Goal: Task Accomplishment & Management: Manage account settings

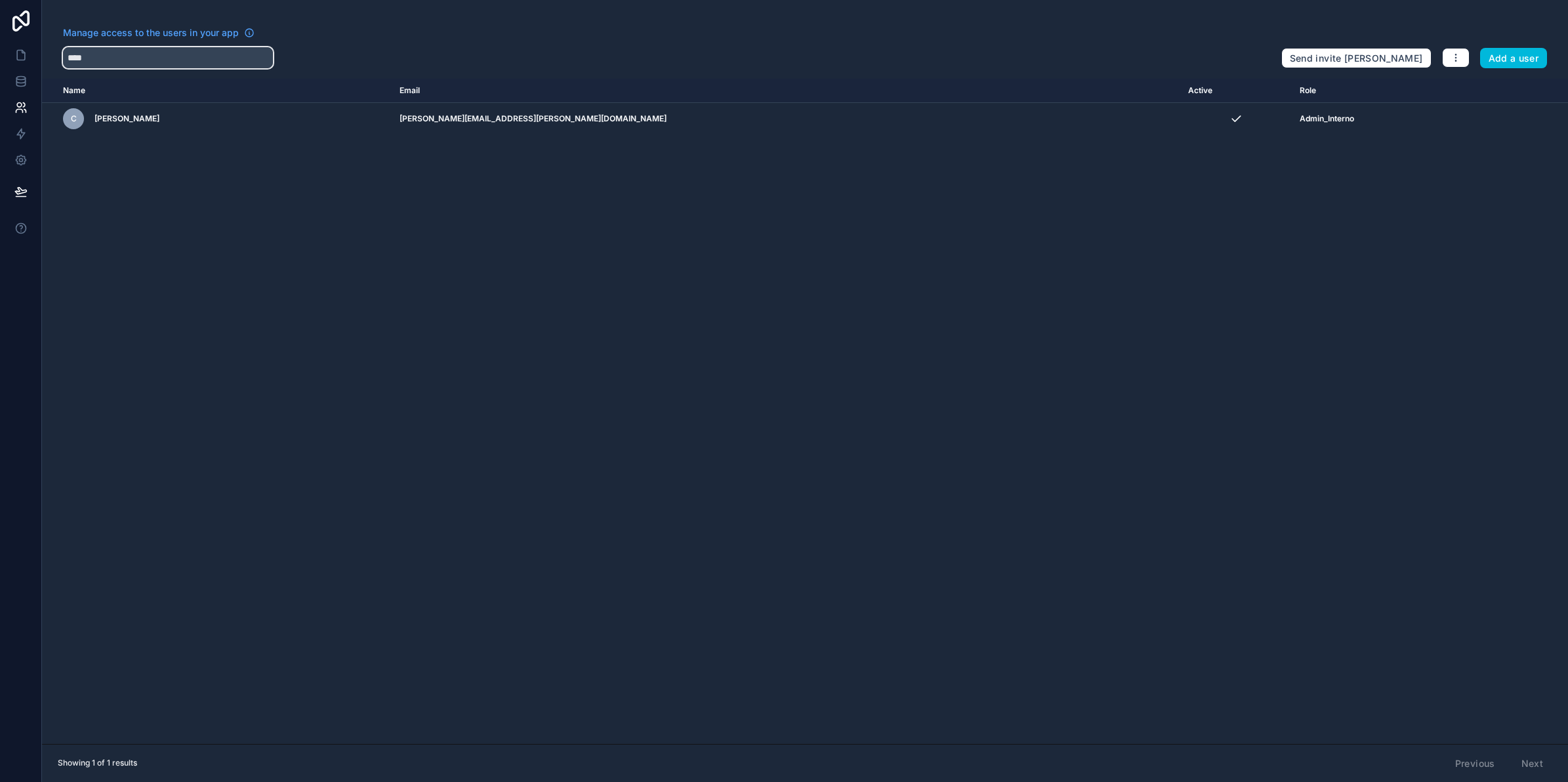
drag, startPoint x: 155, startPoint y: 60, endPoint x: 47, endPoint y: 68, distance: 108.3
click at [47, 68] on div "Manage access to the users in your app **** Send invite reminders Add a user" at bounding box center [805, 47] width 1526 height 42
type input "****"
click at [11, 53] on link at bounding box center [20, 55] width 41 height 26
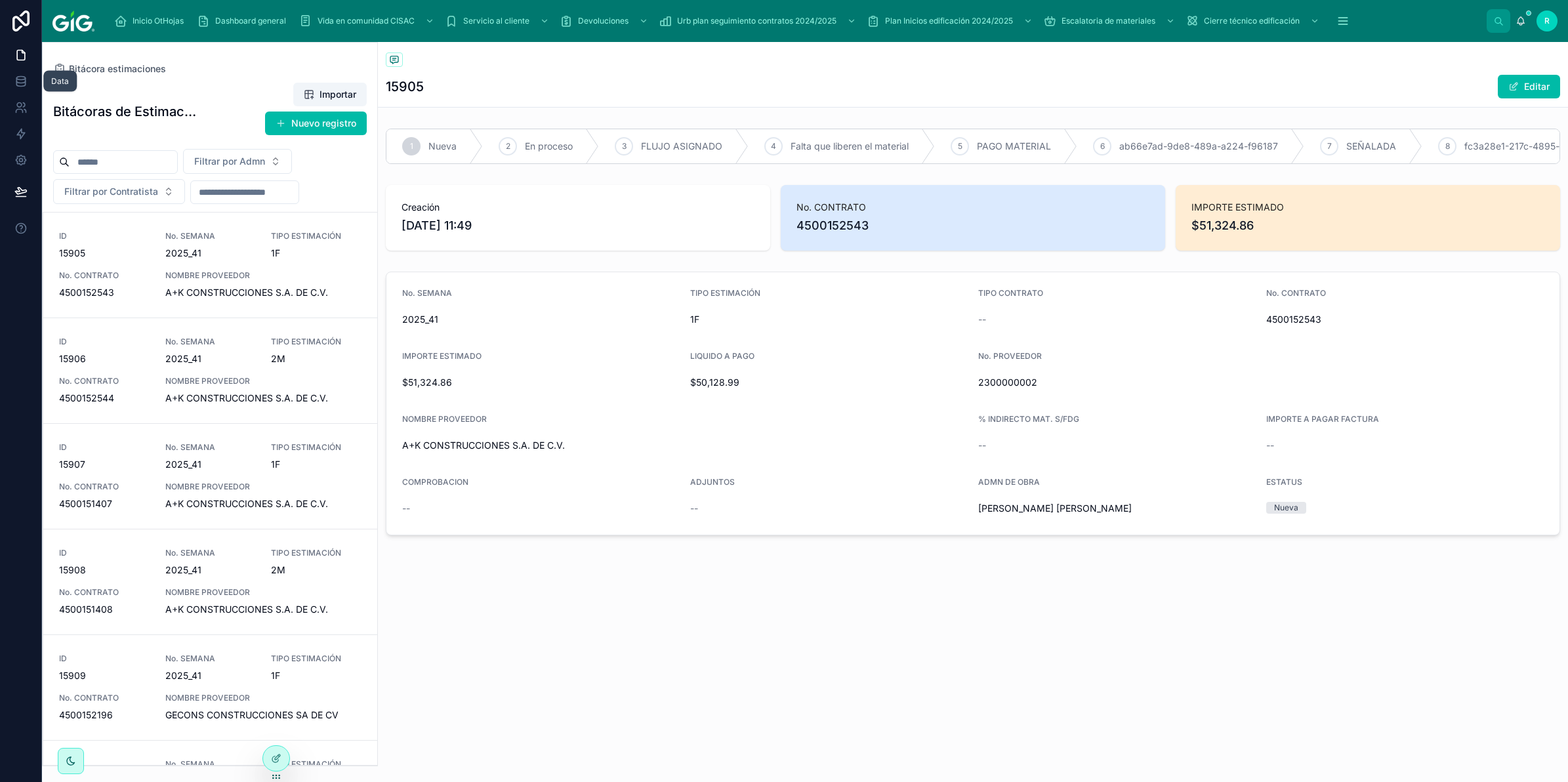
click at [17, 84] on icon at bounding box center [21, 81] width 13 height 13
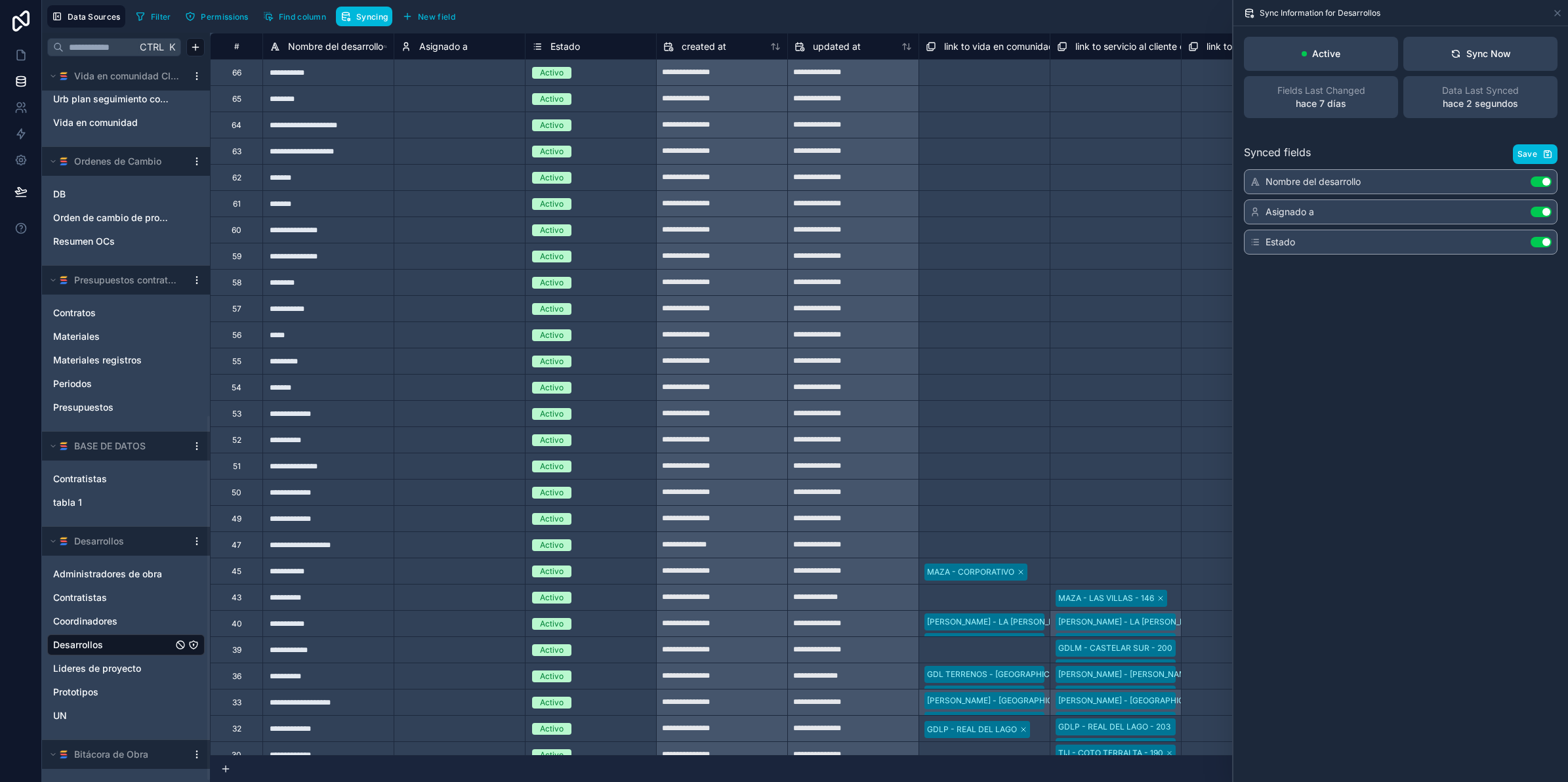
scroll to position [541, 0]
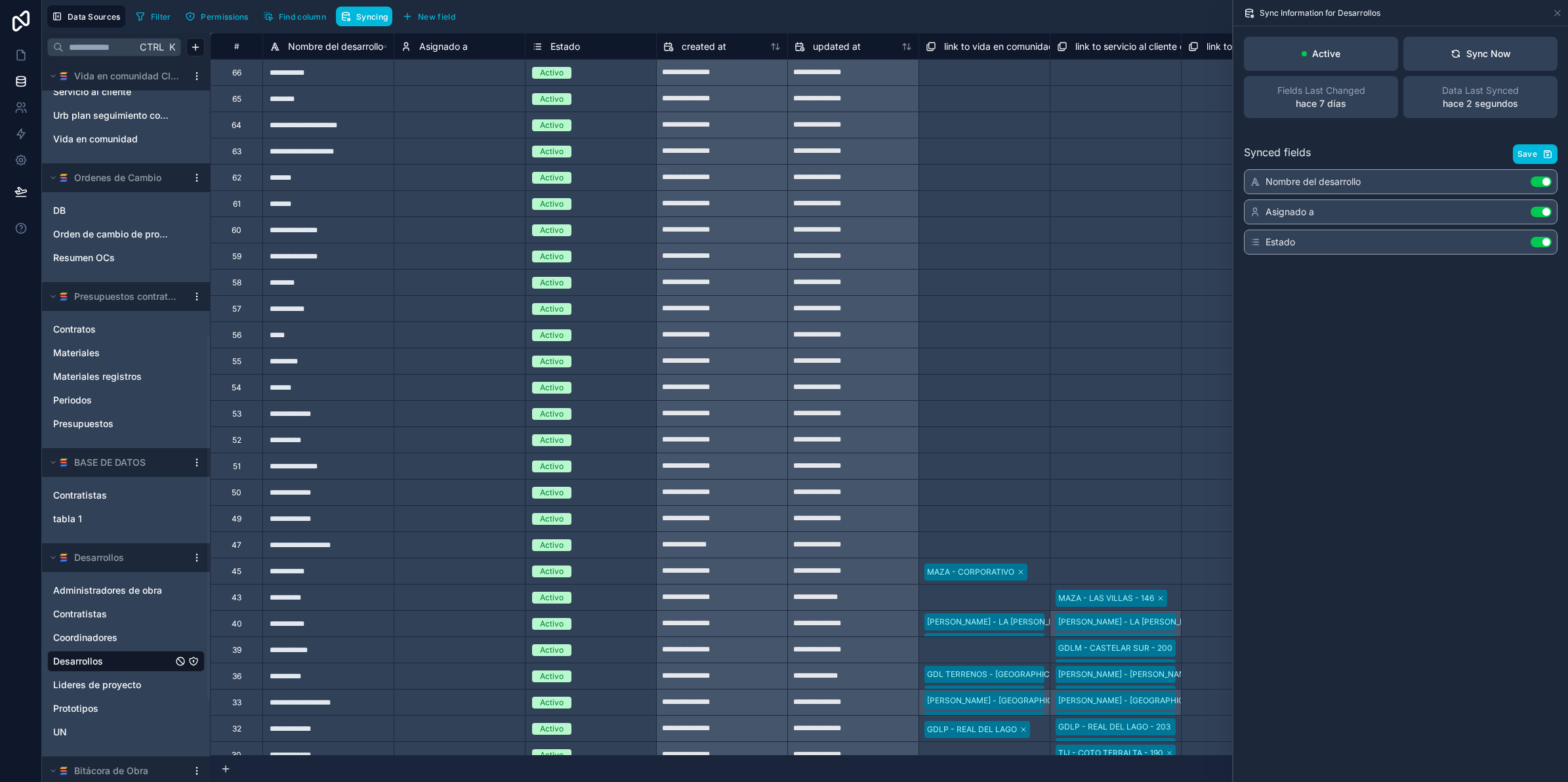
click at [122, 210] on link "DB" at bounding box center [112, 211] width 119 height 13
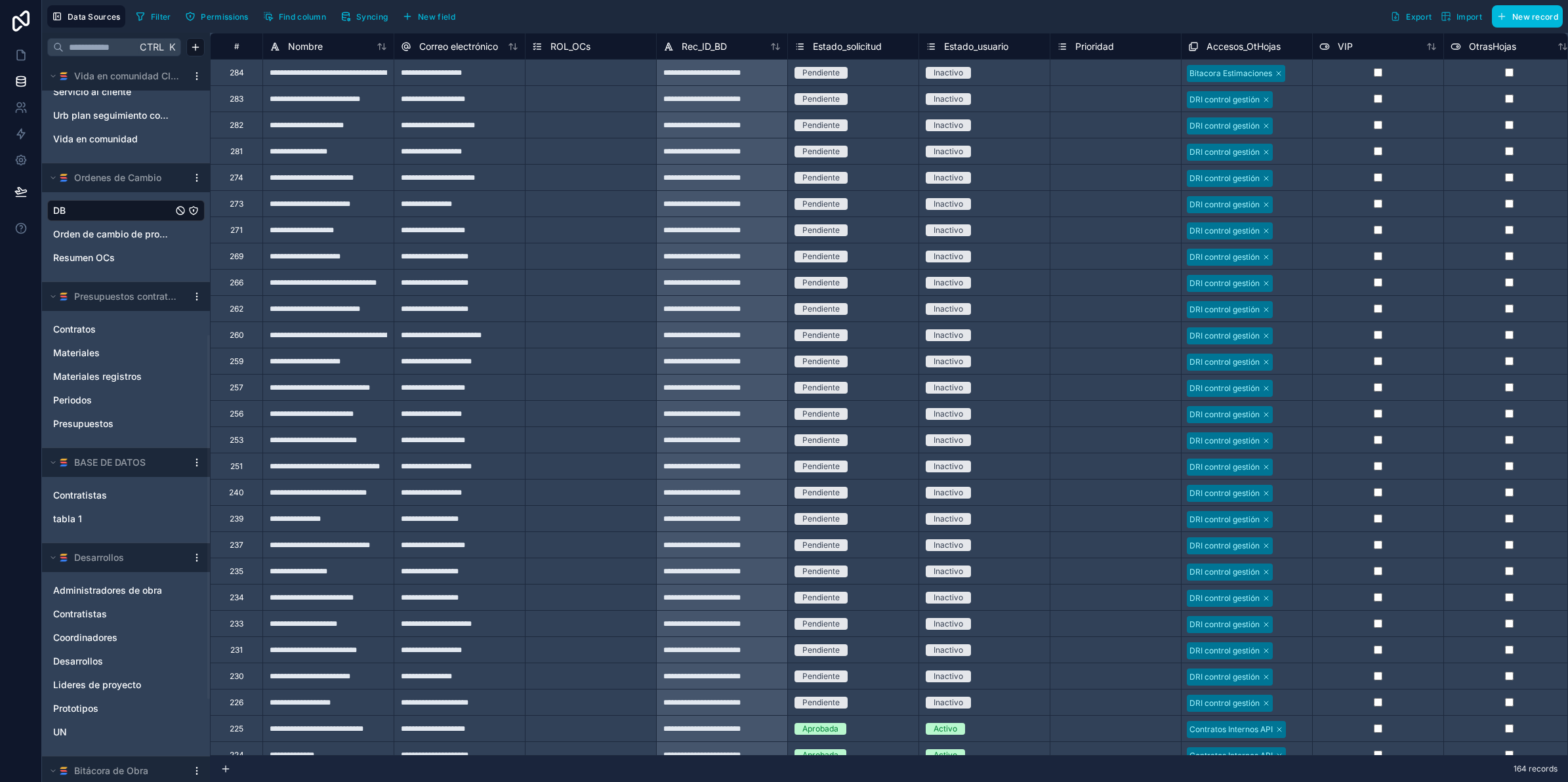
click at [371, 12] on span "Syncing" at bounding box center [372, 17] width 32 height 10
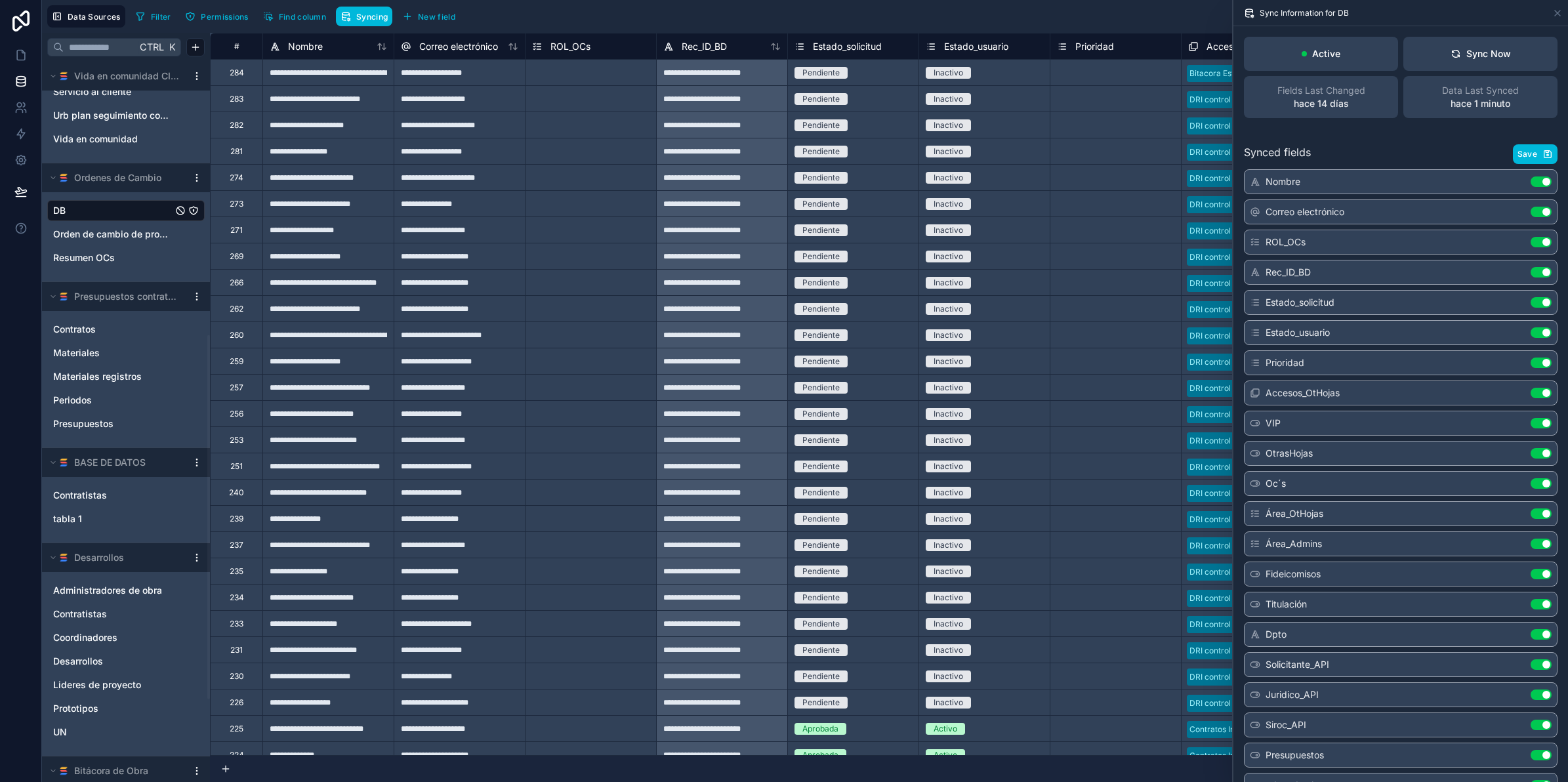
click at [1501, 50] on button "Sync Now" at bounding box center [1481, 54] width 154 height 34
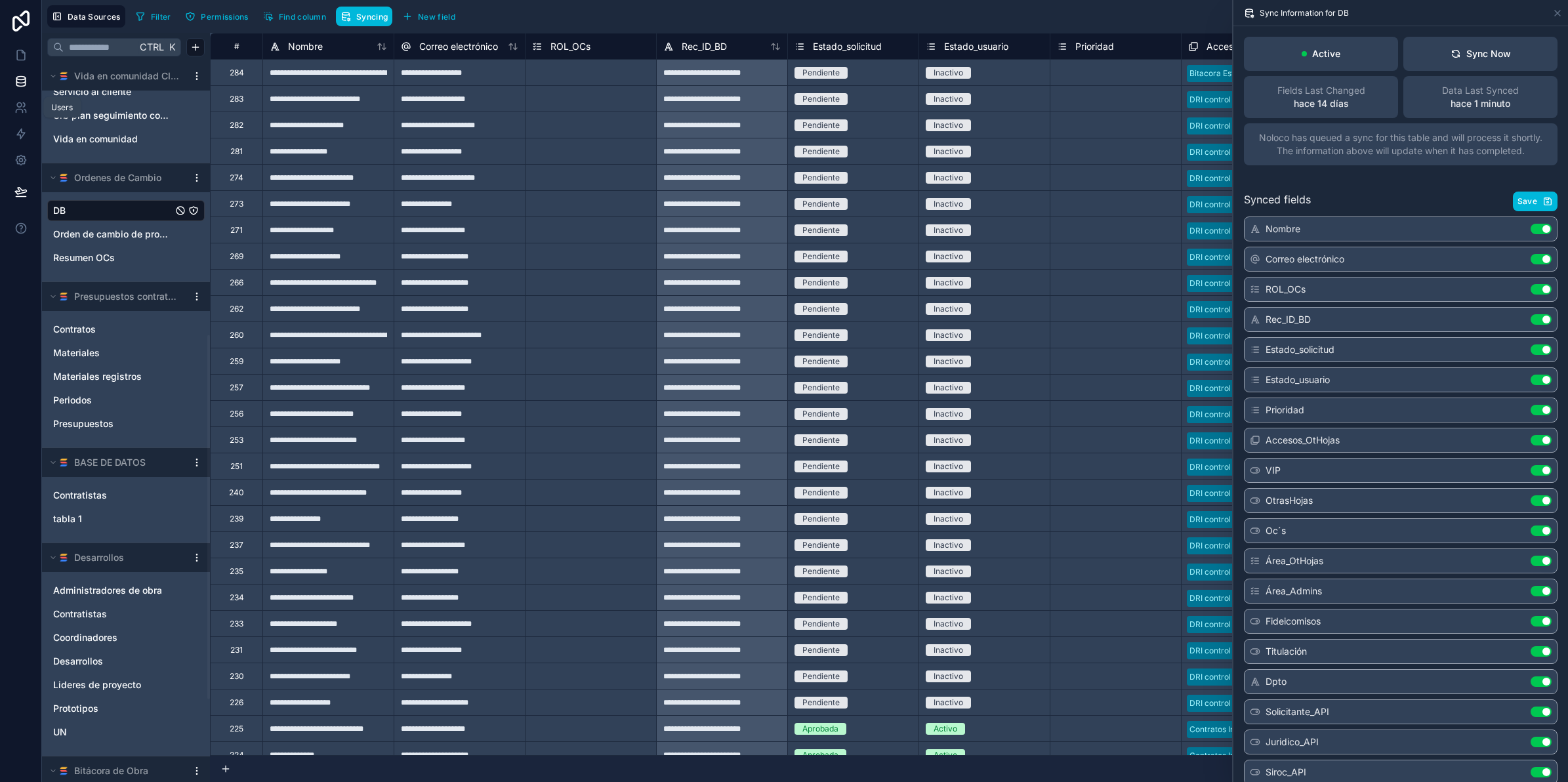
click at [17, 106] on icon at bounding box center [18, 105] width 4 height 4
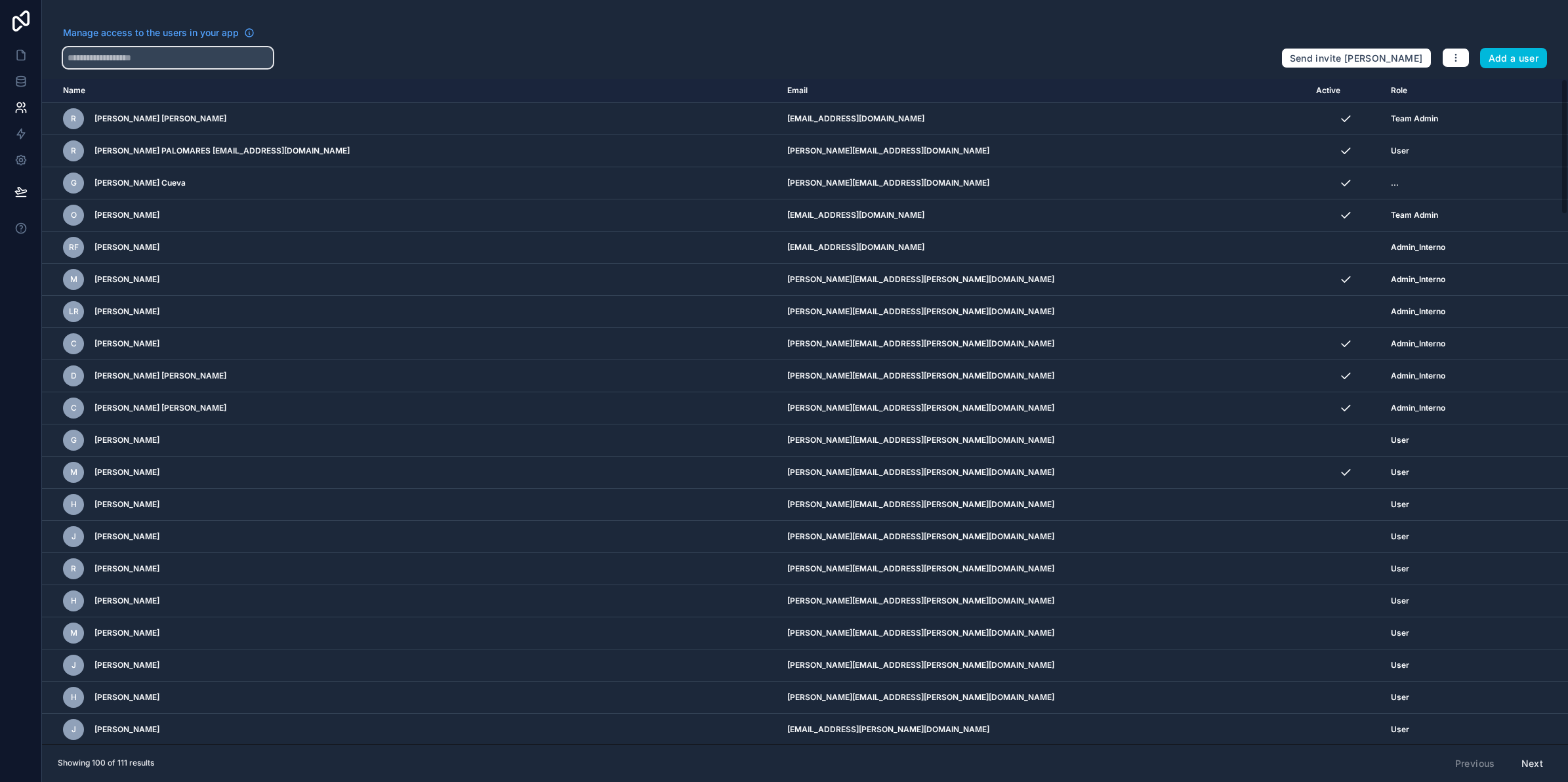
click at [143, 60] on input "text" at bounding box center [168, 57] width 210 height 21
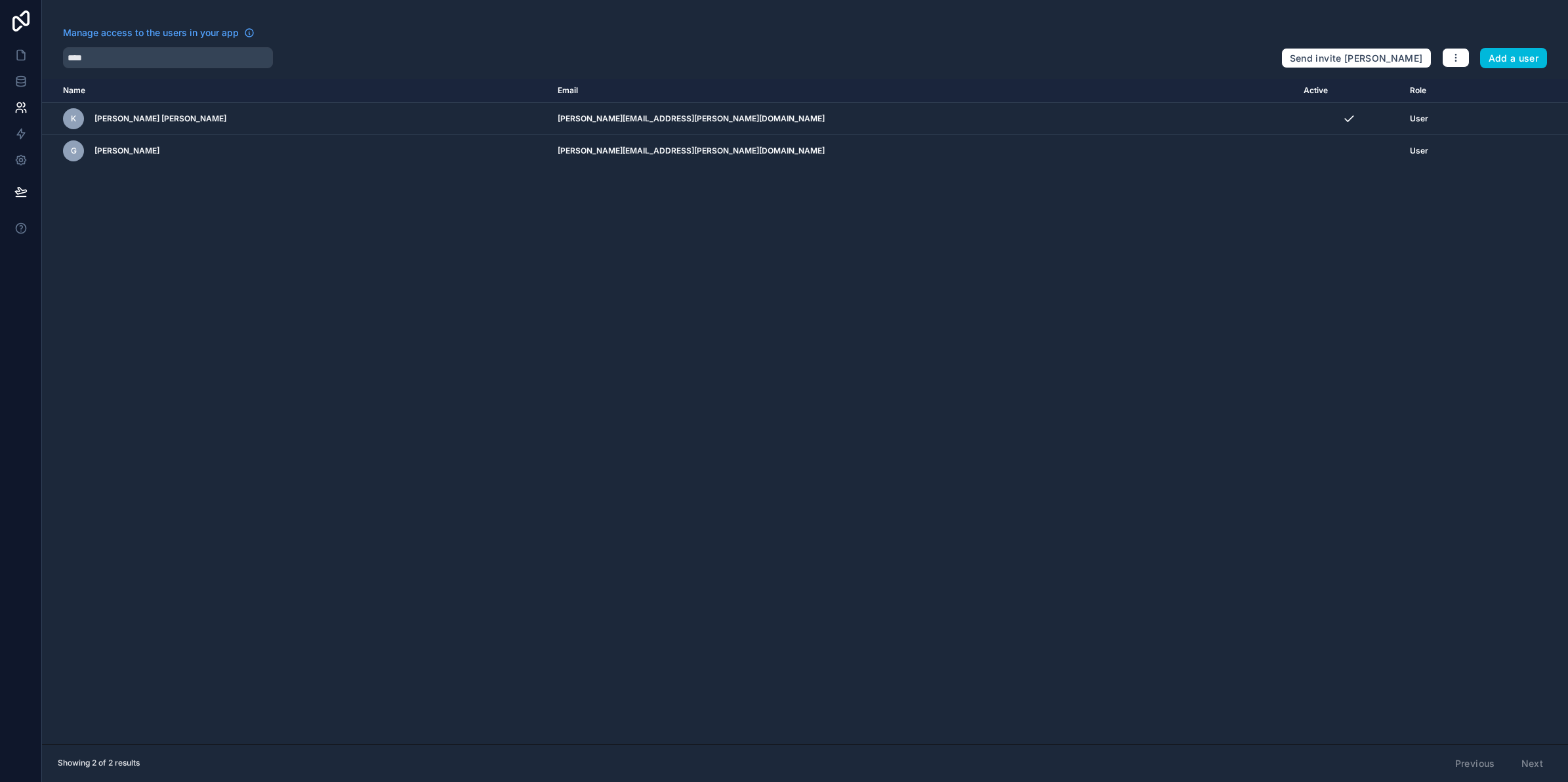
click at [0, 0] on icon "scrollable content" at bounding box center [0, 0] width 0 height 0
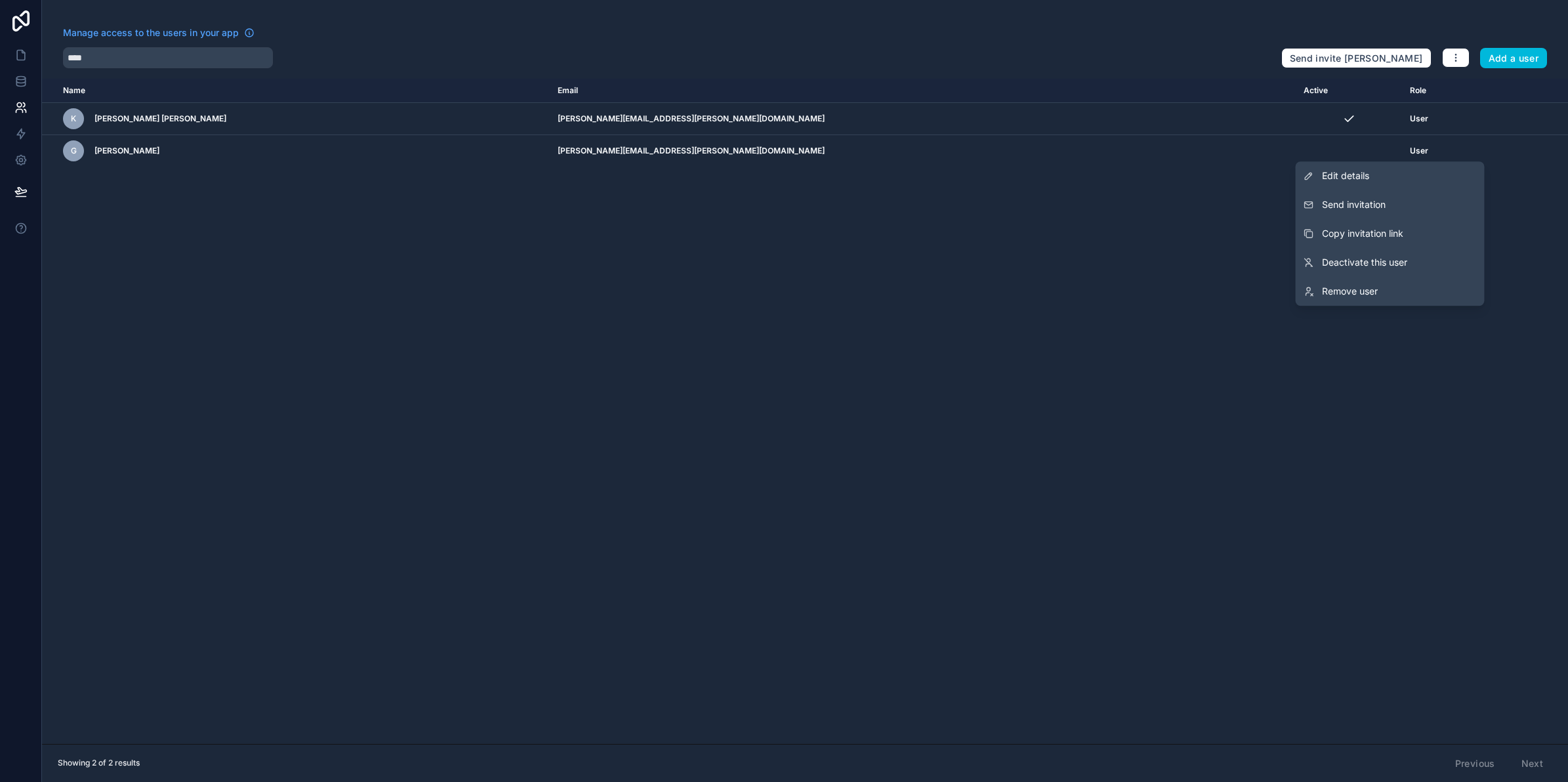
click at [1399, 199] on button "Send invitation" at bounding box center [1389, 205] width 189 height 29
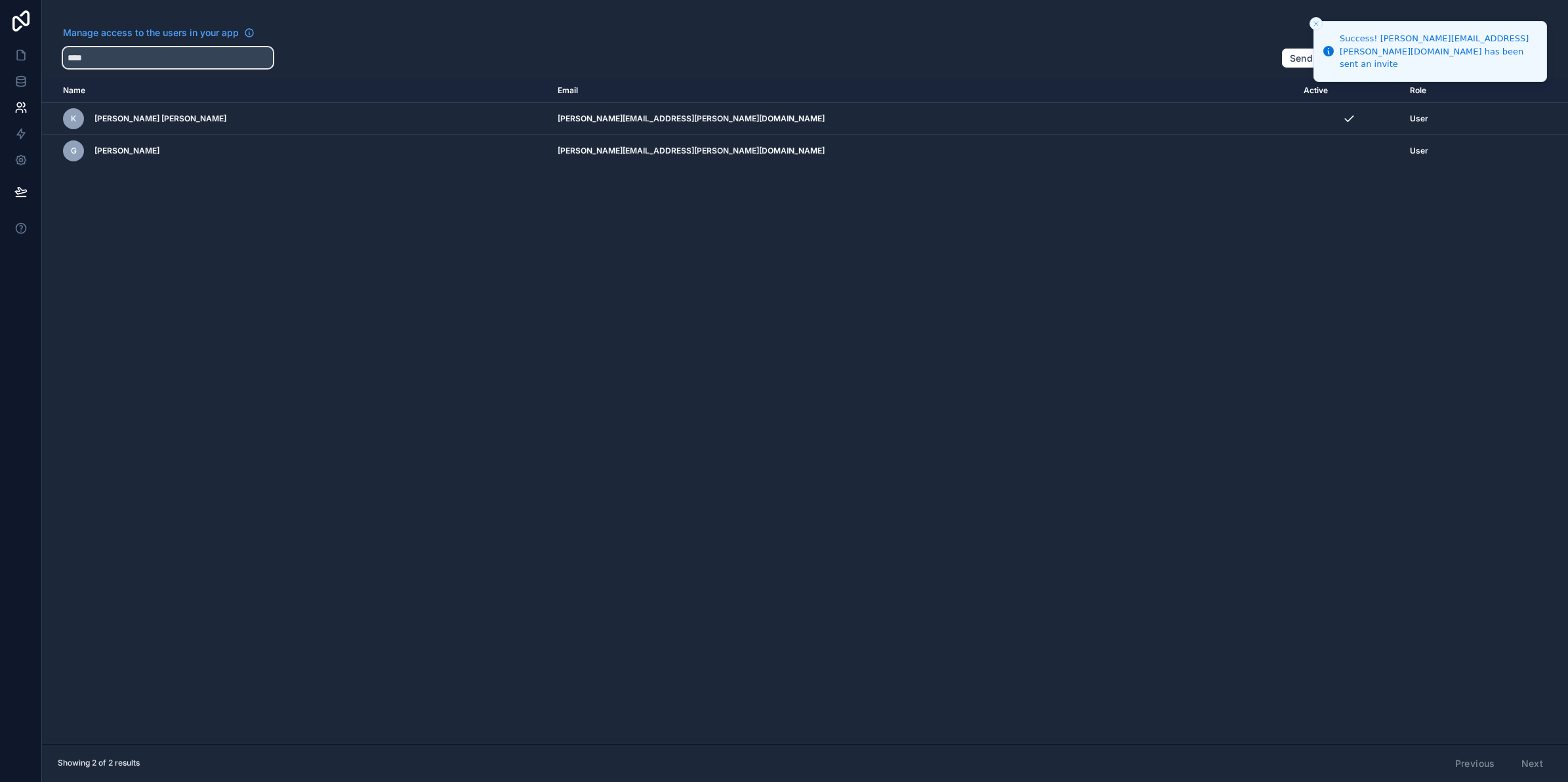
drag, startPoint x: 97, startPoint y: 50, endPoint x: 48, endPoint y: 53, distance: 49.1
click at [48, 53] on div "Manage access to the users in your app **** Send invite reminders Add a user" at bounding box center [805, 47] width 1526 height 42
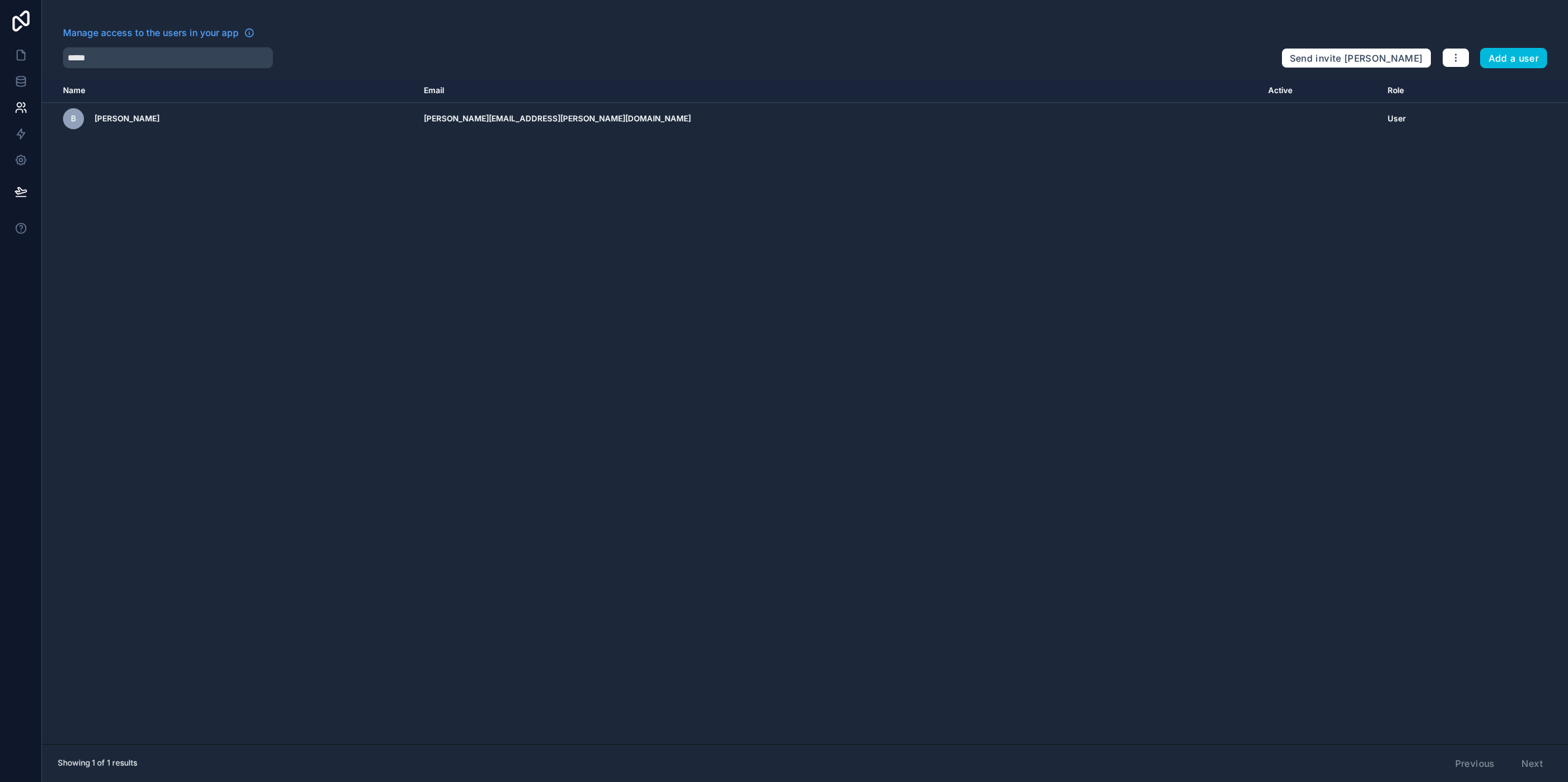
click at [0, 0] on icon "scrollable content" at bounding box center [0, 0] width 0 height 0
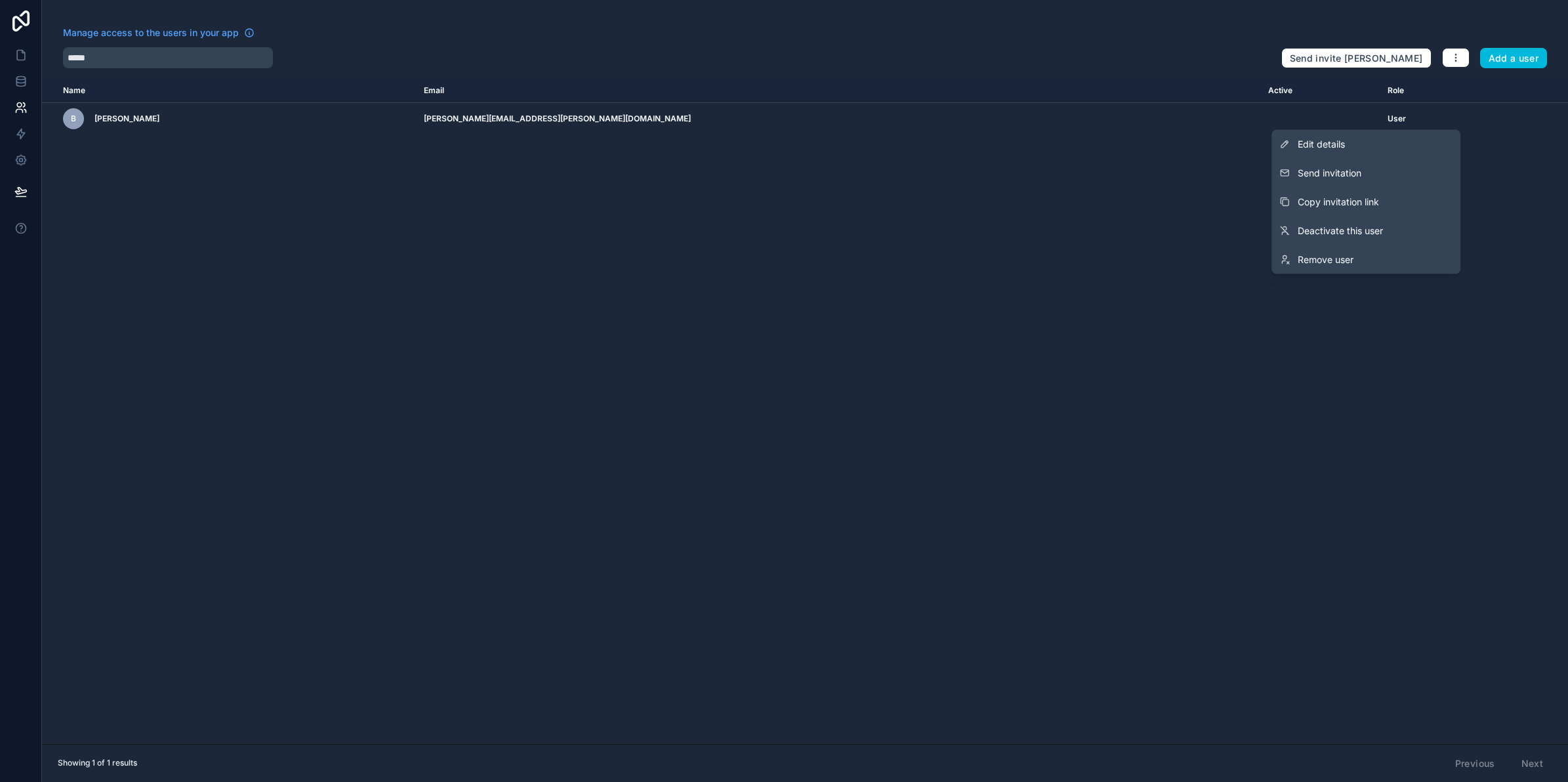
click at [1395, 178] on button "Send invitation" at bounding box center [1365, 173] width 189 height 29
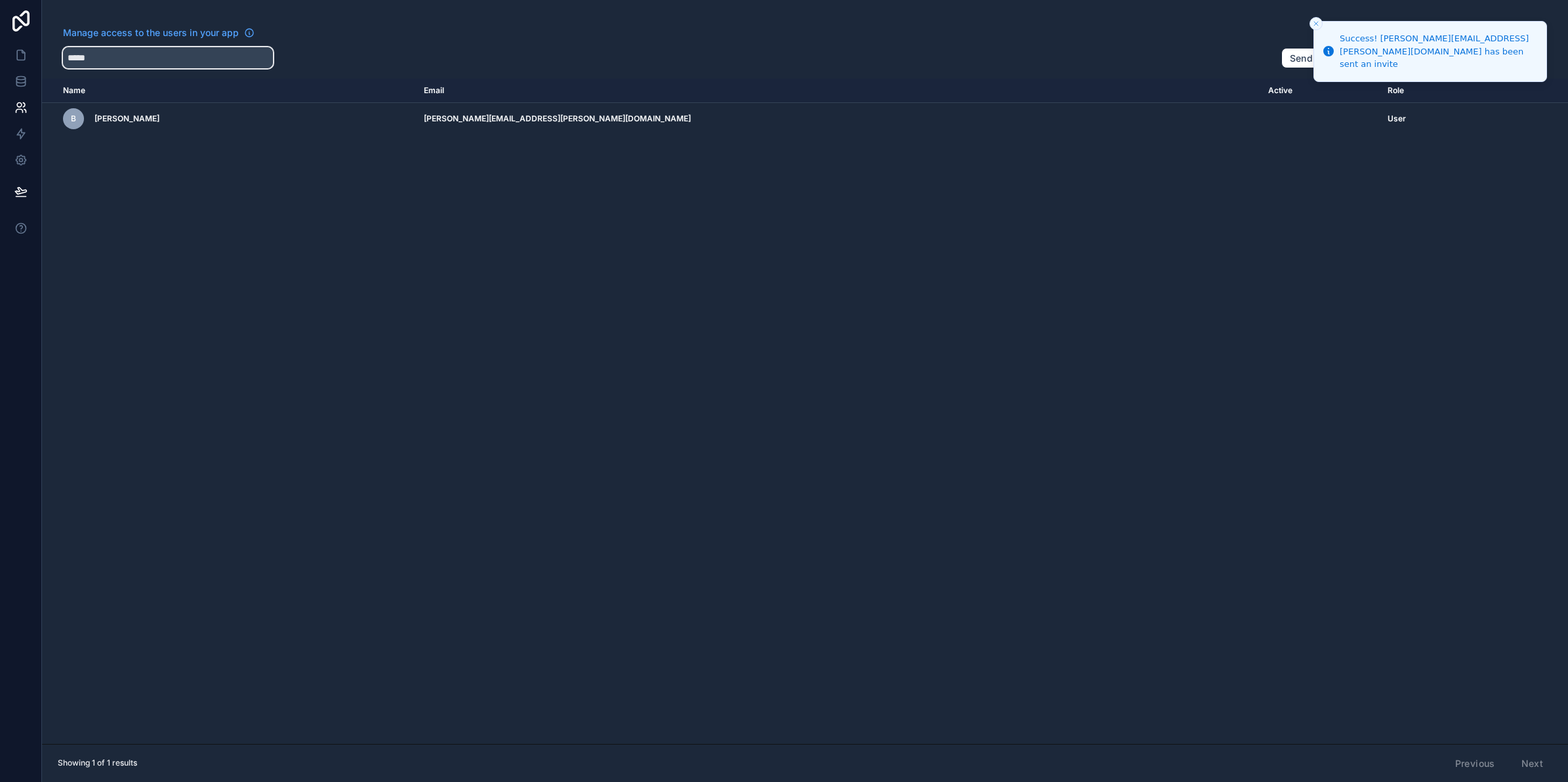
click at [120, 51] on input "*****" at bounding box center [168, 57] width 210 height 21
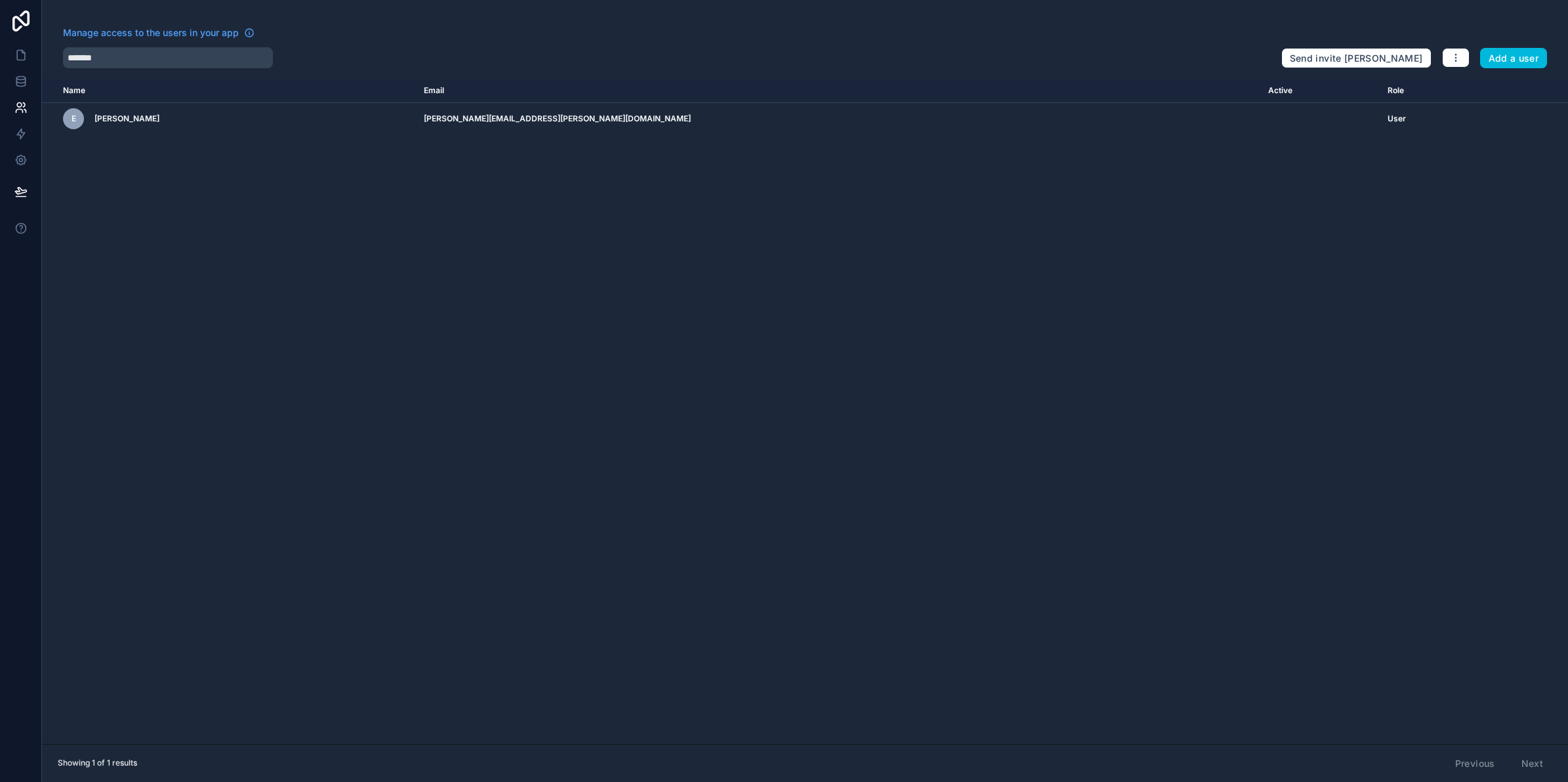
click at [1482, 128] on td "scrollable content" at bounding box center [1525, 119] width 86 height 32
click at [0, 0] on icon "scrollable content" at bounding box center [0, 0] width 0 height 0
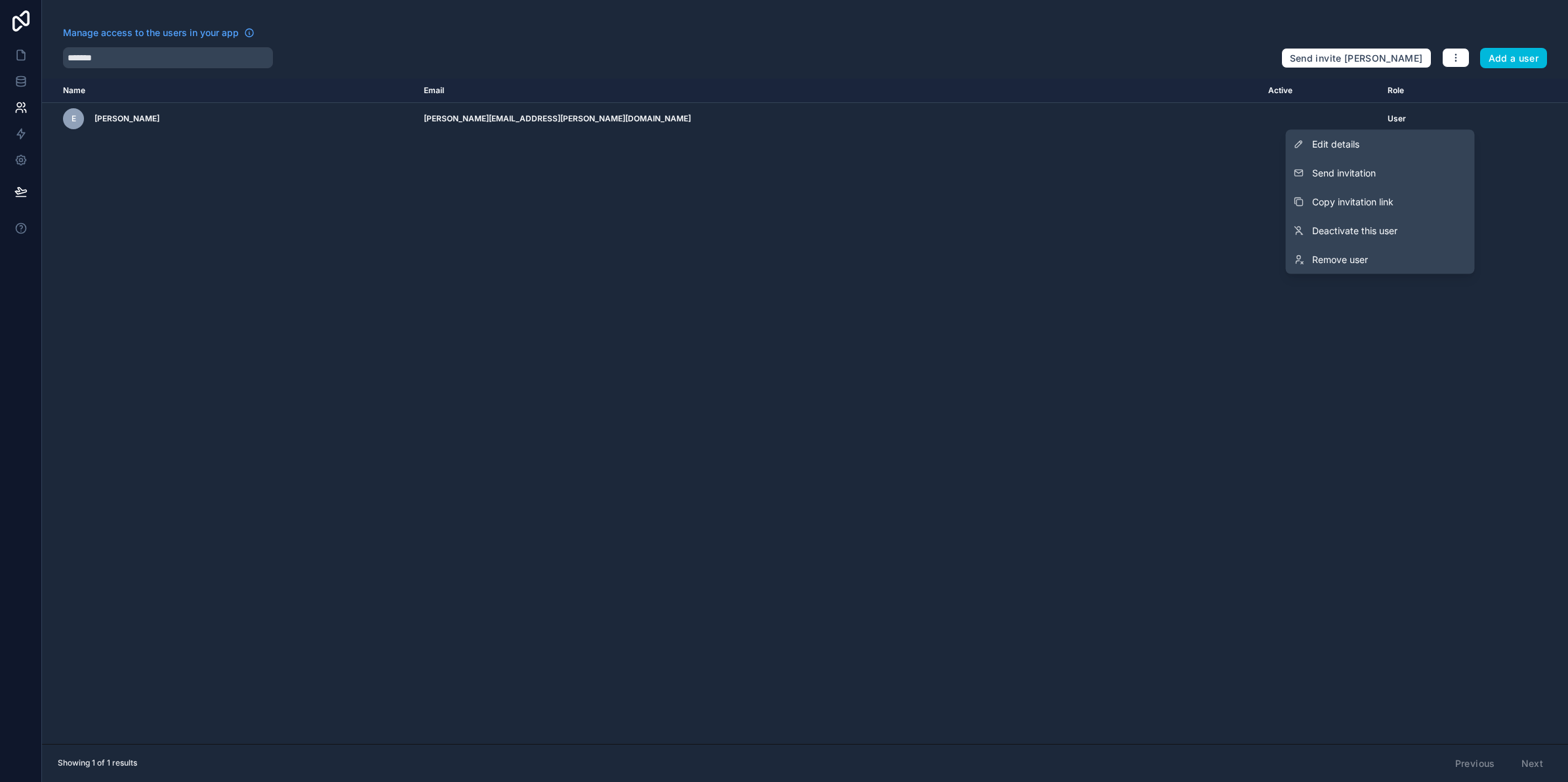
click at [1404, 175] on button "Send invitation" at bounding box center [1380, 173] width 189 height 29
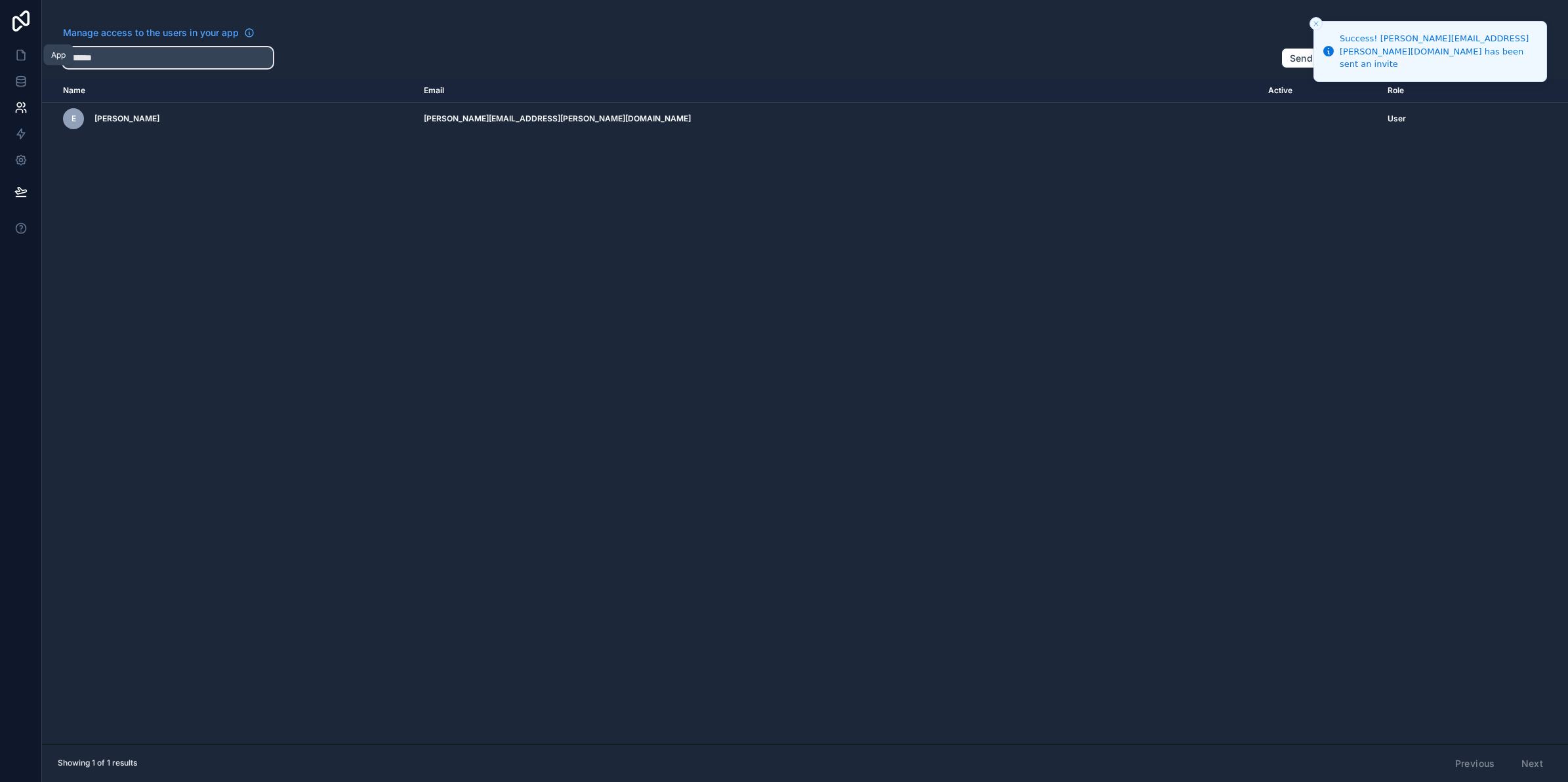
drag, startPoint x: 203, startPoint y: 53, endPoint x: 22, endPoint y: 50, distance: 181.0
click at [22, 50] on div "App Manage access to the users in your app ******* Send invite reminders Add a …" at bounding box center [784, 391] width 1568 height 782
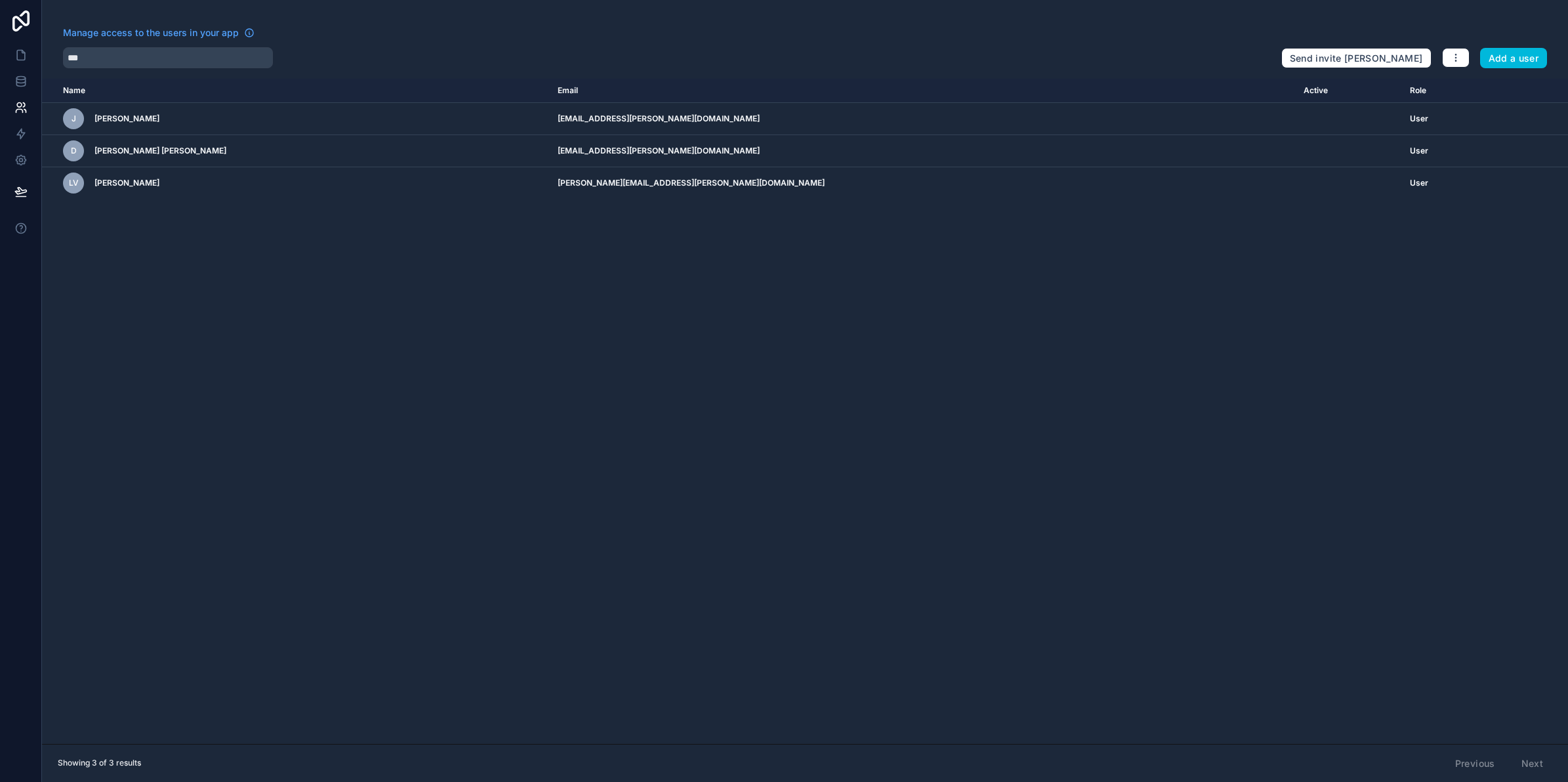
click at [0, 0] on icon "scrollable content" at bounding box center [0, 0] width 0 height 0
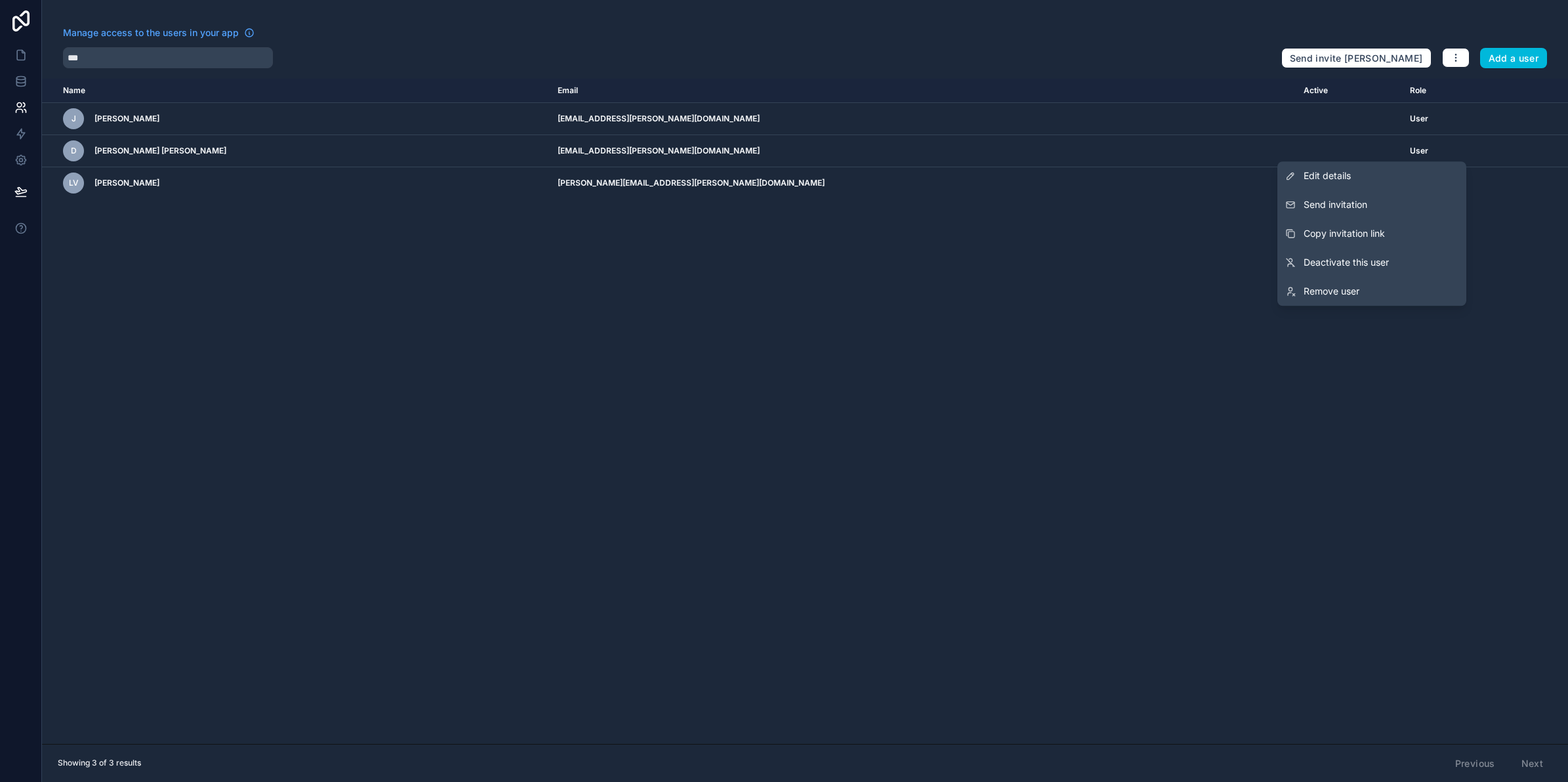
click at [1382, 201] on button "Send invitation" at bounding box center [1372, 205] width 189 height 29
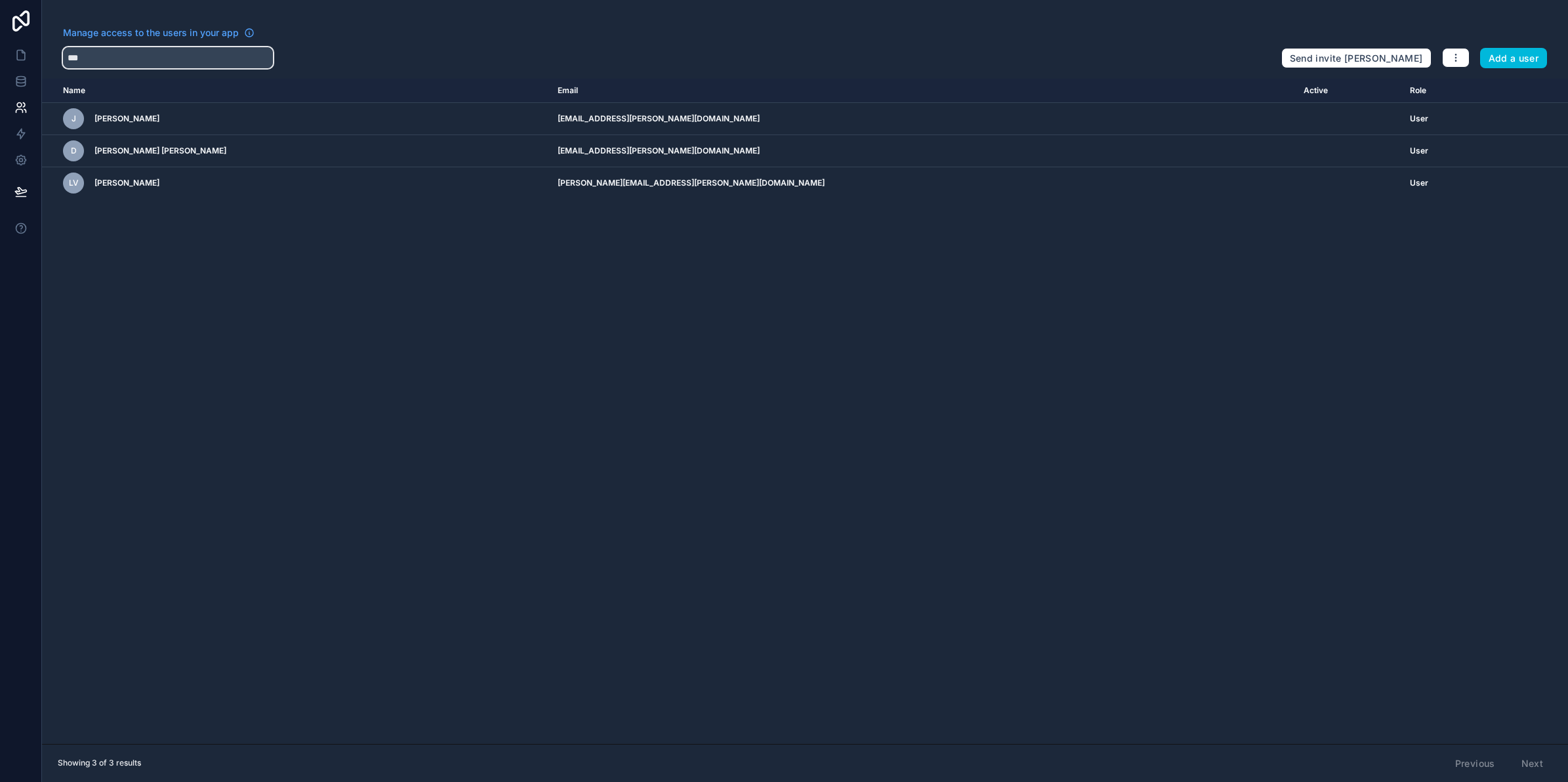
drag, startPoint x: 133, startPoint y: 56, endPoint x: 33, endPoint y: 58, distance: 100.0
click at [33, 58] on div "Manage access to the users in your app *** Send invite reminders Add a user Nam…" at bounding box center [784, 391] width 1568 height 782
type input "*"
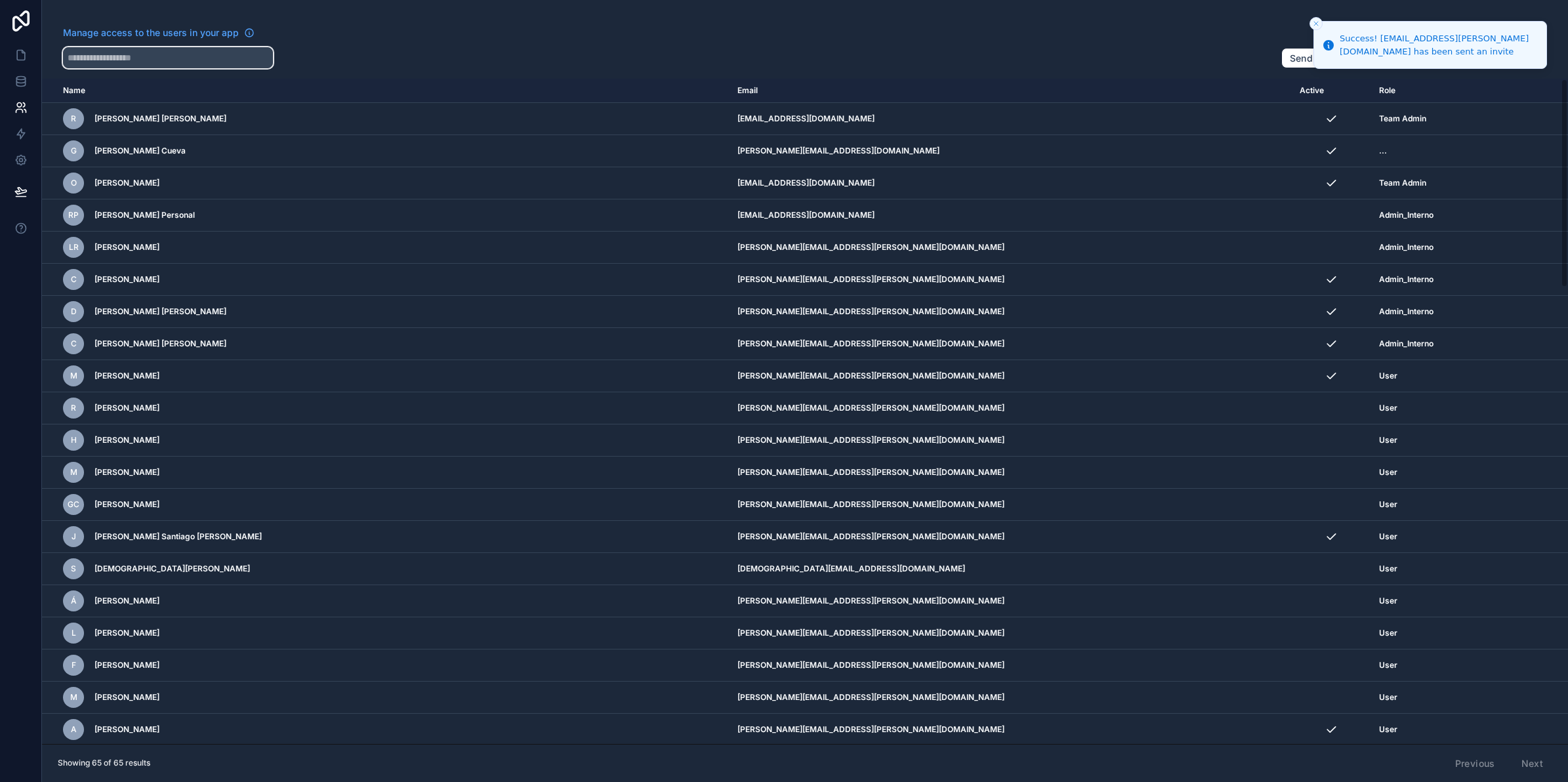
type input "*"
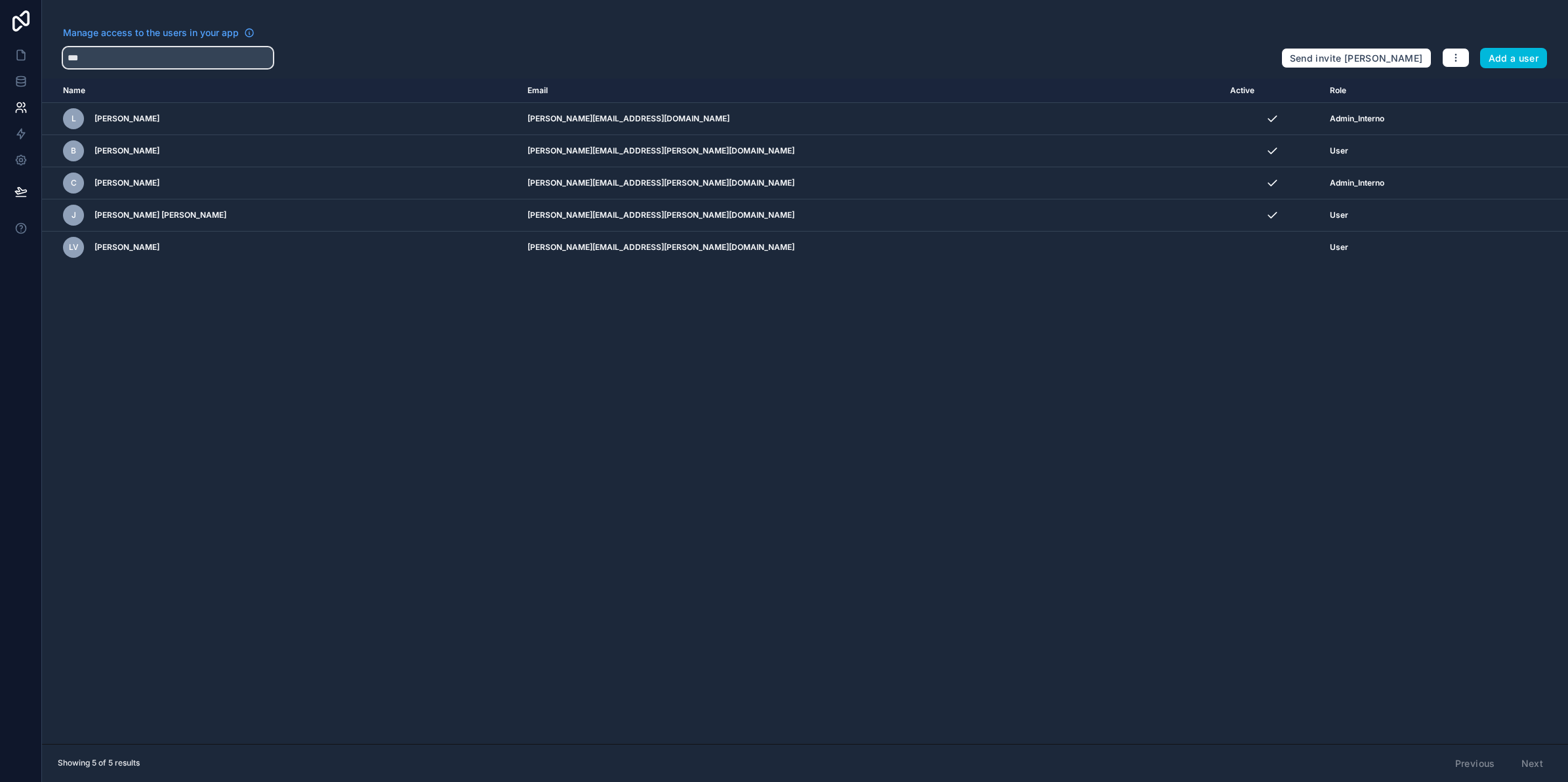
click at [66, 53] on input "***" at bounding box center [168, 57] width 210 height 21
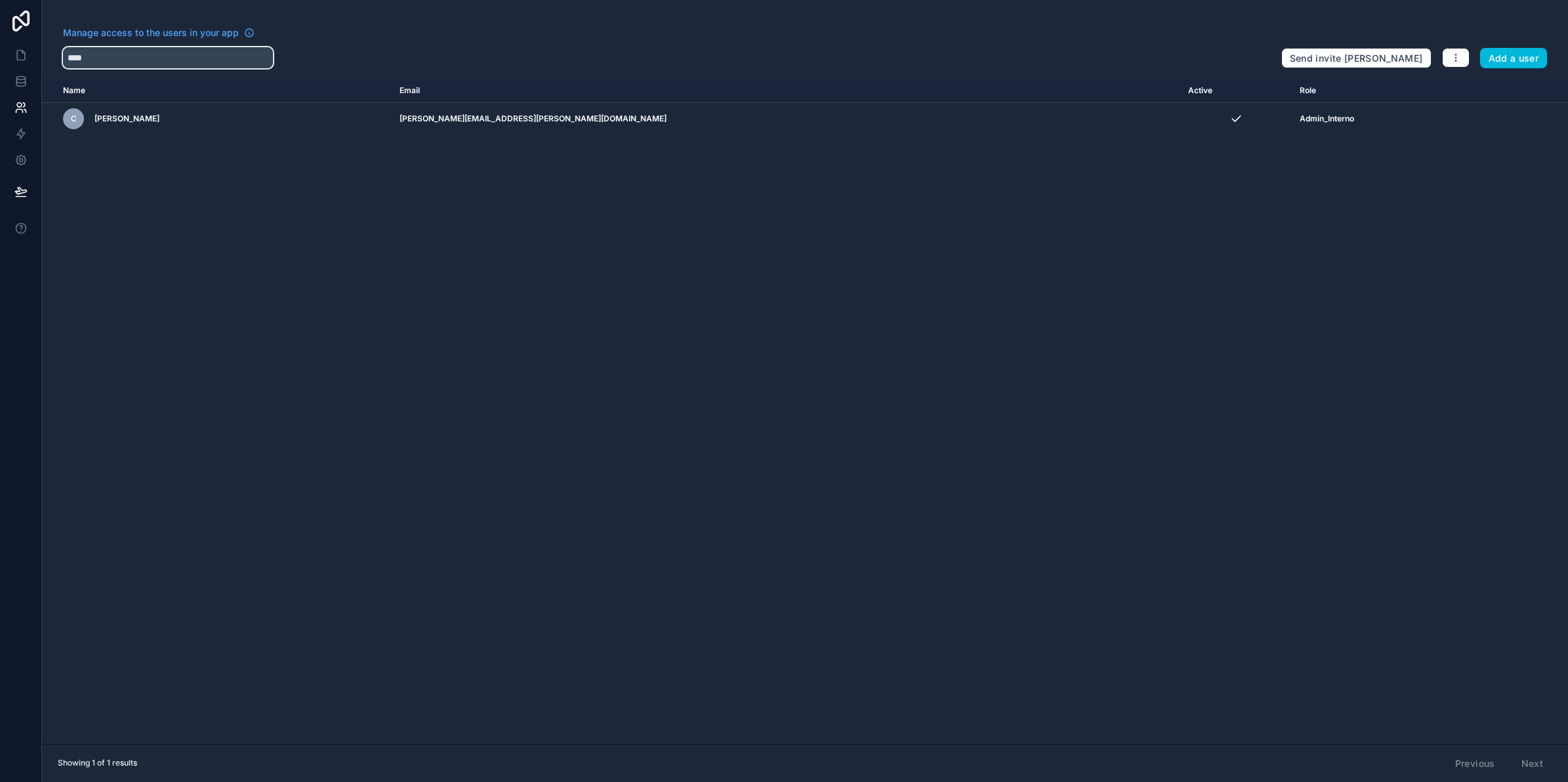
type input "****"
click at [23, 81] on icon at bounding box center [21, 81] width 13 height 13
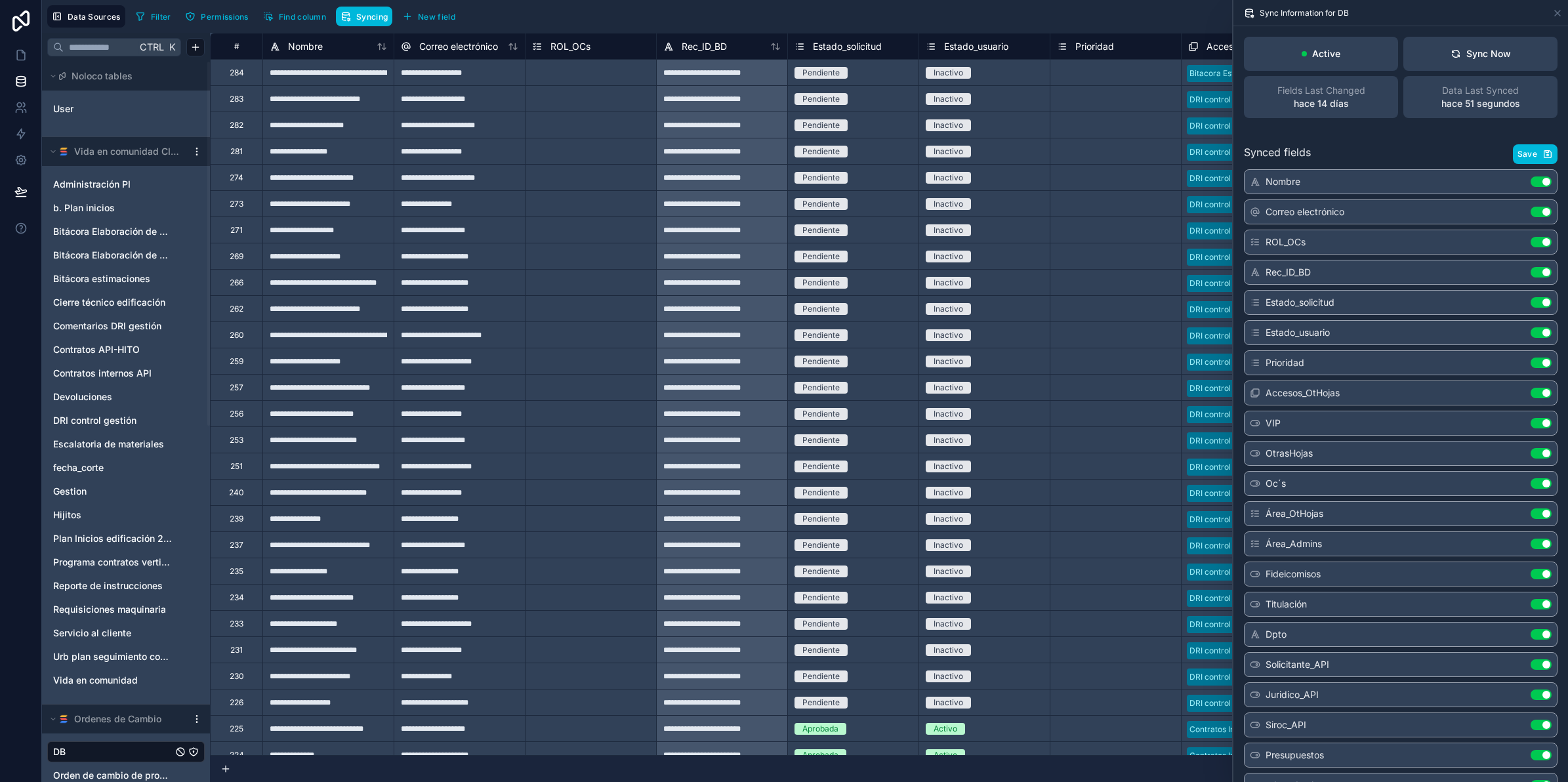
click at [126, 746] on link "DB" at bounding box center [112, 752] width 119 height 13
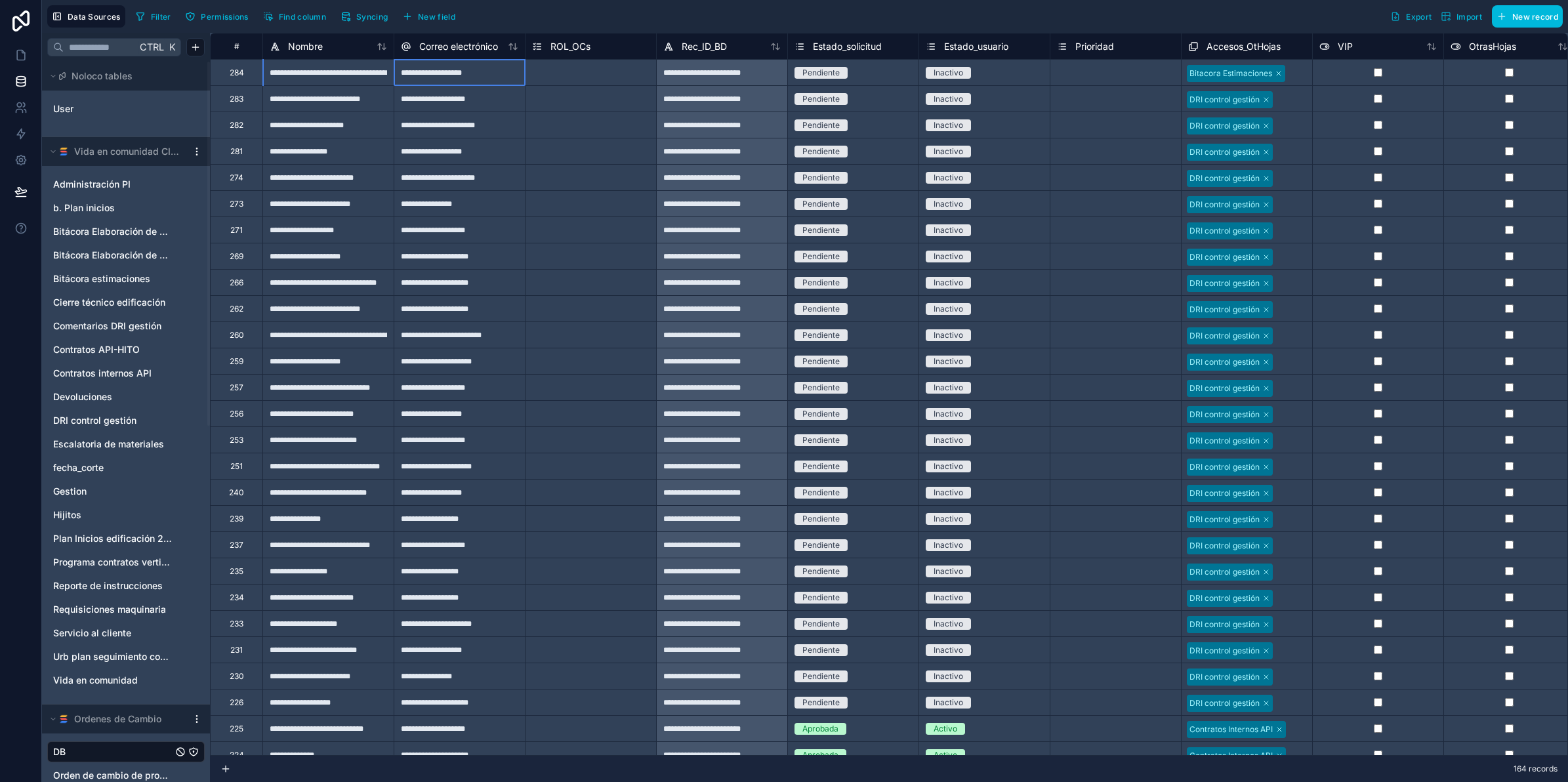
click at [483, 72] on div "**********" at bounding box center [459, 71] width 131 height 26
click at [22, 96] on link at bounding box center [20, 107] width 41 height 26
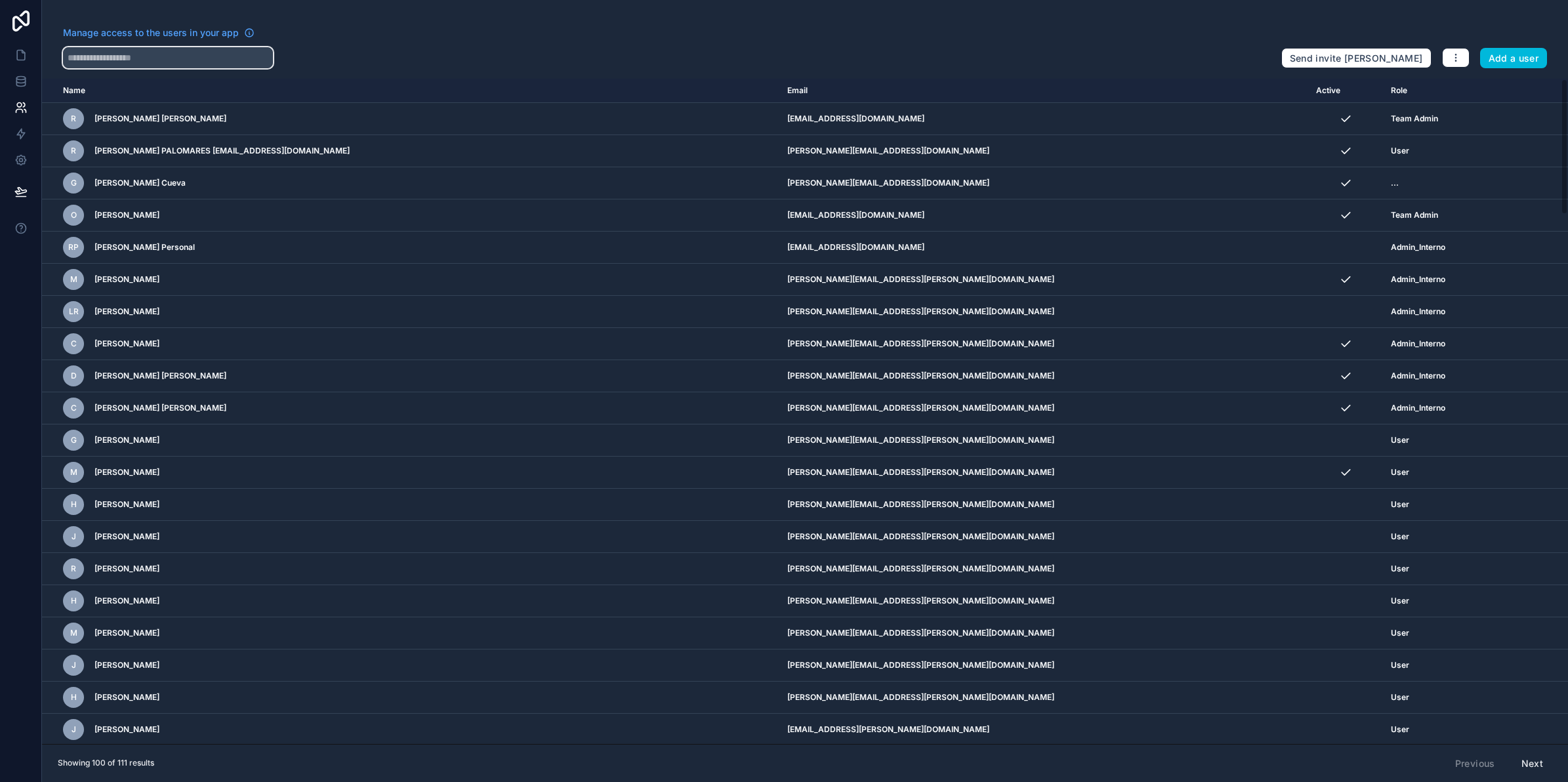
click at [188, 55] on input "text" at bounding box center [168, 57] width 210 height 21
paste input "**********"
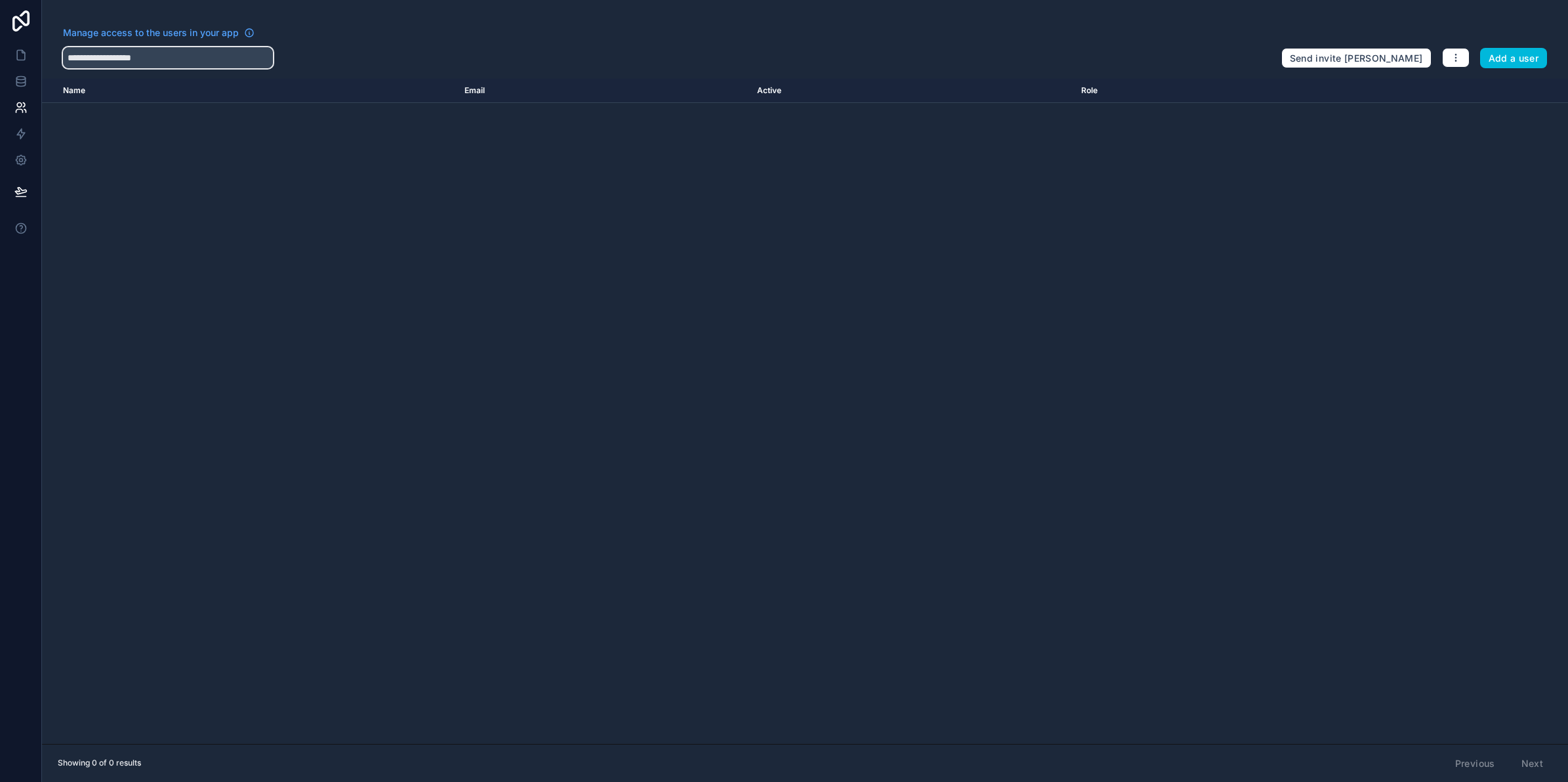
drag, startPoint x: 189, startPoint y: 58, endPoint x: 96, endPoint y: 63, distance: 93.1
click at [96, 63] on input "**********" at bounding box center [168, 57] width 210 height 21
type input "*******"
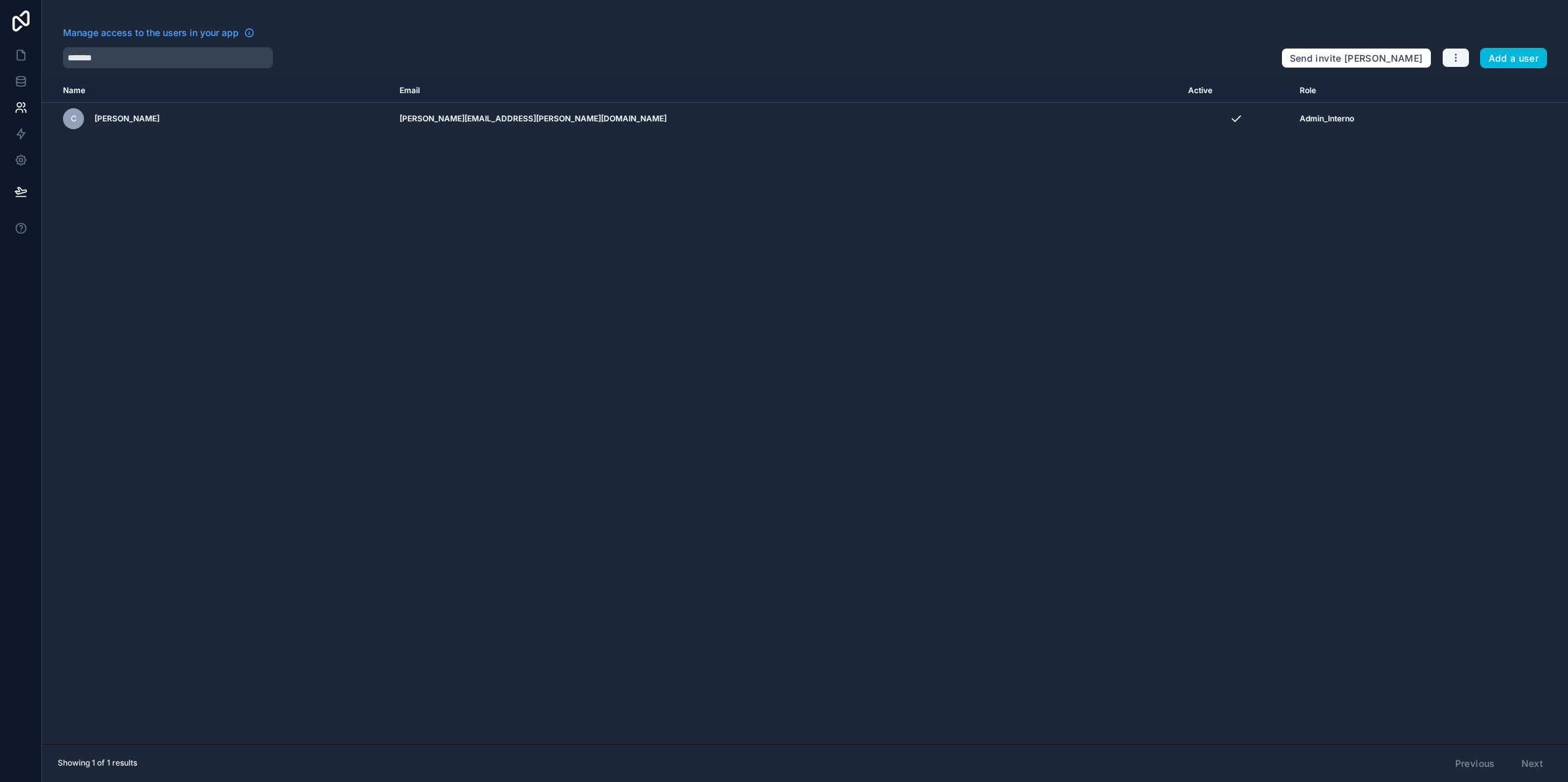
click at [1461, 63] on button "button" at bounding box center [1456, 57] width 28 height 19
click at [1477, 106] on link "Sync your users" at bounding box center [1486, 109] width 91 height 21
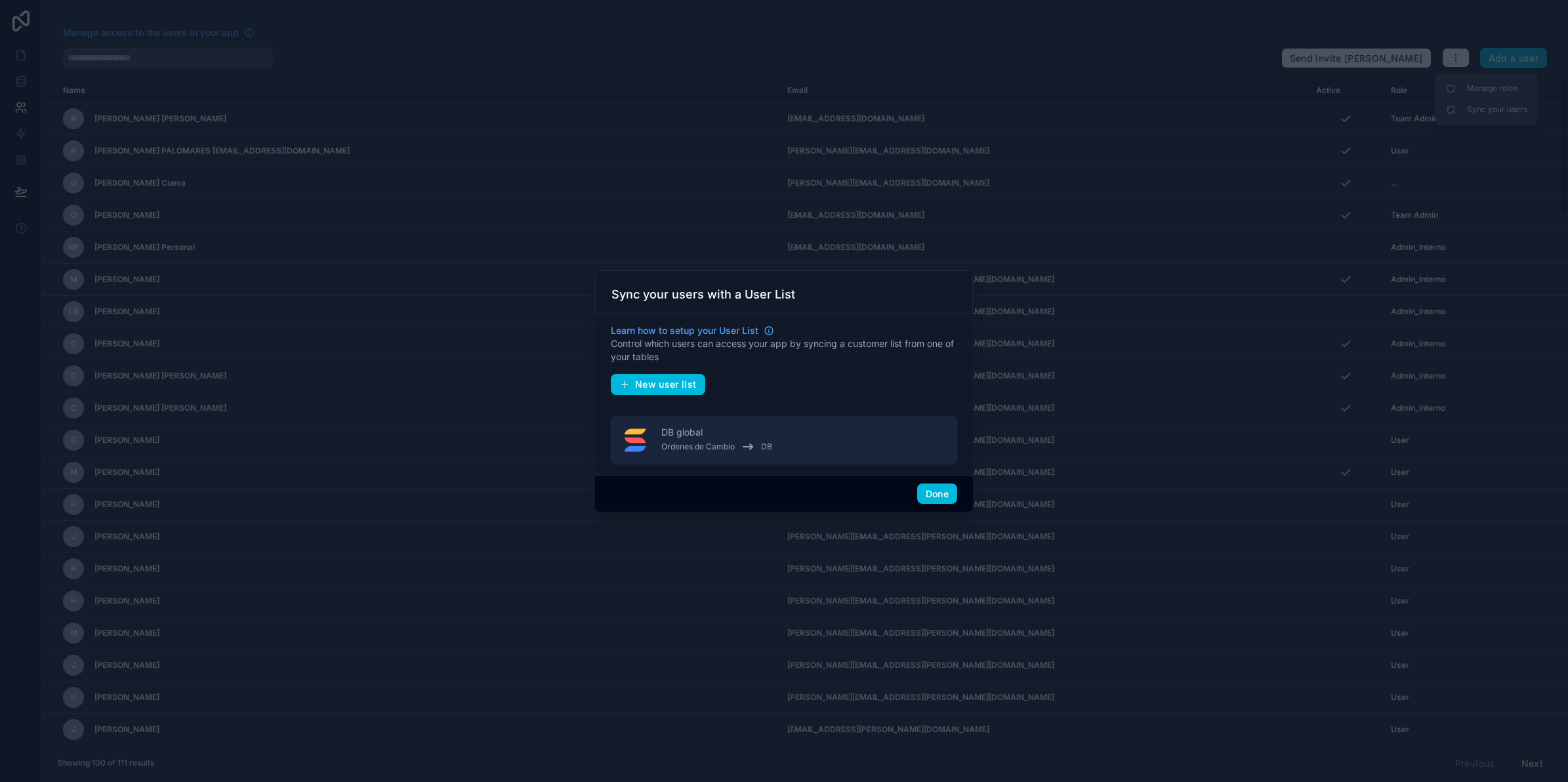
click at [940, 490] on button "Done" at bounding box center [937, 493] width 40 height 21
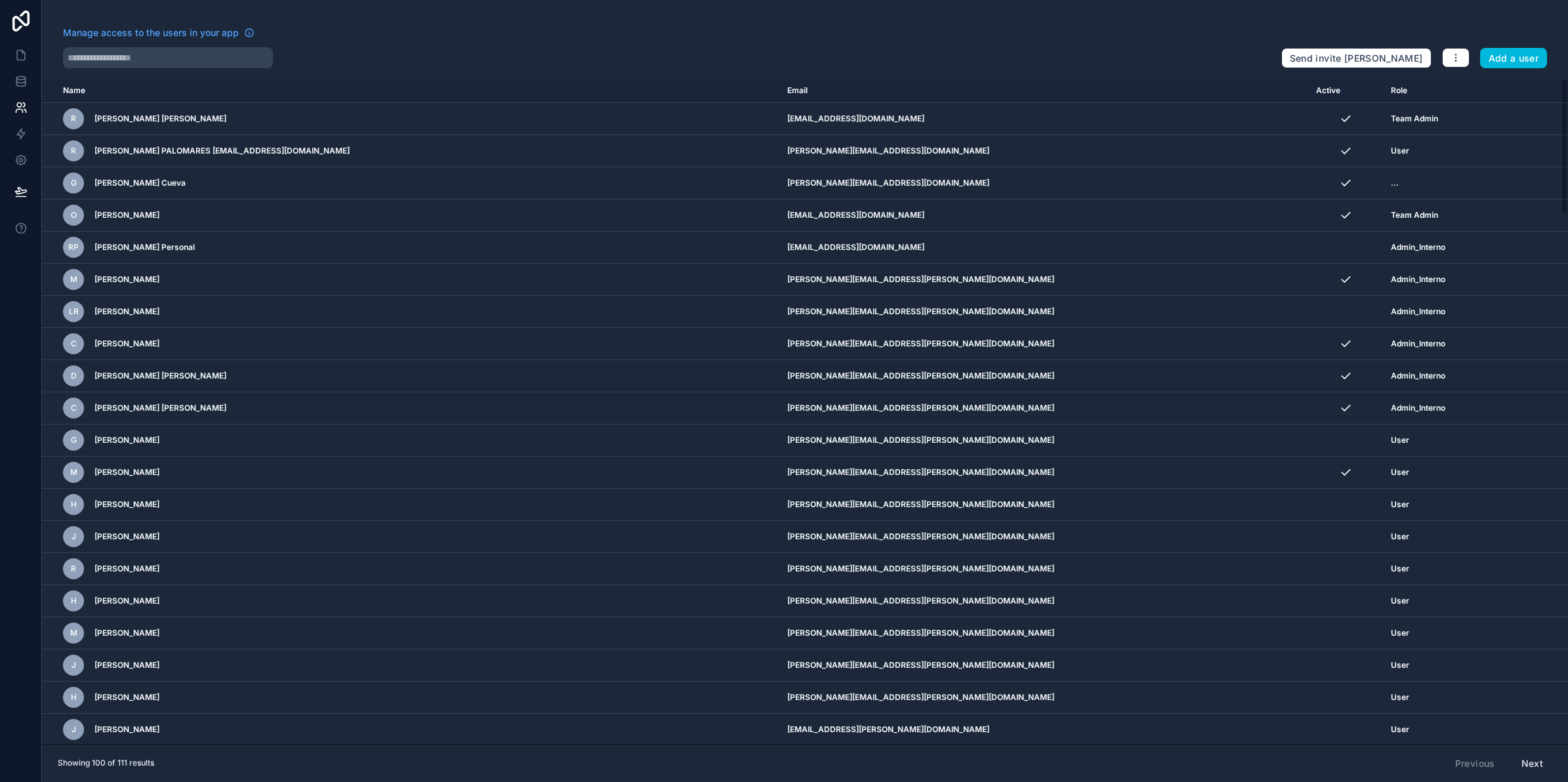
click at [113, 44] on div "Manage access to the users in your app" at bounding box center [667, 36] width 1208 height 21
click at [109, 53] on input "text" at bounding box center [168, 57] width 210 height 21
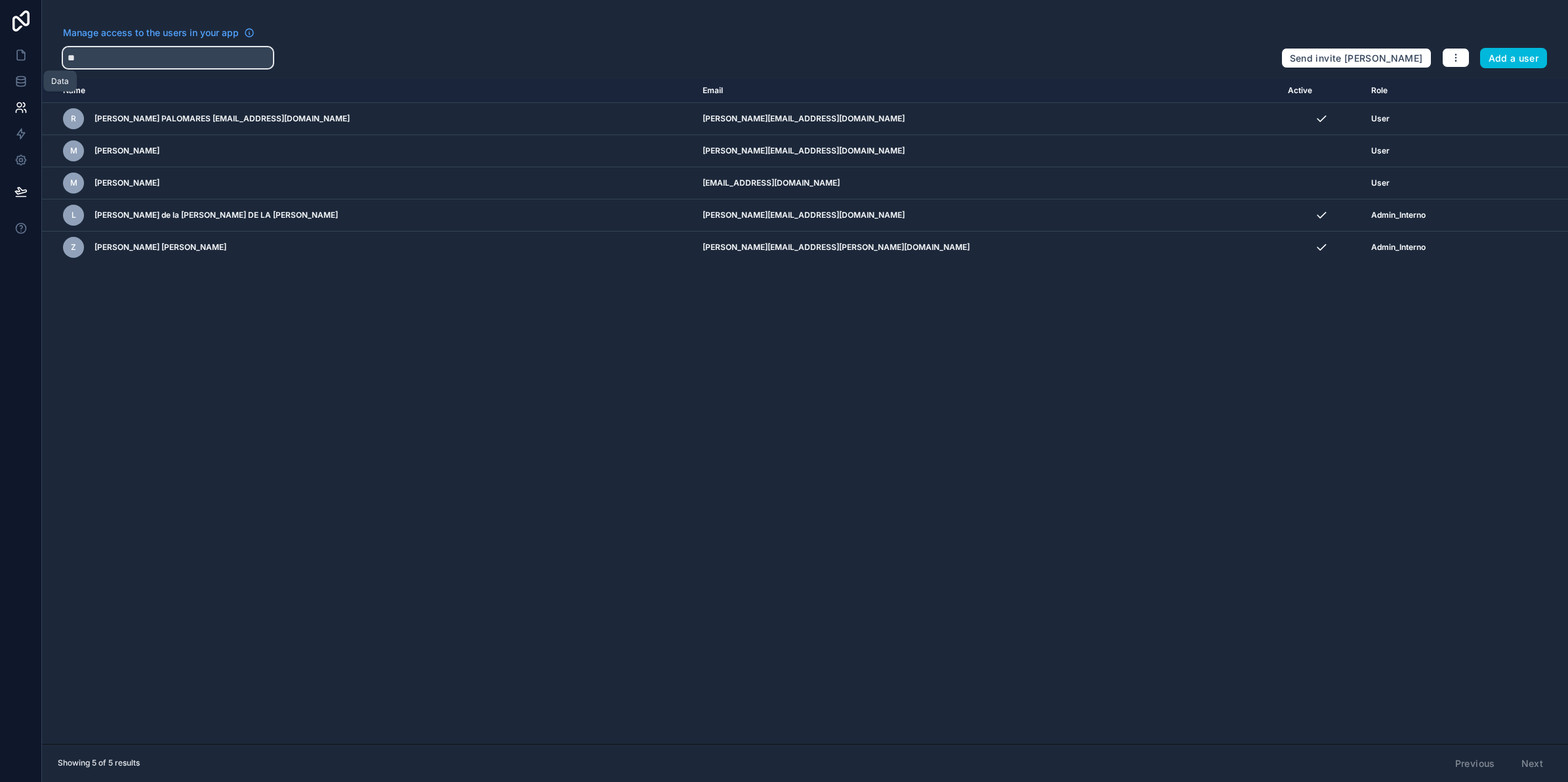
type input "**"
click at [25, 76] on icon at bounding box center [21, 81] width 13 height 13
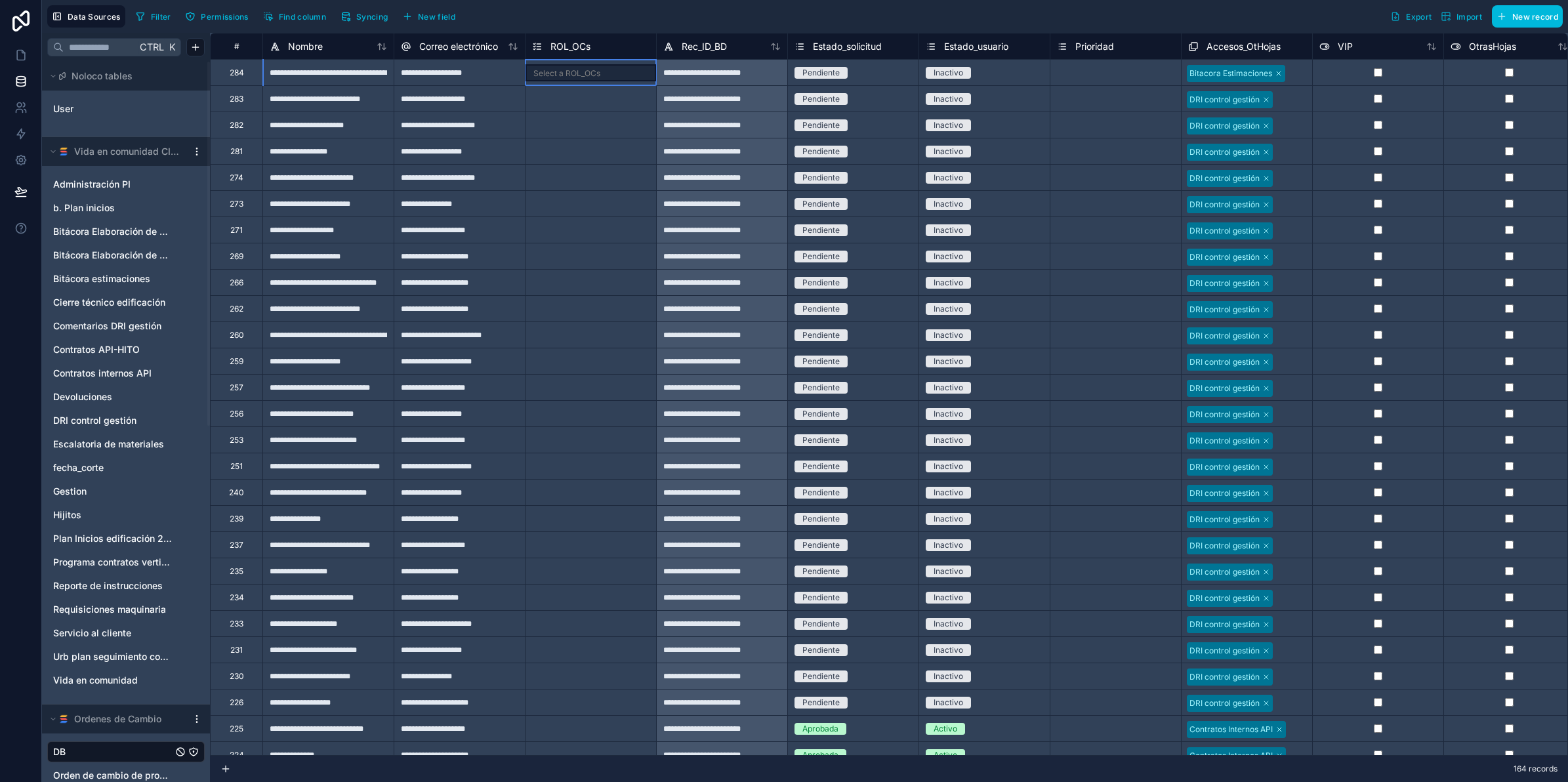
click at [586, 70] on div "Select a ROL_OCs" at bounding box center [567, 73] width 67 height 11
click at [364, 18] on span "Syncing" at bounding box center [372, 17] width 32 height 10
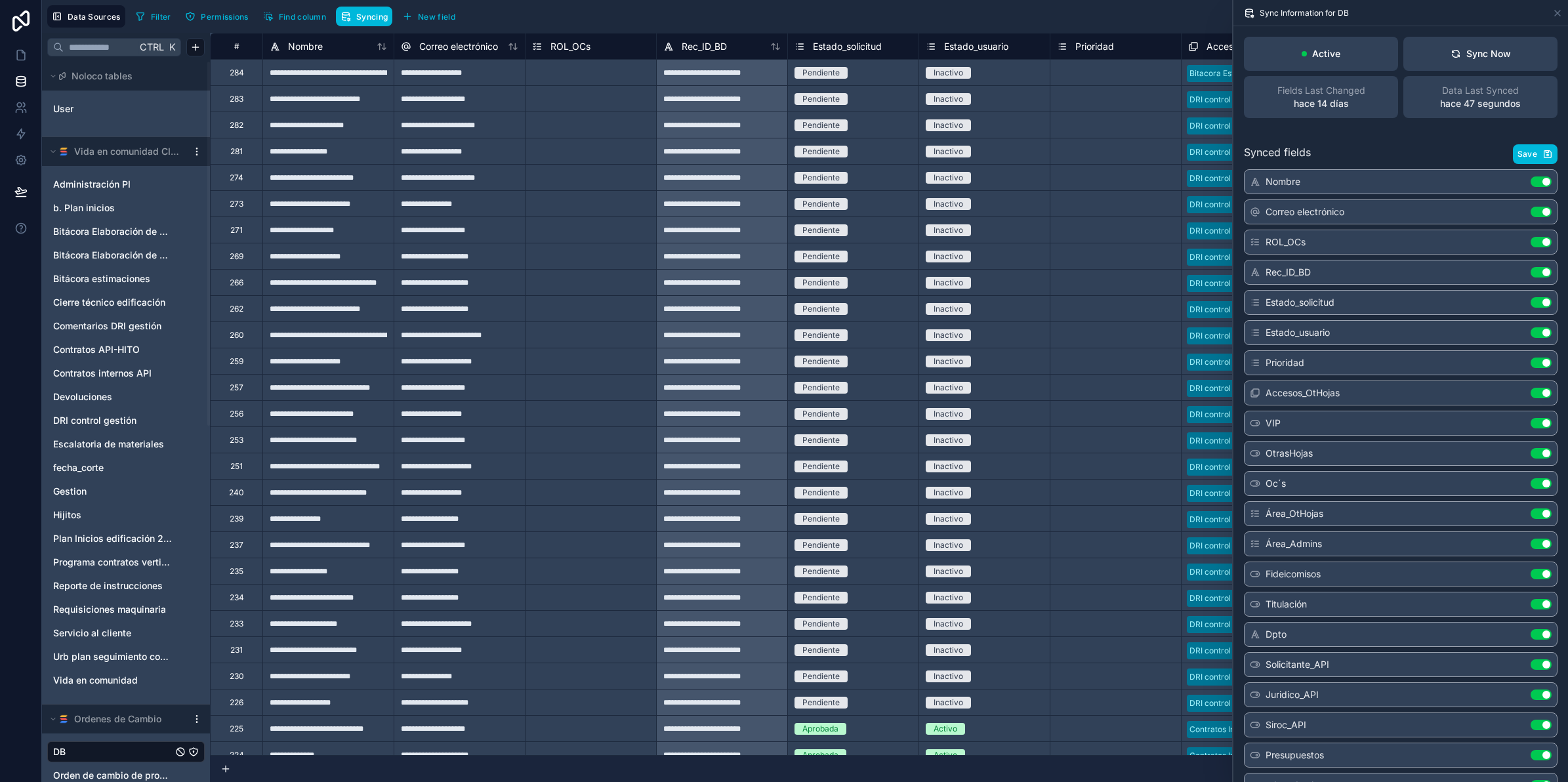
click at [1483, 55] on div "Sync Now" at bounding box center [1481, 54] width 60 height 13
click at [29, 109] on link at bounding box center [20, 107] width 41 height 26
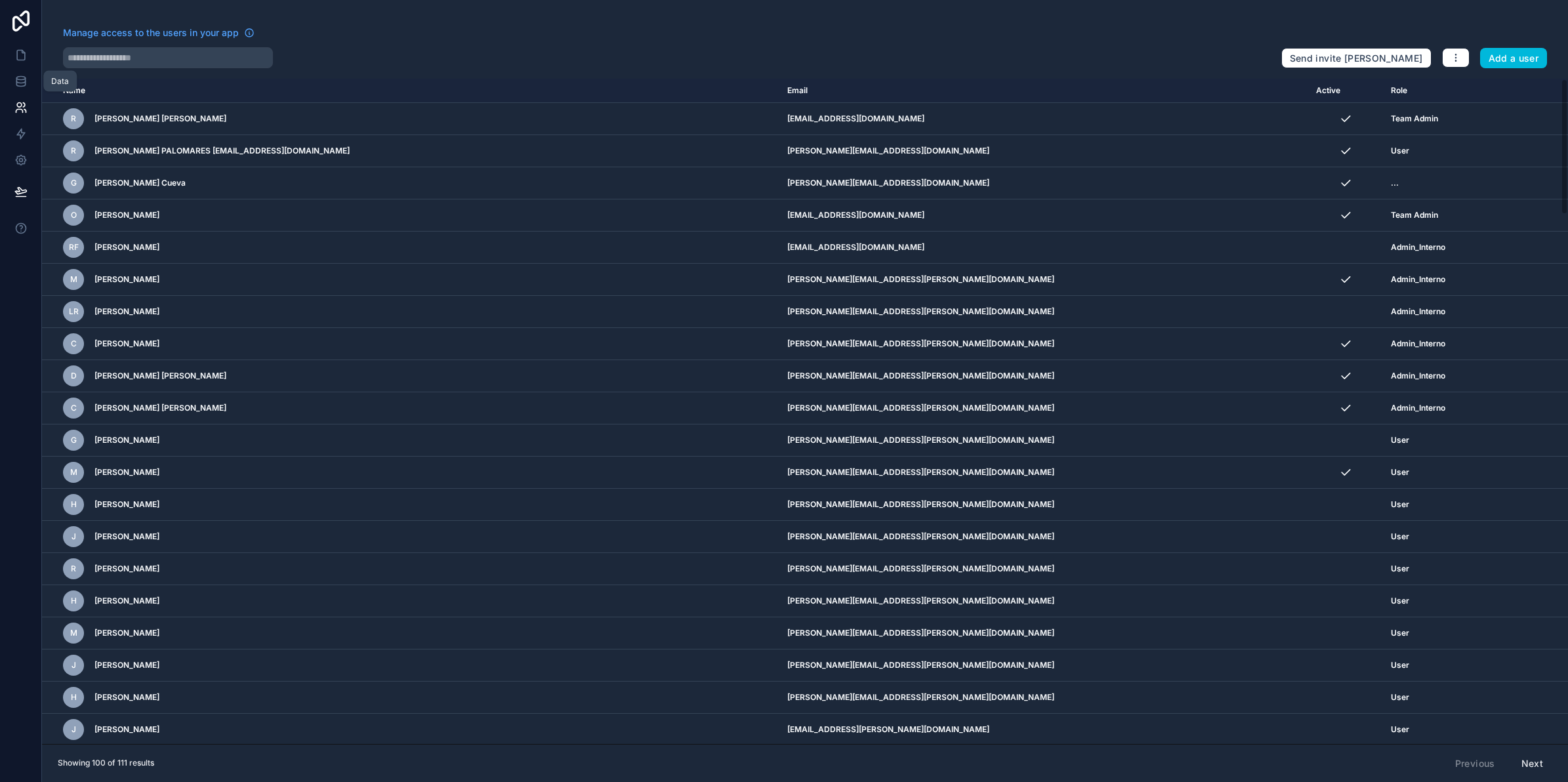
drag, startPoint x: 23, startPoint y: 82, endPoint x: 37, endPoint y: 93, distance: 17.8
click at [23, 82] on icon at bounding box center [21, 81] width 13 height 13
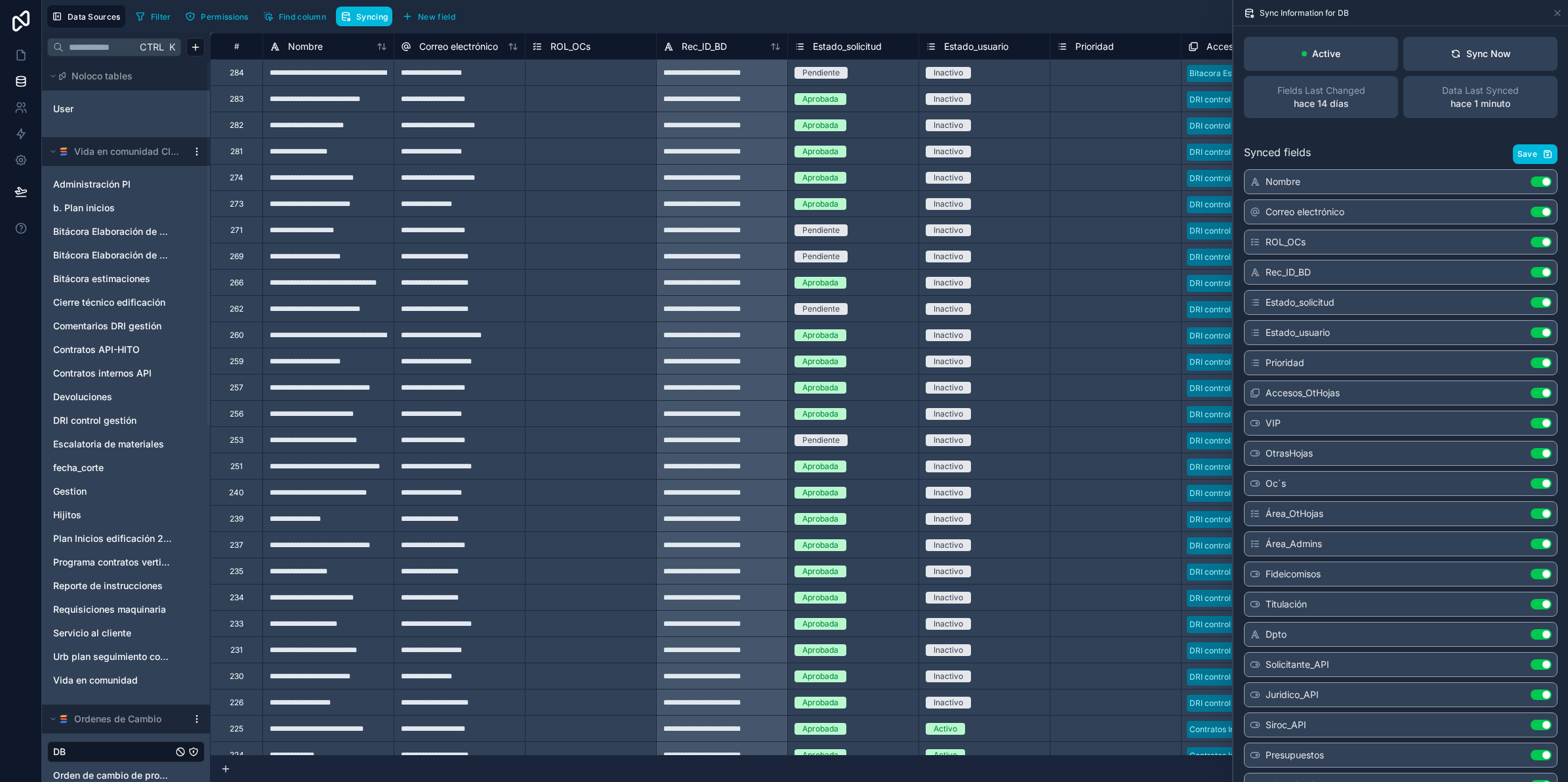
click at [1432, 57] on button "Sync Now" at bounding box center [1481, 54] width 154 height 34
click at [27, 50] on icon at bounding box center [21, 55] width 13 height 13
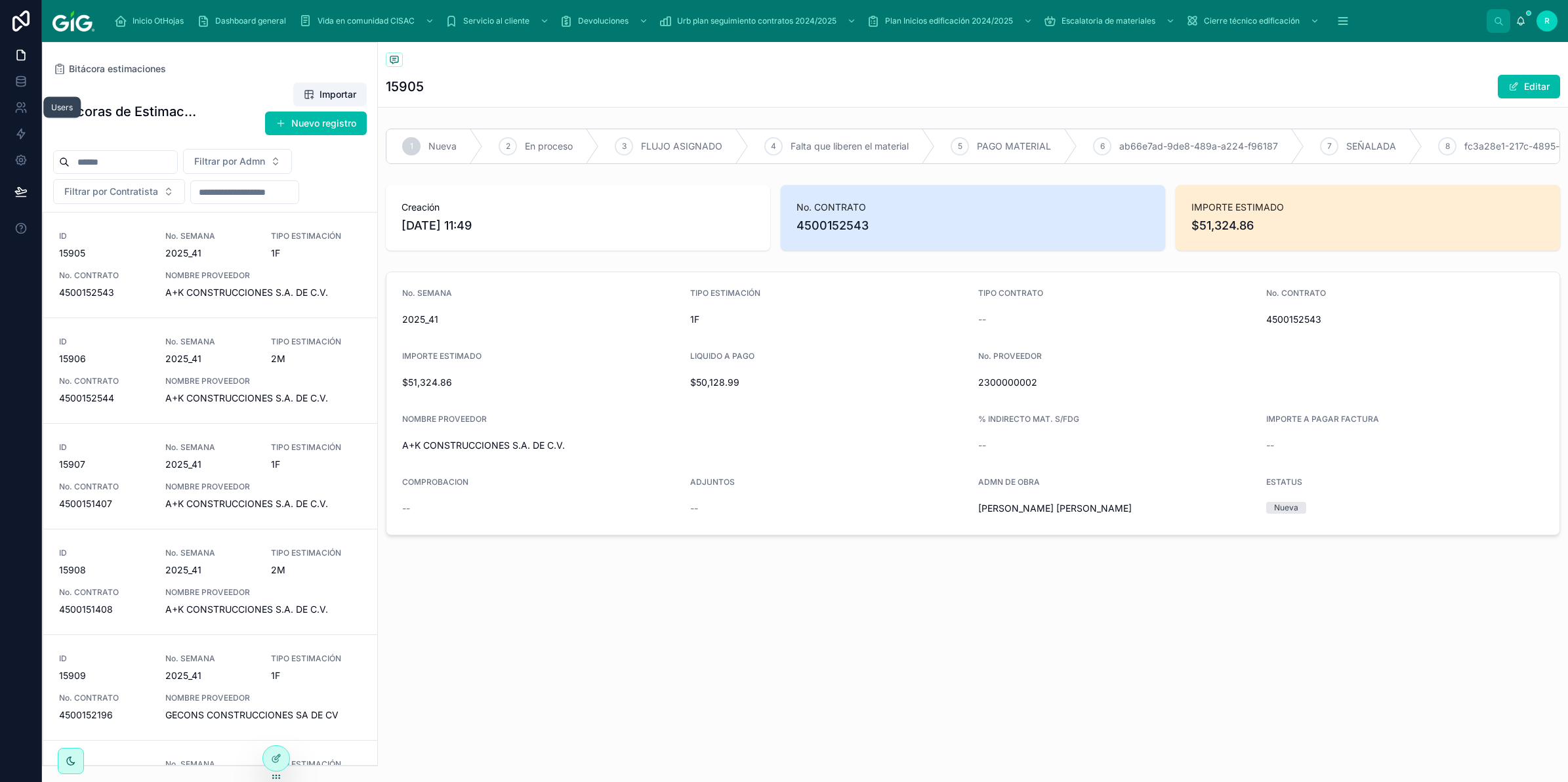
click at [12, 110] on link at bounding box center [20, 107] width 41 height 26
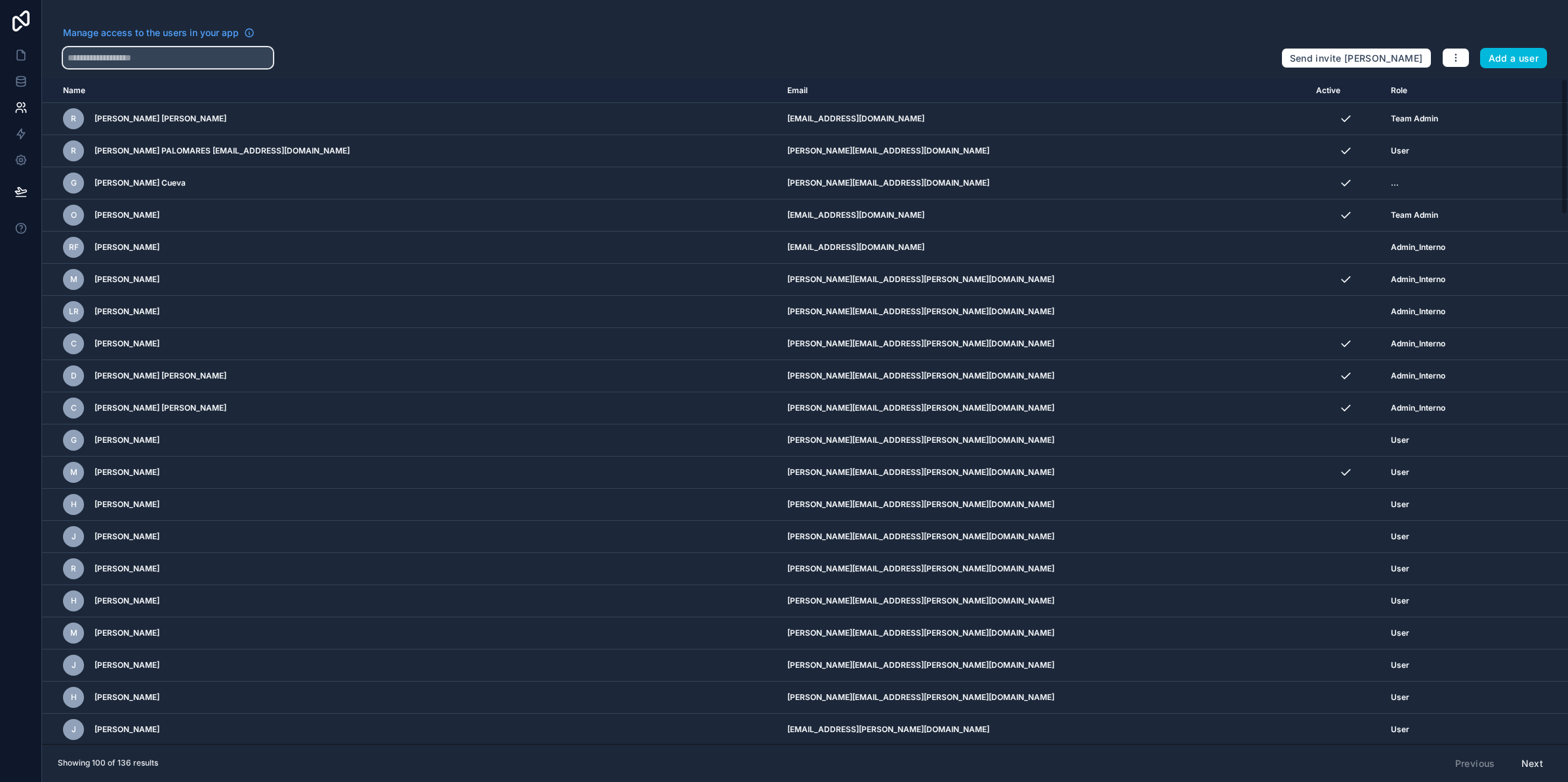
click at [192, 56] on input "text" at bounding box center [168, 57] width 210 height 21
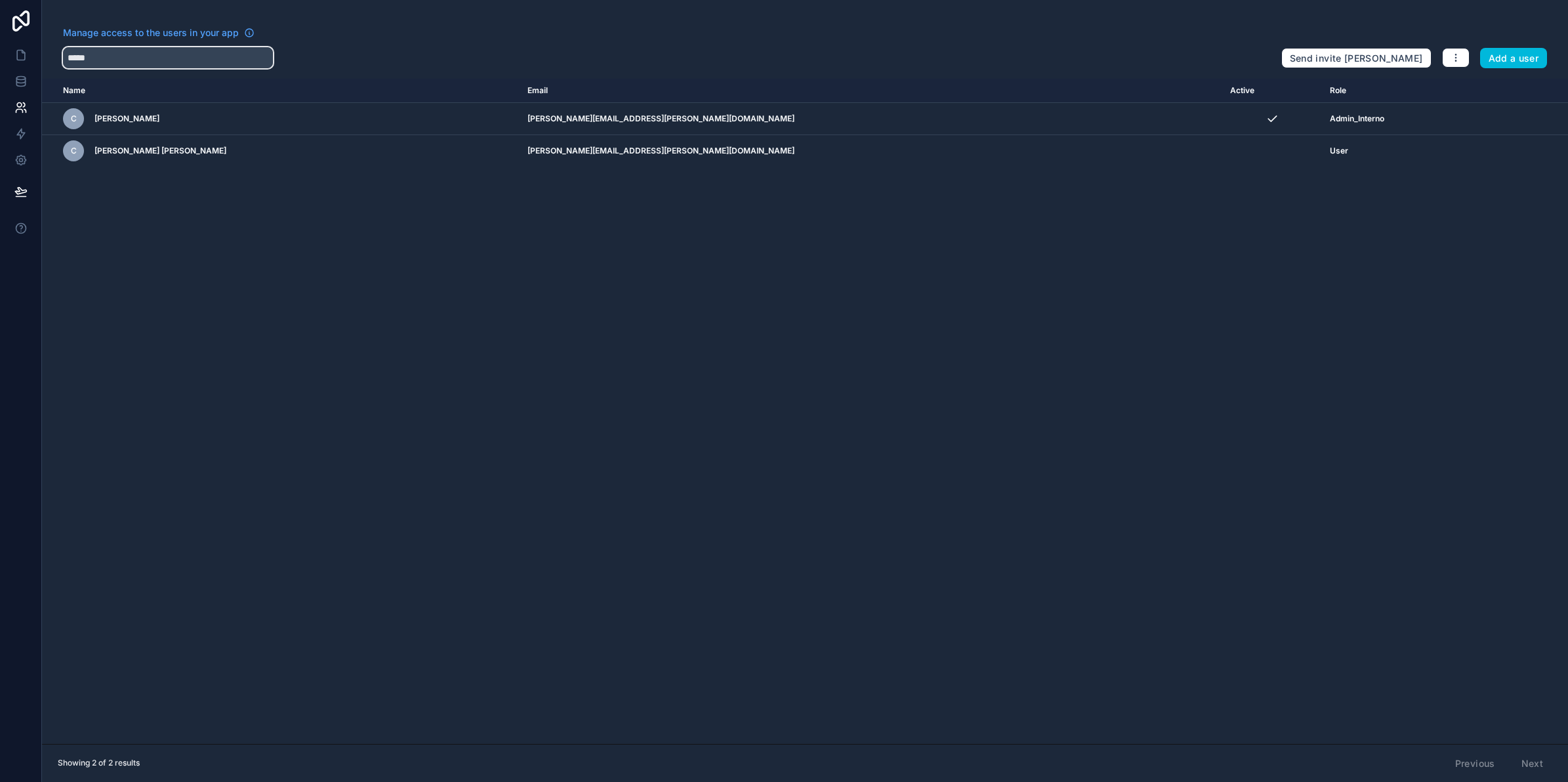
type input "*****"
click at [0, 0] on icon "scrollable content" at bounding box center [0, 0] width 0 height 0
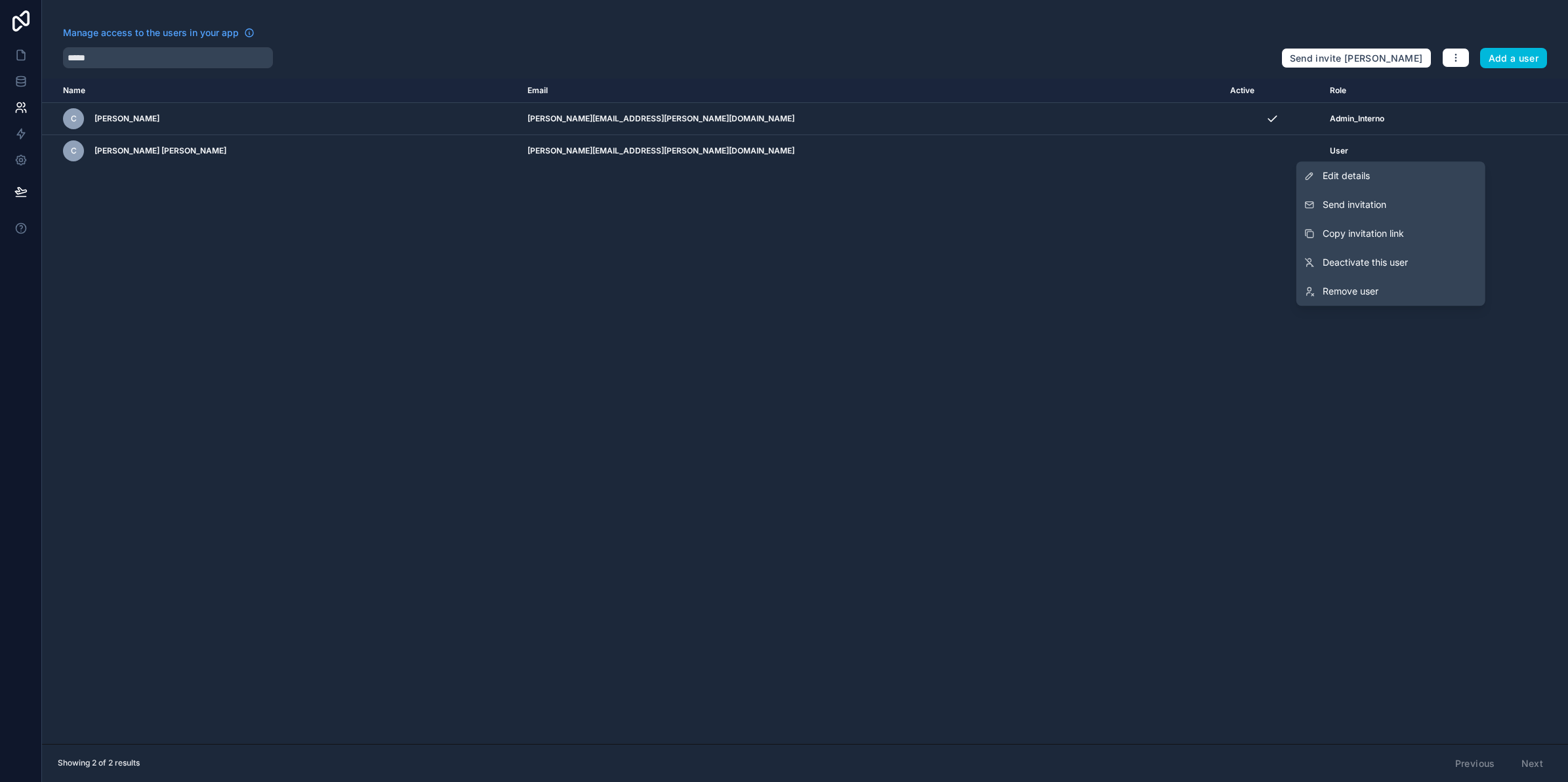
click at [1398, 201] on button "Send invitation" at bounding box center [1390, 205] width 189 height 29
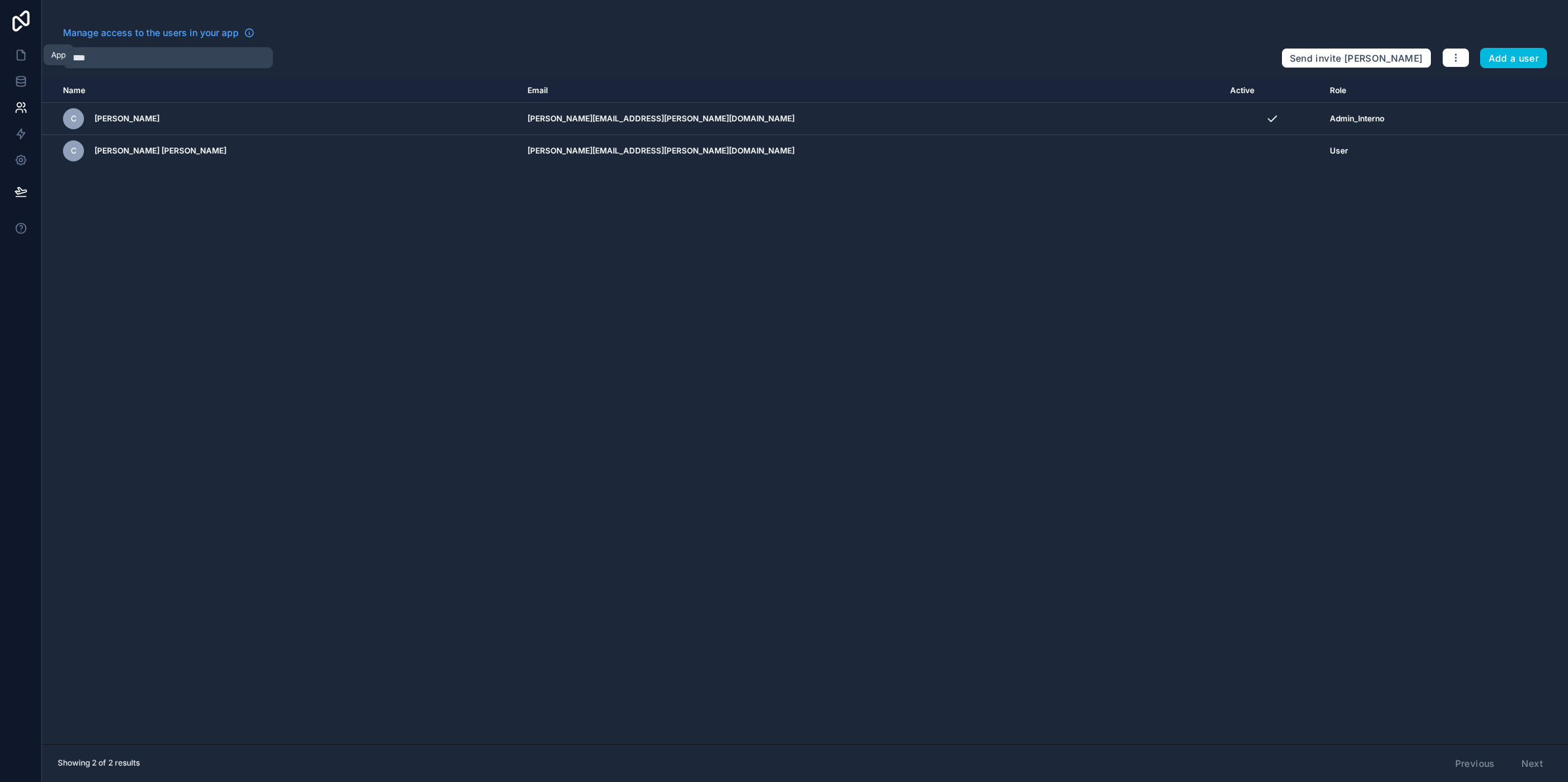
click at [23, 50] on icon at bounding box center [21, 55] width 13 height 13
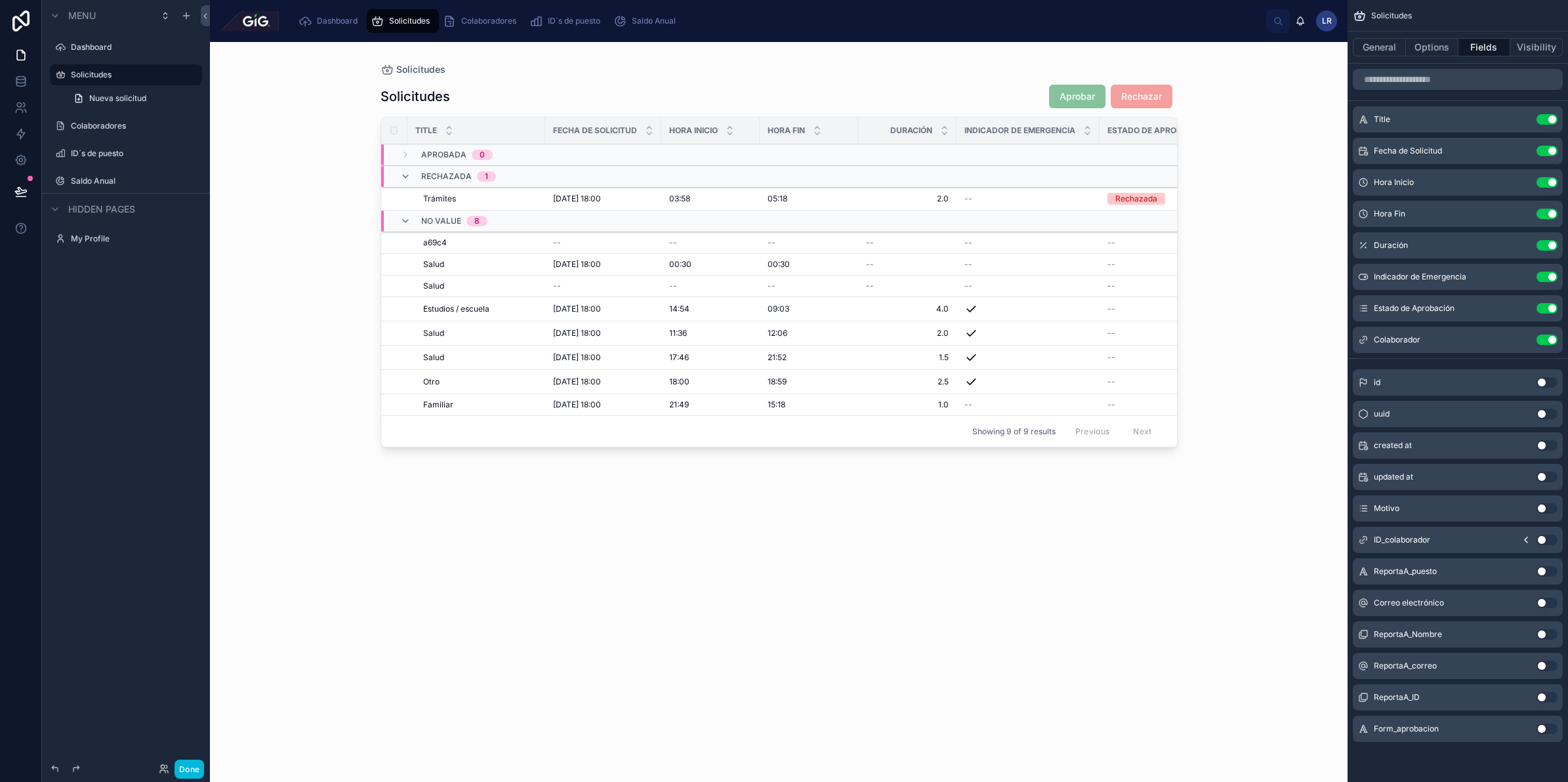
click at [1388, 50] on button "General" at bounding box center [1378, 47] width 53 height 18
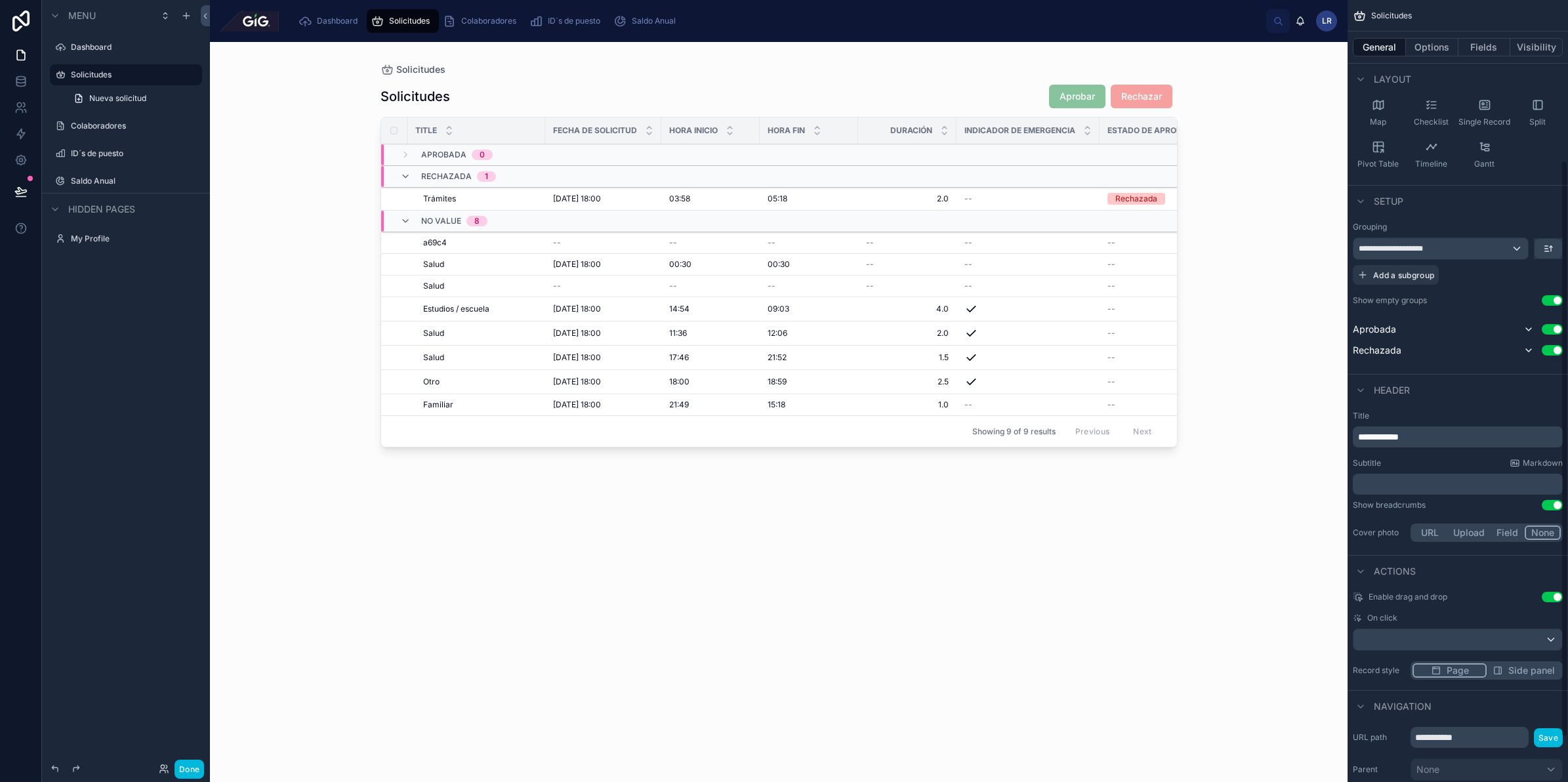
scroll to position [278, 0]
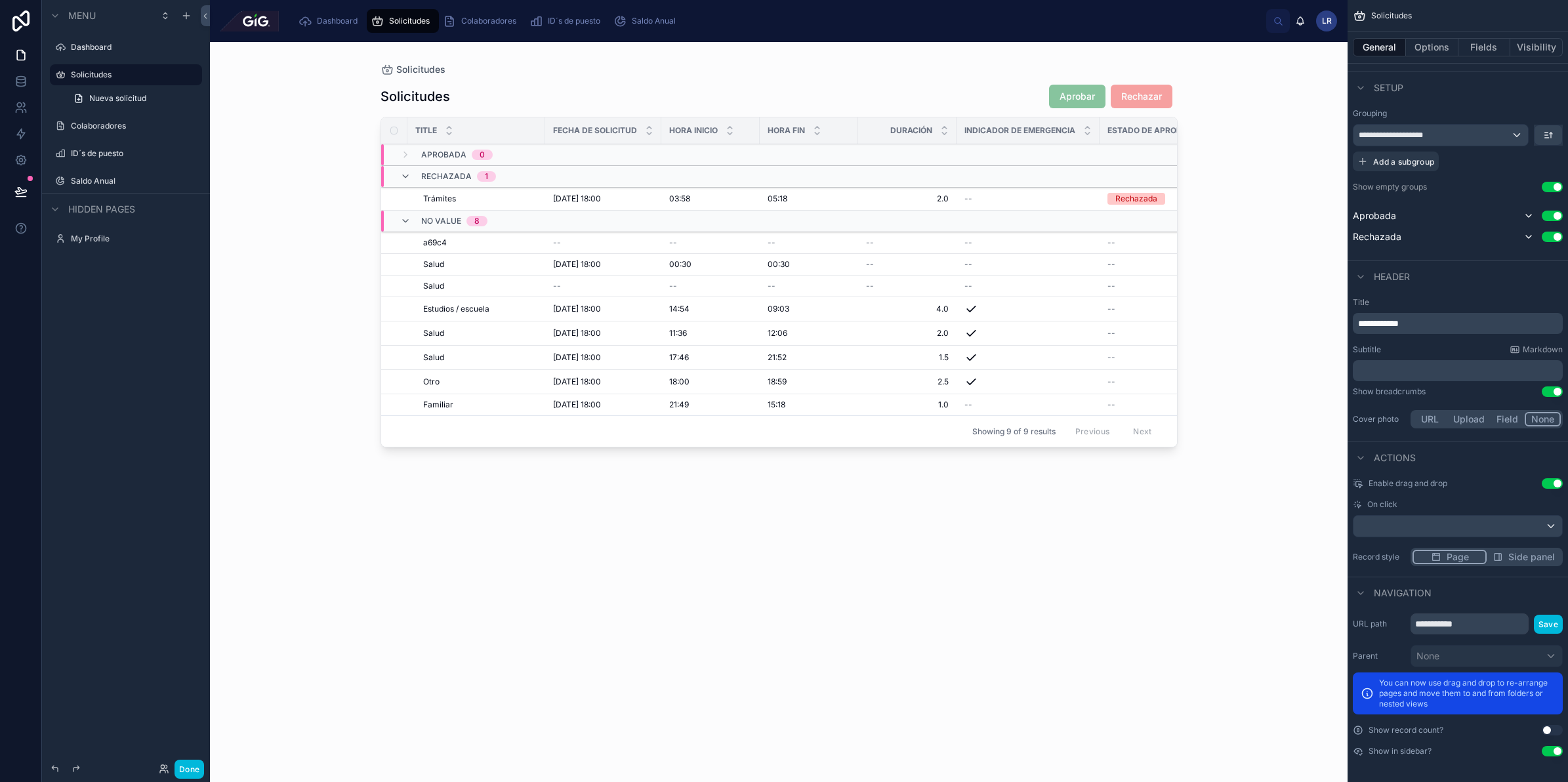
click at [1414, 50] on button "Options" at bounding box center [1432, 47] width 53 height 18
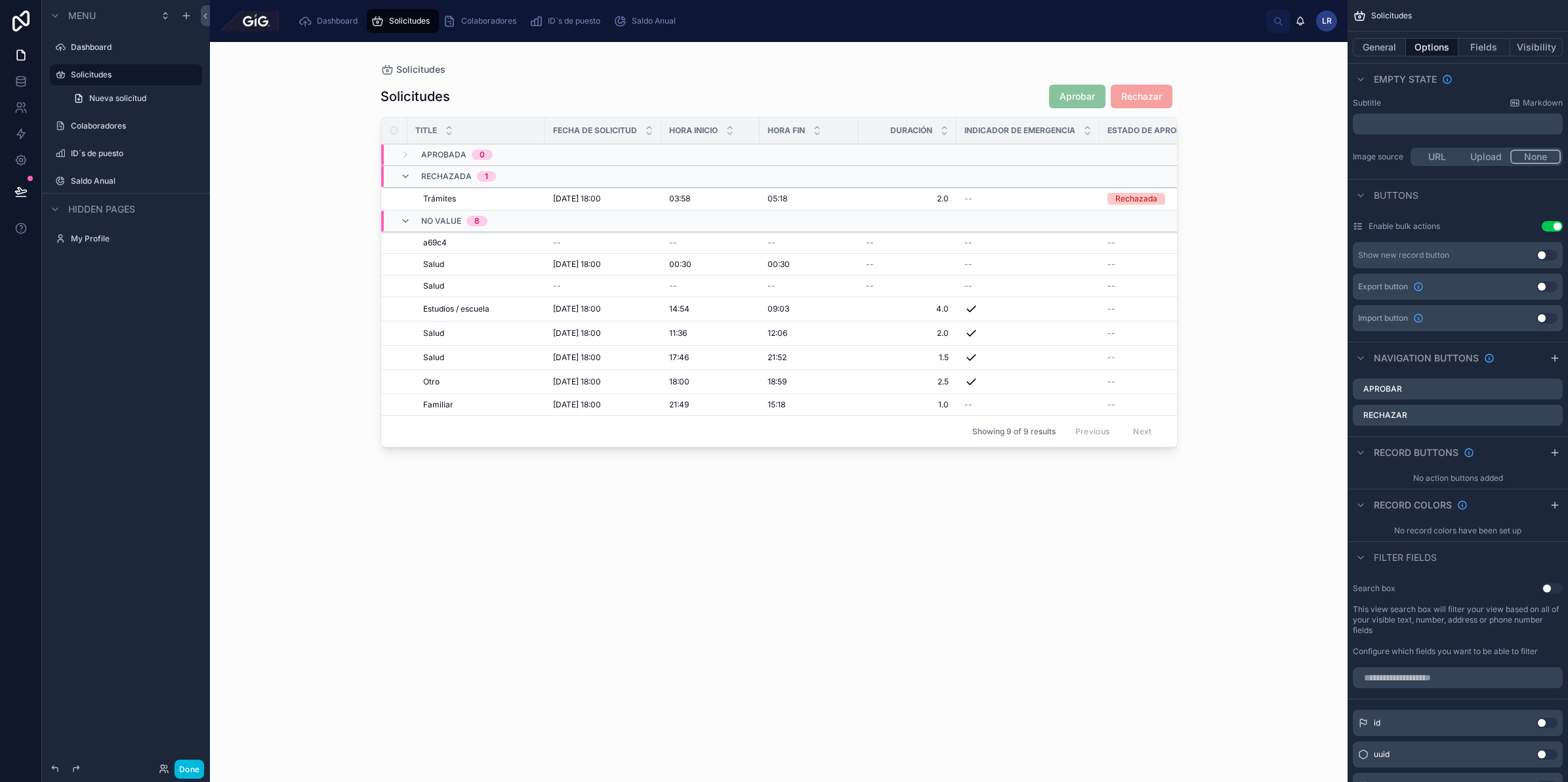
click at [1195, 284] on div at bounding box center [779, 404] width 839 height 724
click at [0, 0] on icon "scrollable content" at bounding box center [0, 0] width 0 height 0
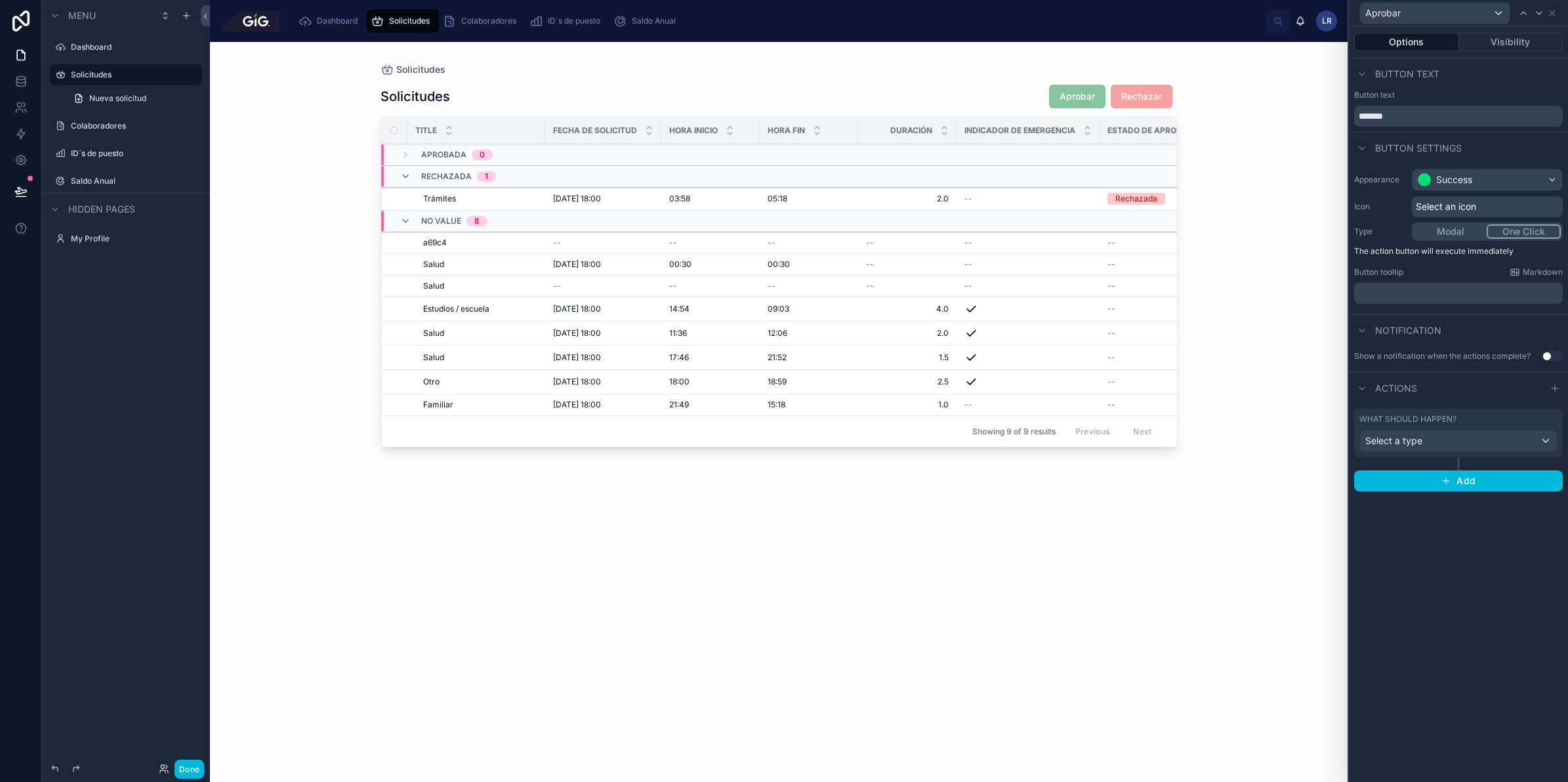
click at [1477, 424] on div "What should happen?" at bounding box center [1458, 419] width 198 height 11
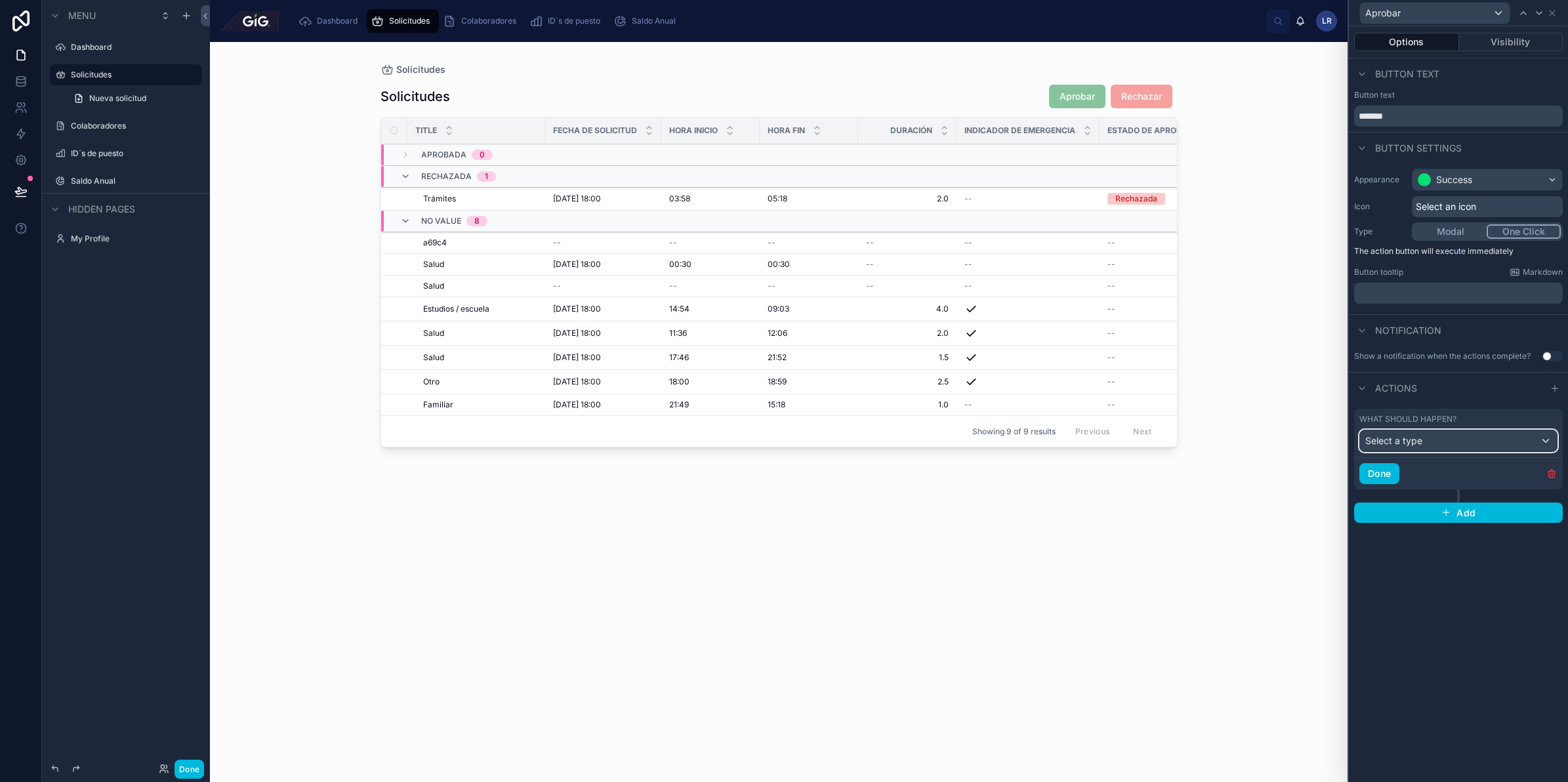
click at [1481, 448] on div "Select a type" at bounding box center [1458, 441] width 197 height 21
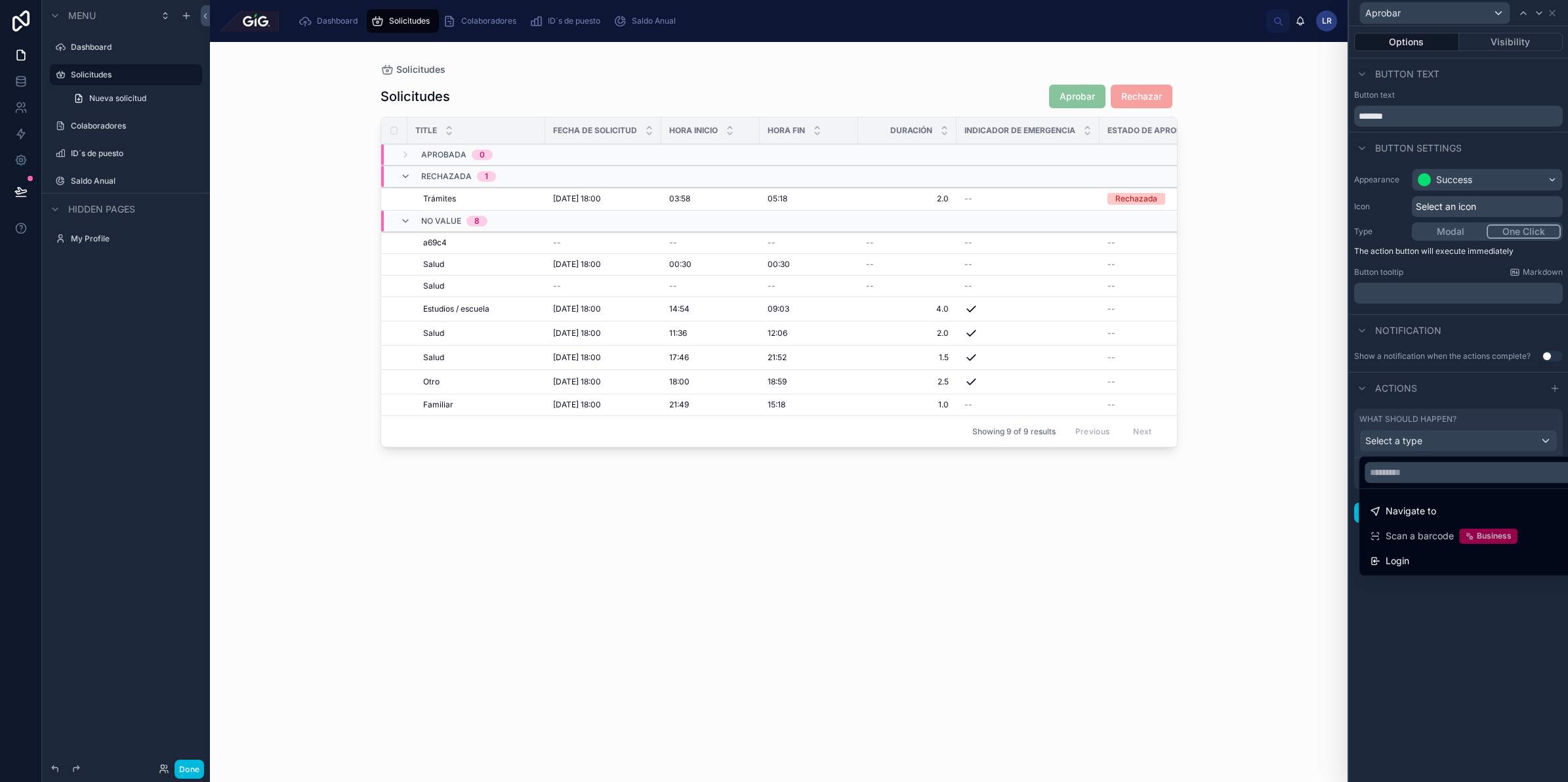
click at [1449, 667] on div at bounding box center [1458, 391] width 219 height 782
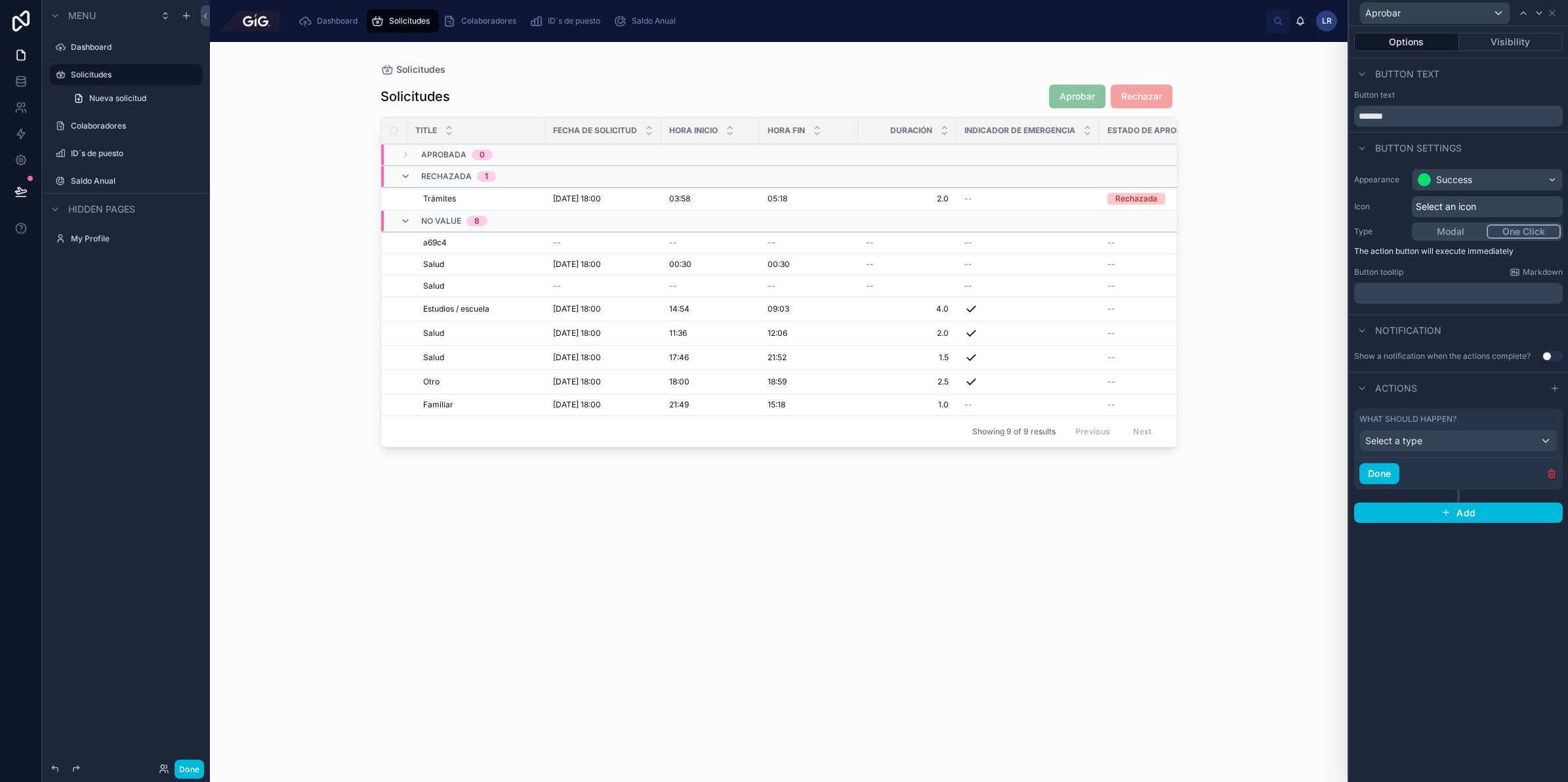
click at [831, 196] on div "05:18 05:18" at bounding box center [809, 199] width 83 height 11
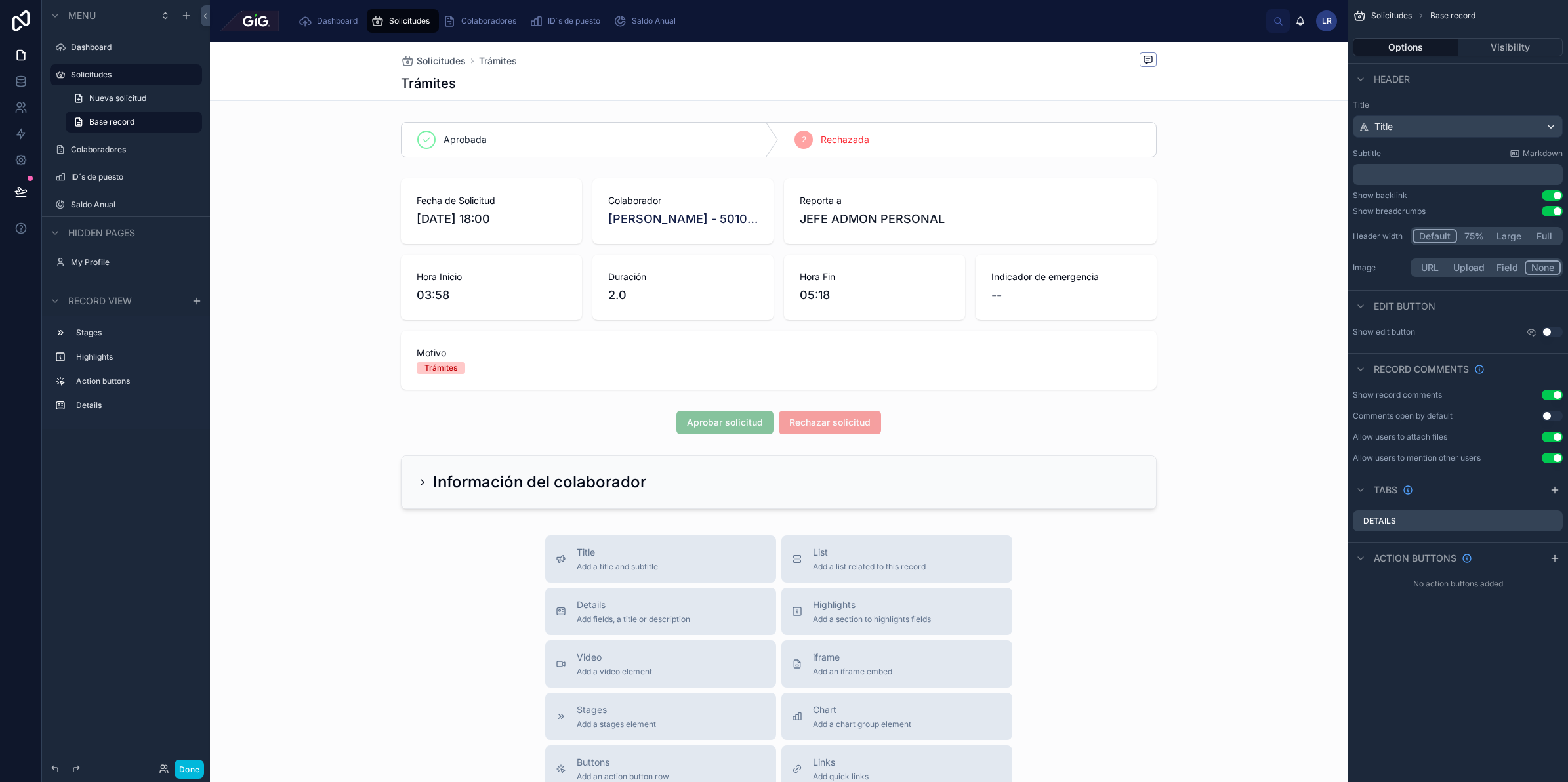
click at [923, 431] on div at bounding box center [779, 422] width 1138 height 34
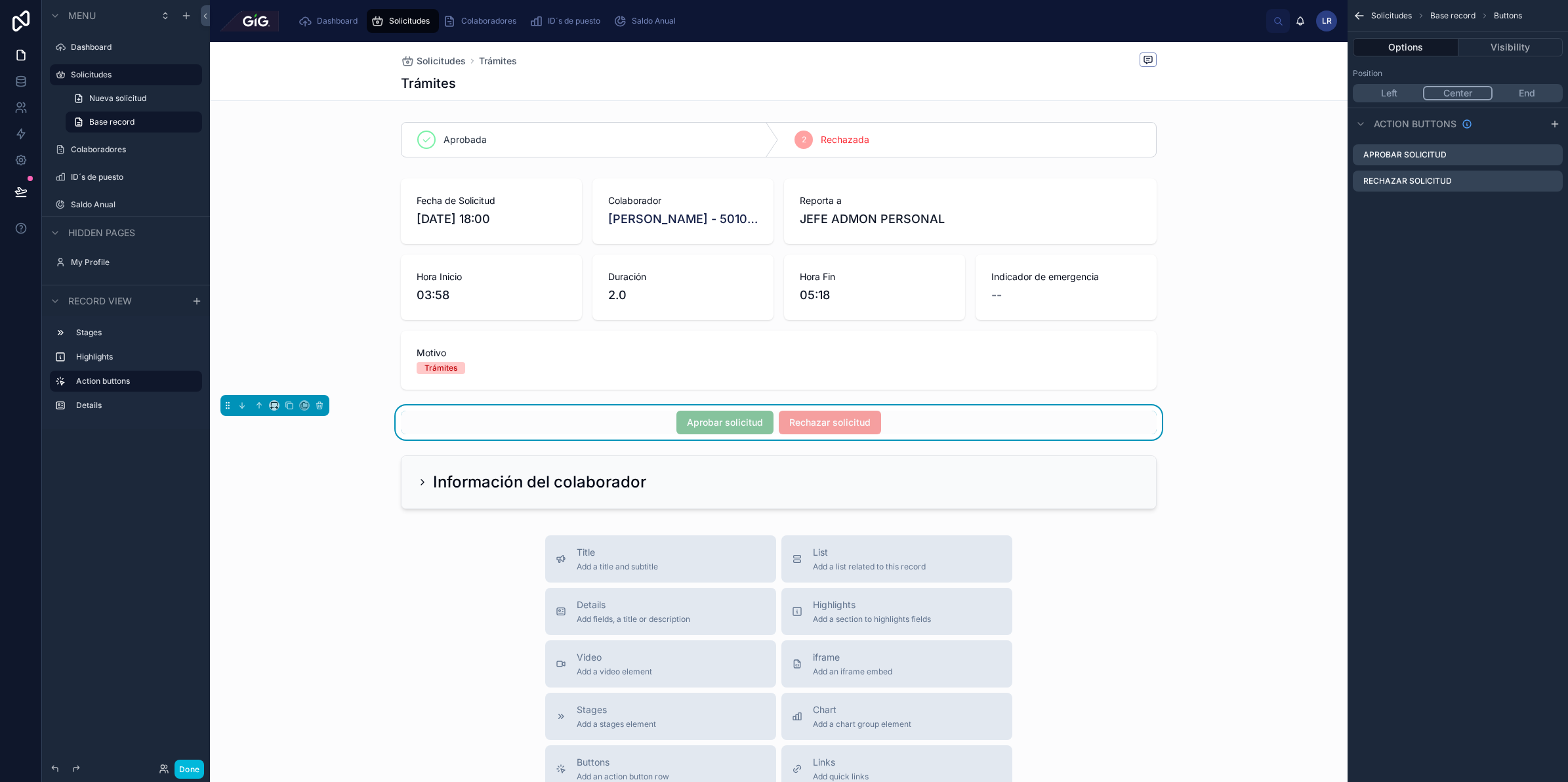
click at [1025, 330] on div at bounding box center [779, 284] width 1138 height 222
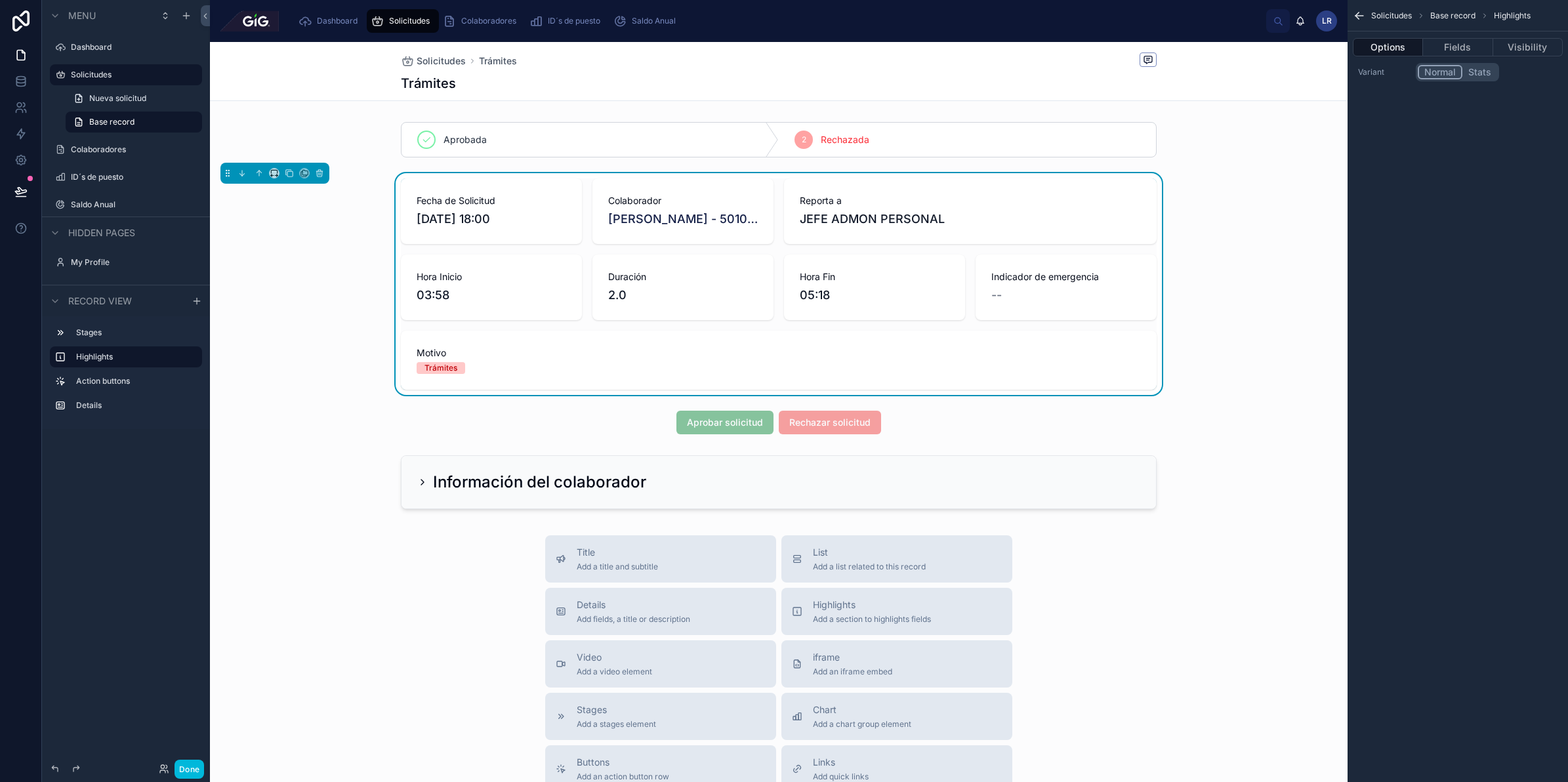
click at [1471, 44] on button "Fields" at bounding box center [1457, 47] width 70 height 18
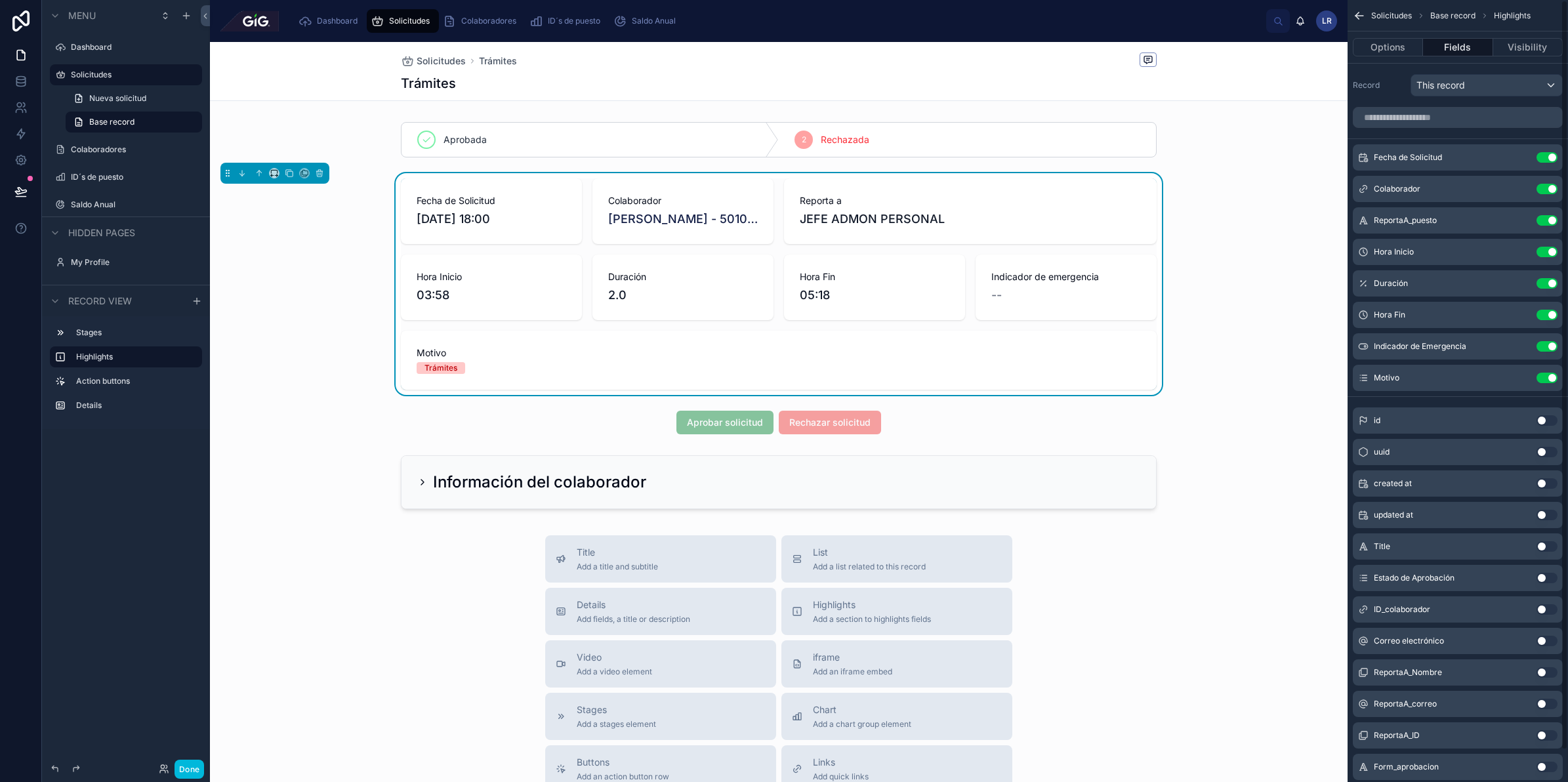
click at [0, 0] on icon "scrollable content" at bounding box center [0, 0] width 0 height 0
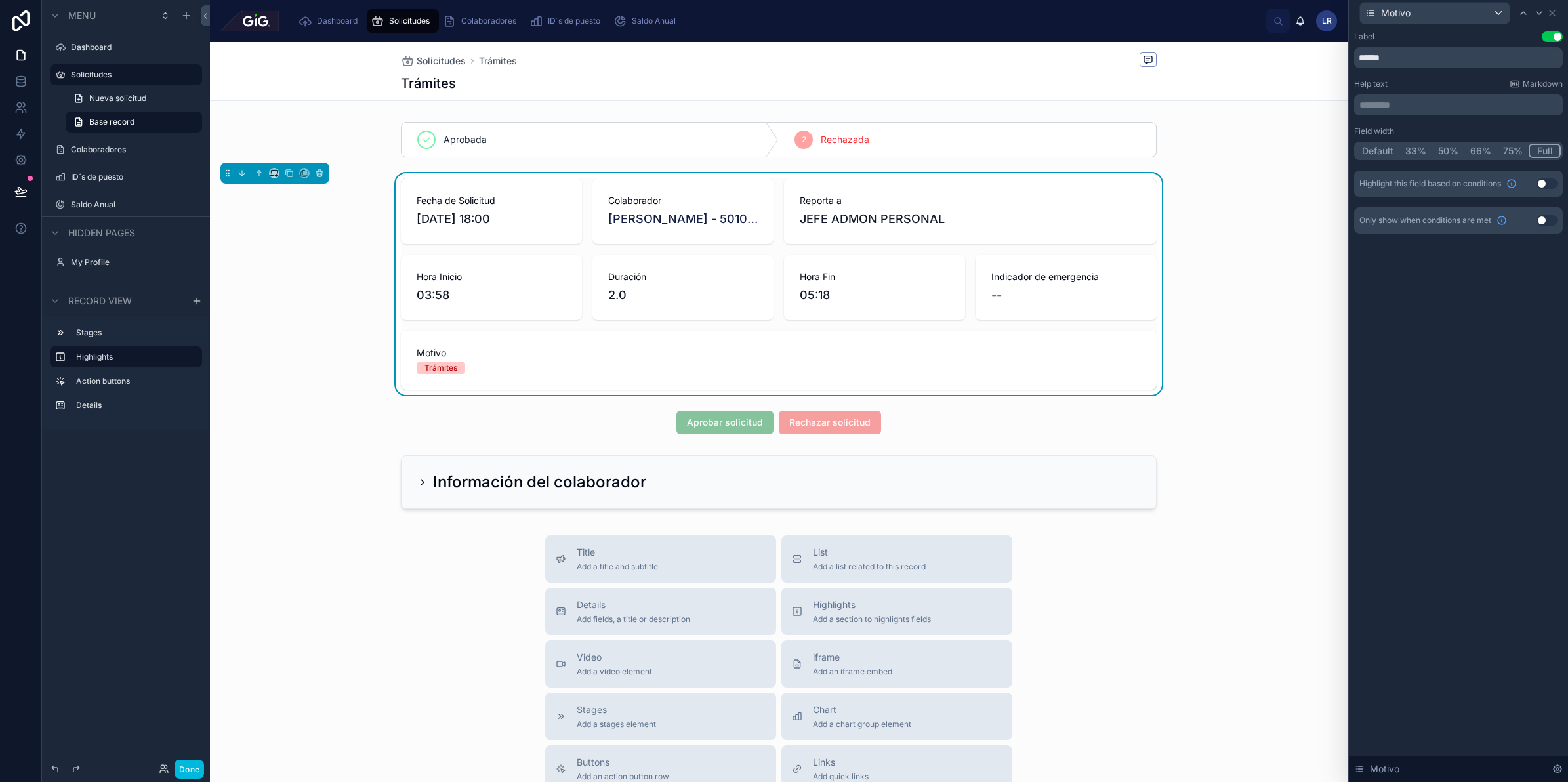
click at [1384, 146] on button "Default" at bounding box center [1378, 150] width 44 height 14
click at [1550, 13] on icon at bounding box center [1552, 13] width 5 height 5
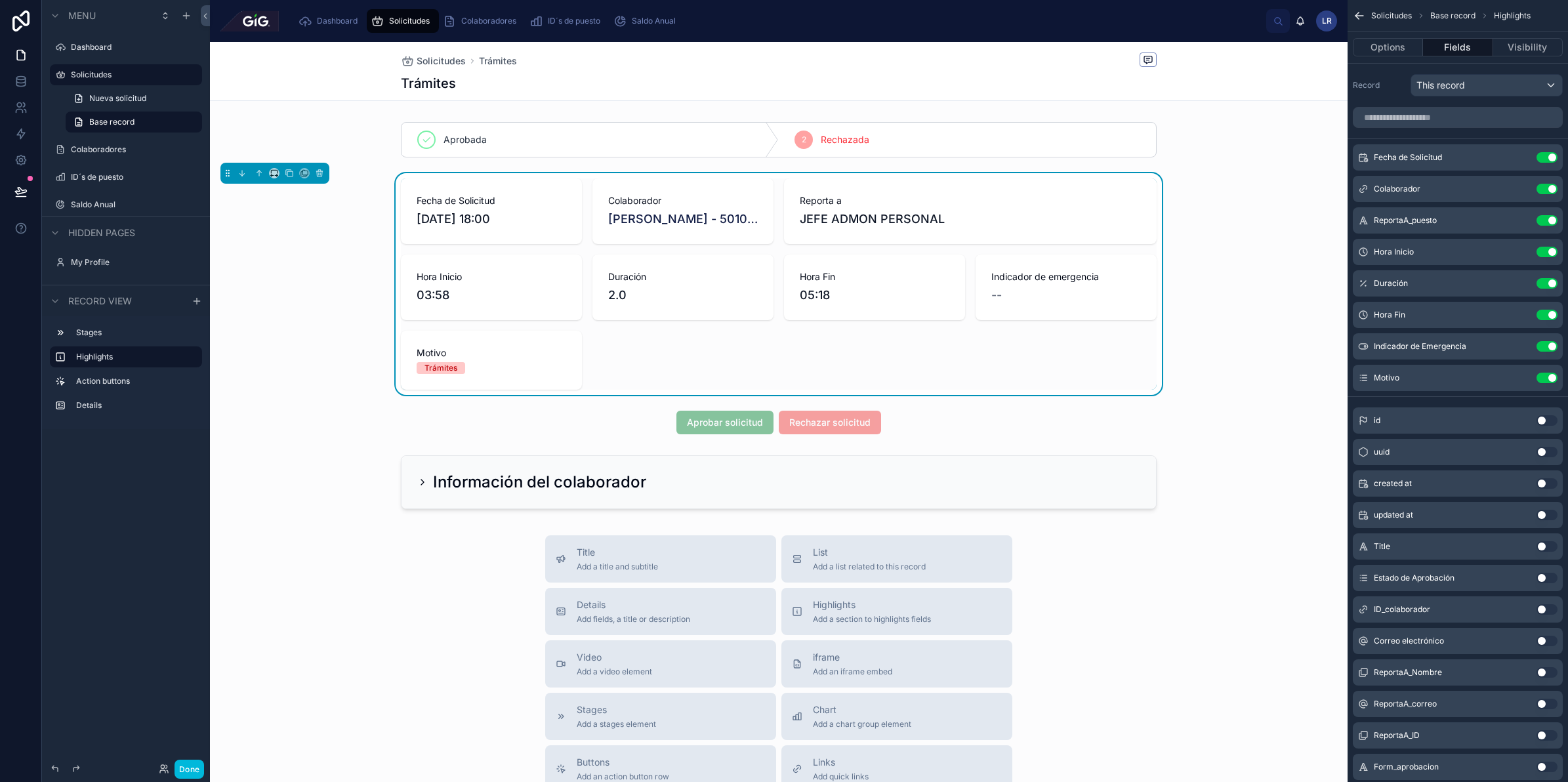
click at [0, 0] on icon "scrollable content" at bounding box center [0, 0] width 0 height 0
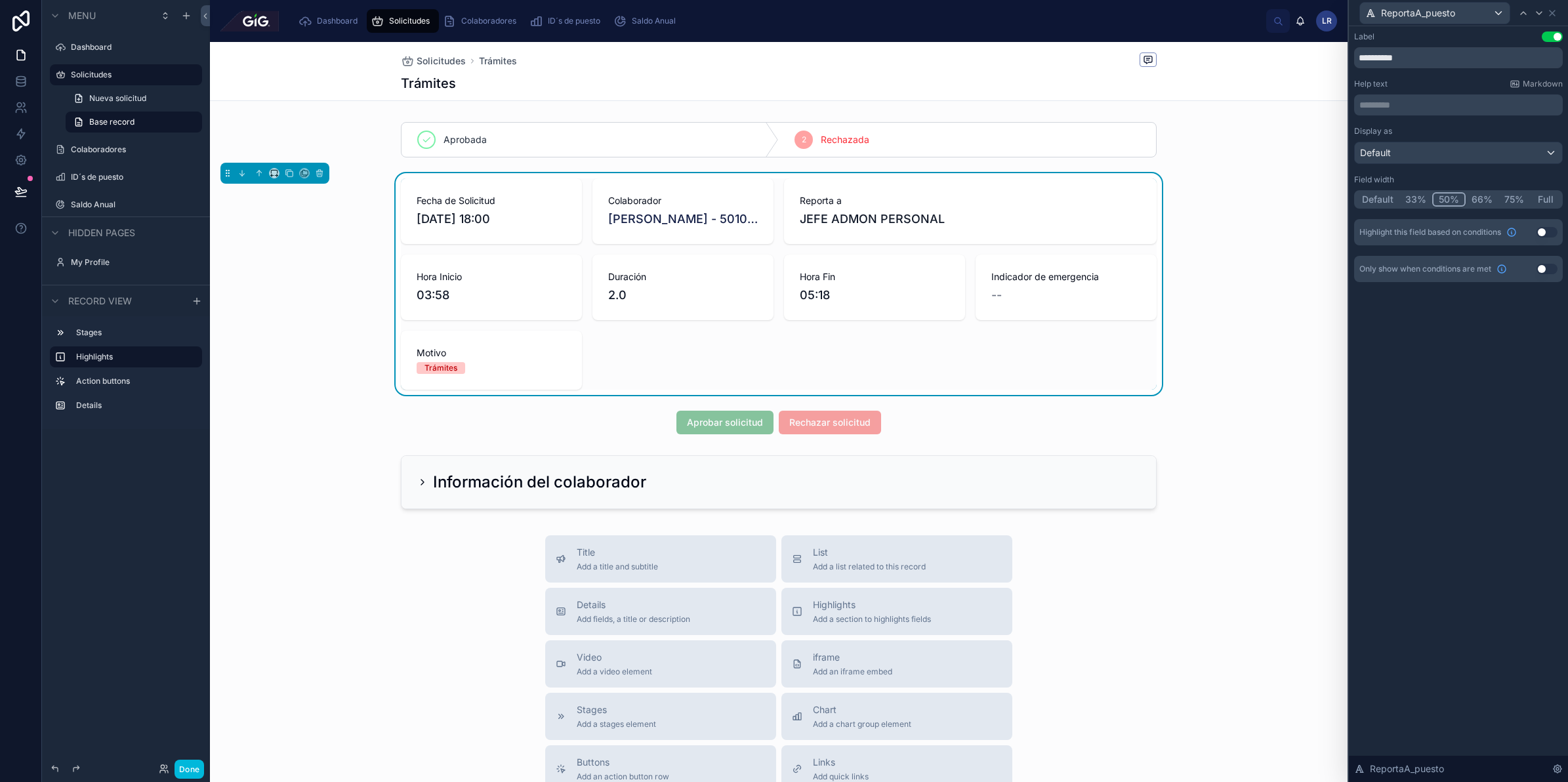
click at [1415, 197] on button "33%" at bounding box center [1415, 199] width 33 height 14
click at [1378, 198] on button "Default" at bounding box center [1378, 199] width 44 height 14
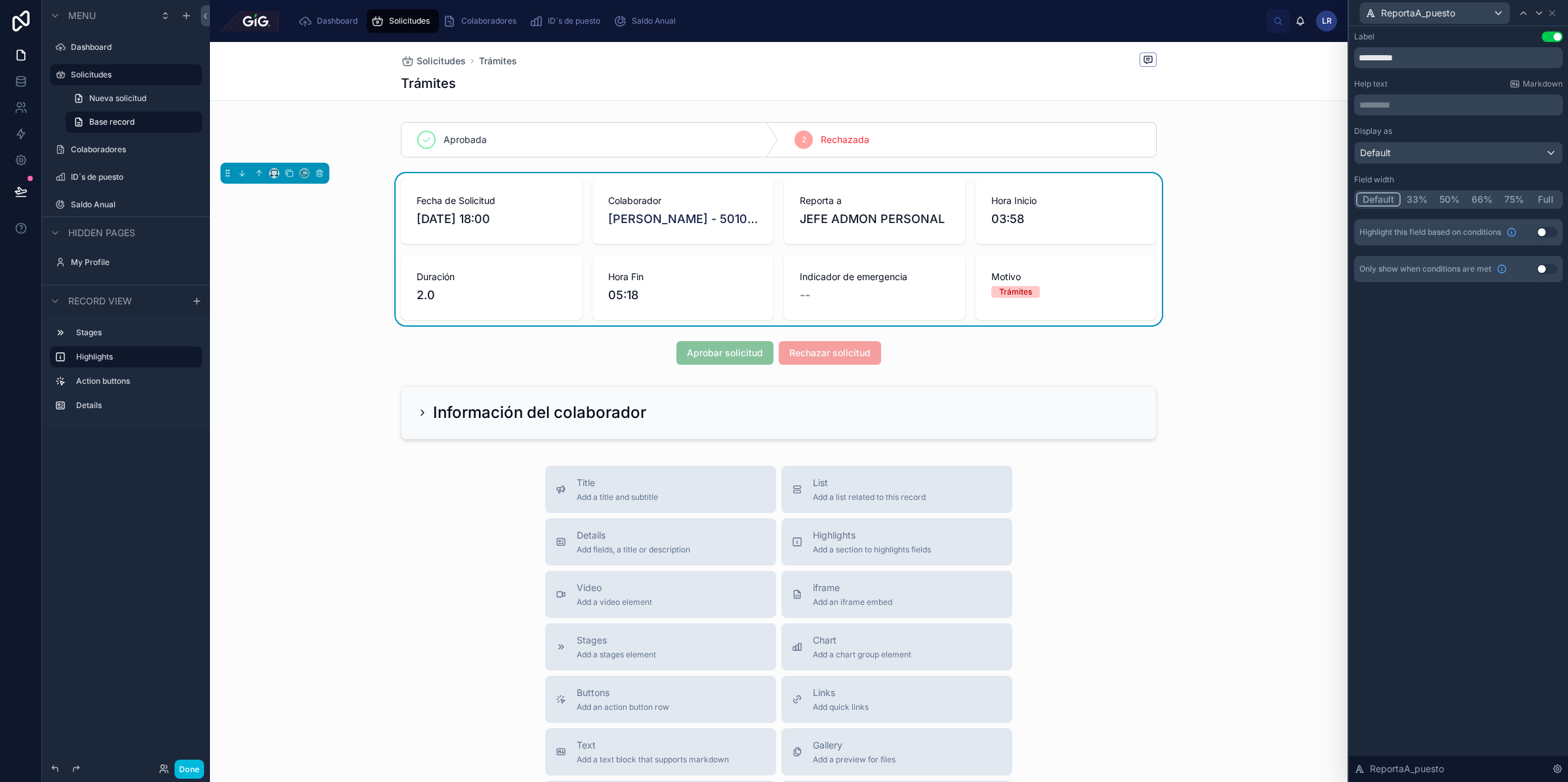
click at [412, 414] on div at bounding box center [779, 413] width 1138 height 65
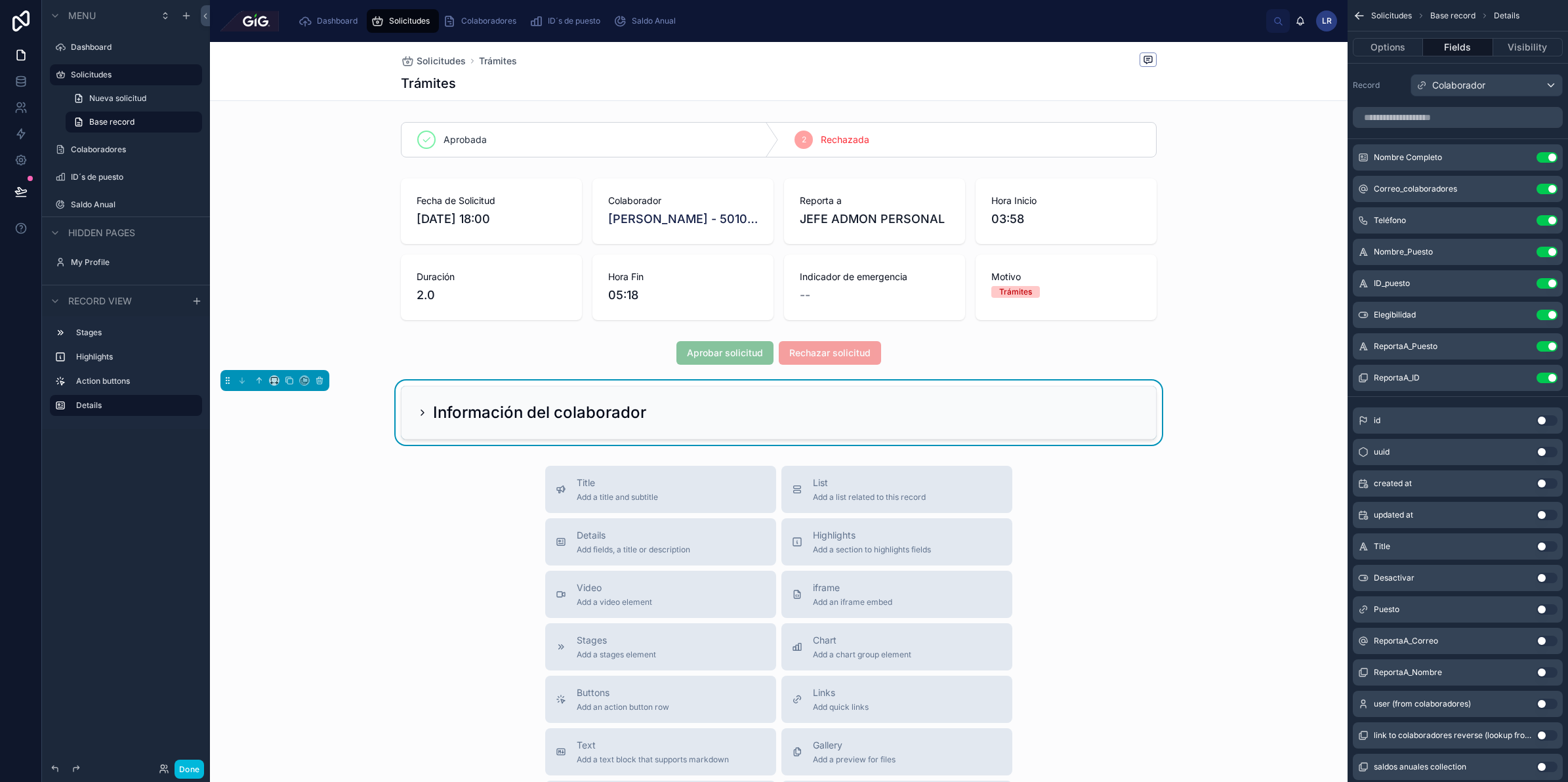
click at [417, 415] on icon at bounding box center [422, 413] width 11 height 11
click at [417, 408] on icon at bounding box center [422, 413] width 11 height 11
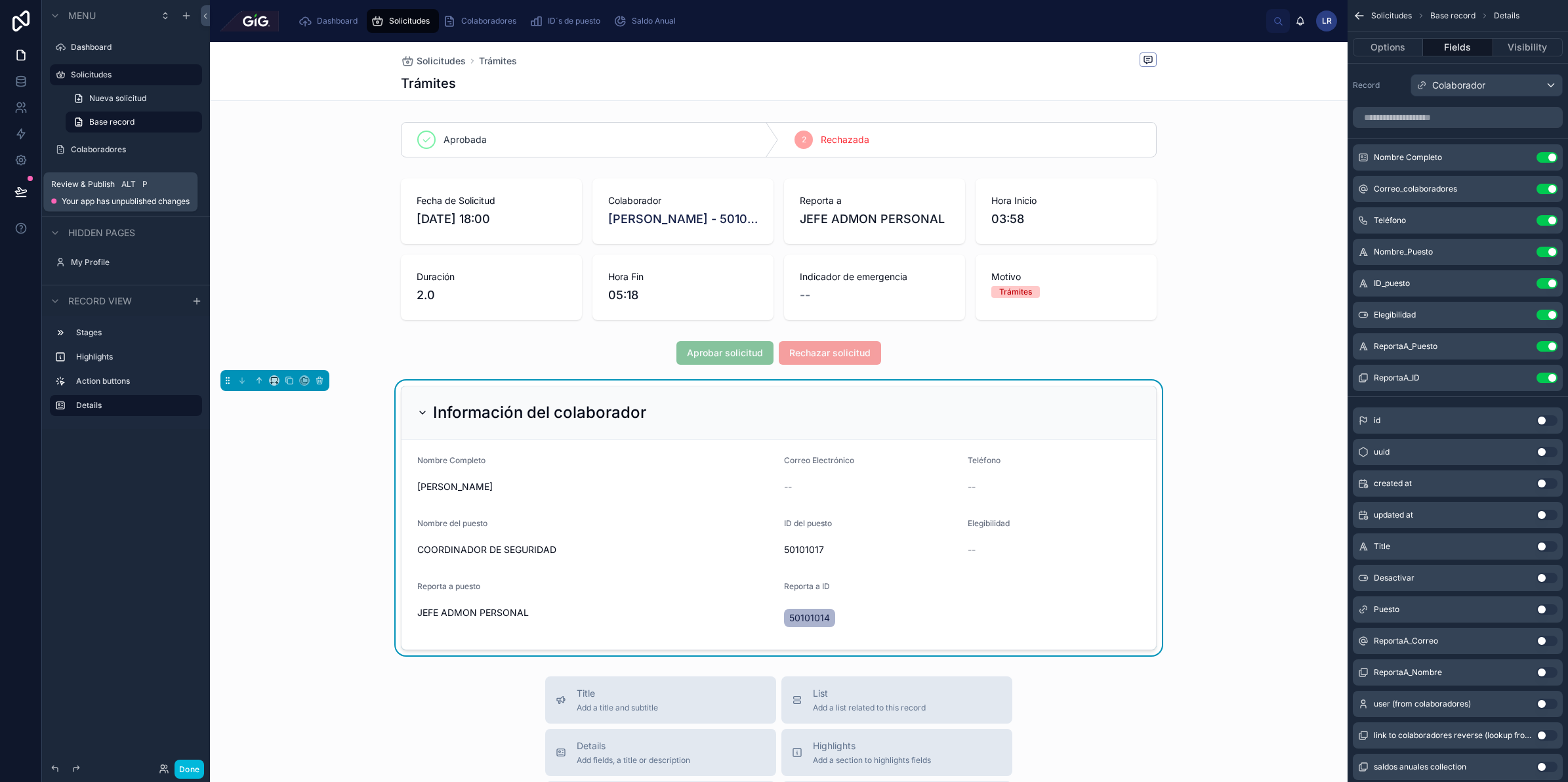
click at [34, 197] on button at bounding box center [21, 191] width 29 height 37
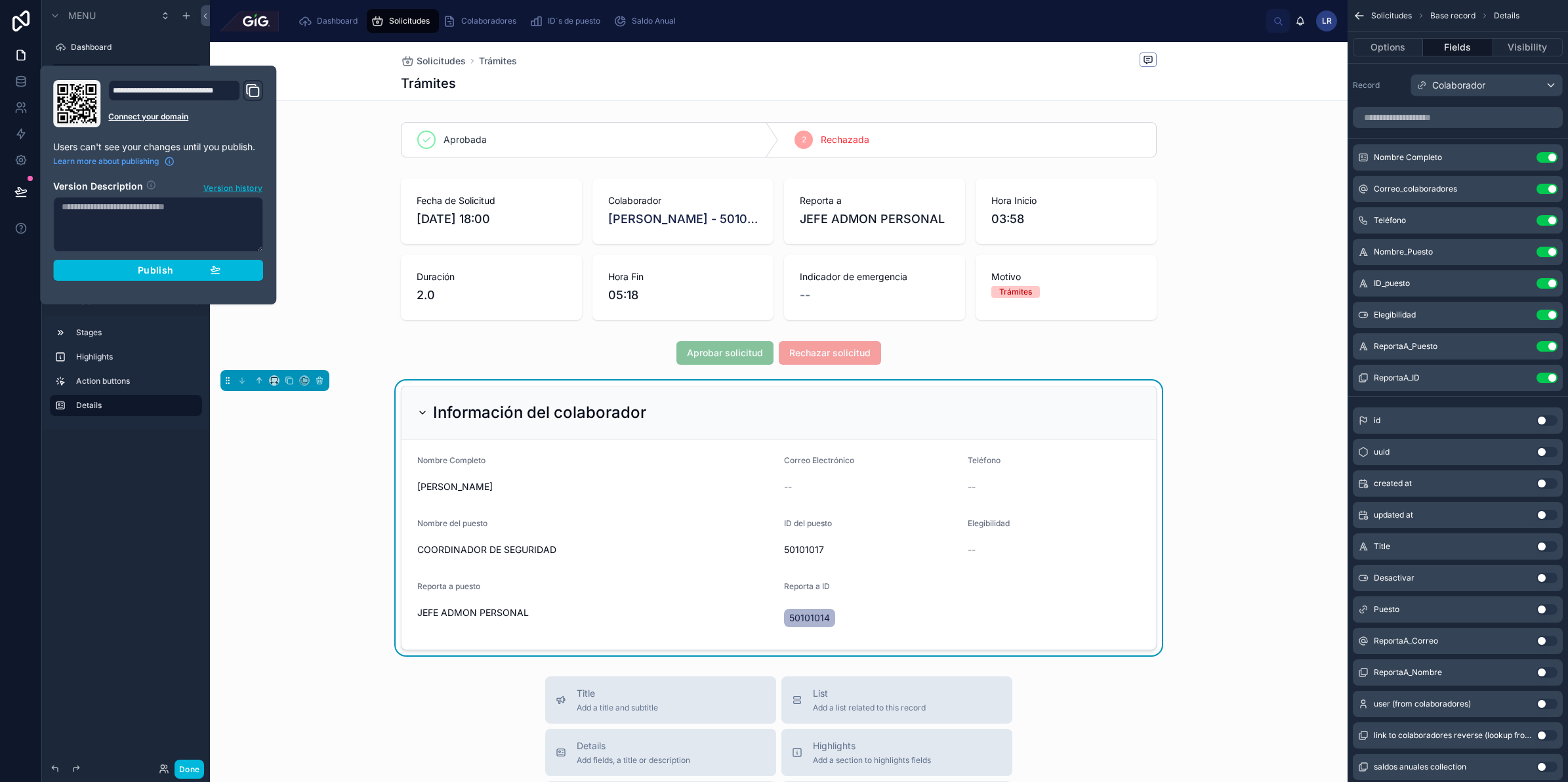
click at [136, 270] on div "Publish" at bounding box center [158, 270] width 125 height 12
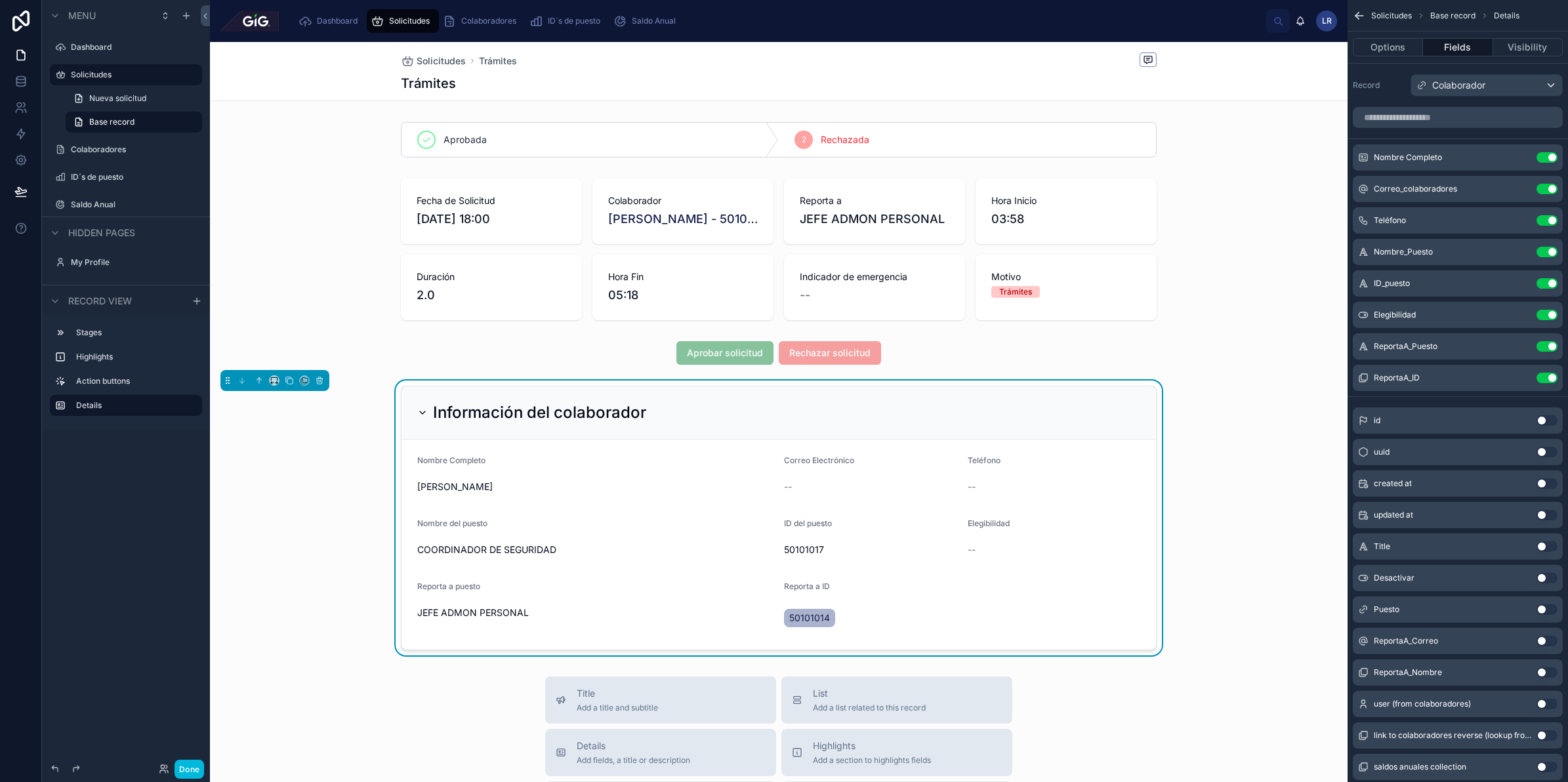
click at [1411, 40] on button "Options" at bounding box center [1388, 47] width 70 height 18
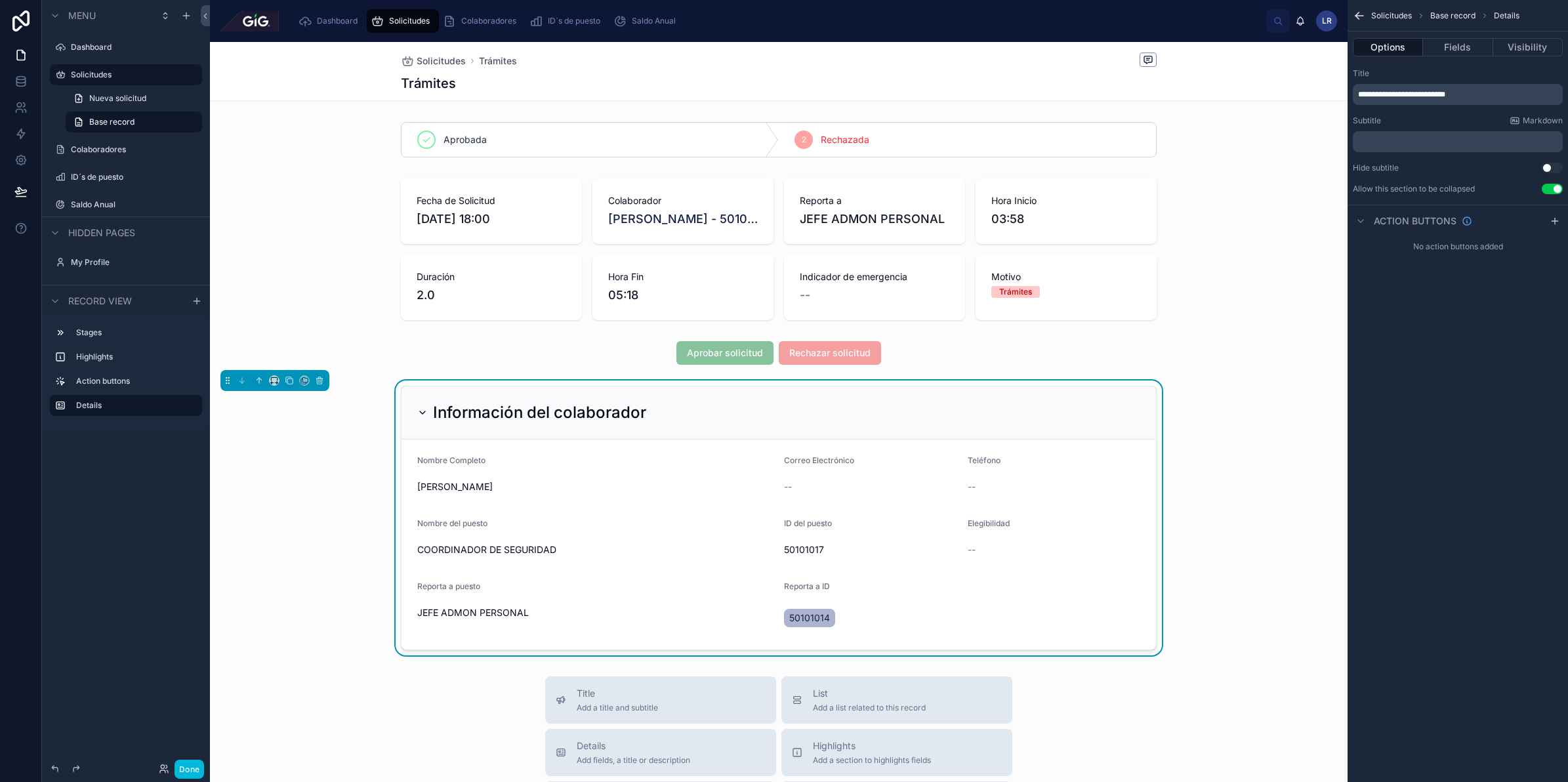
drag, startPoint x: 233, startPoint y: 96, endPoint x: 221, endPoint y: 156, distance: 61.2
drag, startPoint x: 221, startPoint y: 156, endPoint x: 328, endPoint y: 128, distance: 110.6
click at [329, 129] on div at bounding box center [779, 139] width 1138 height 46
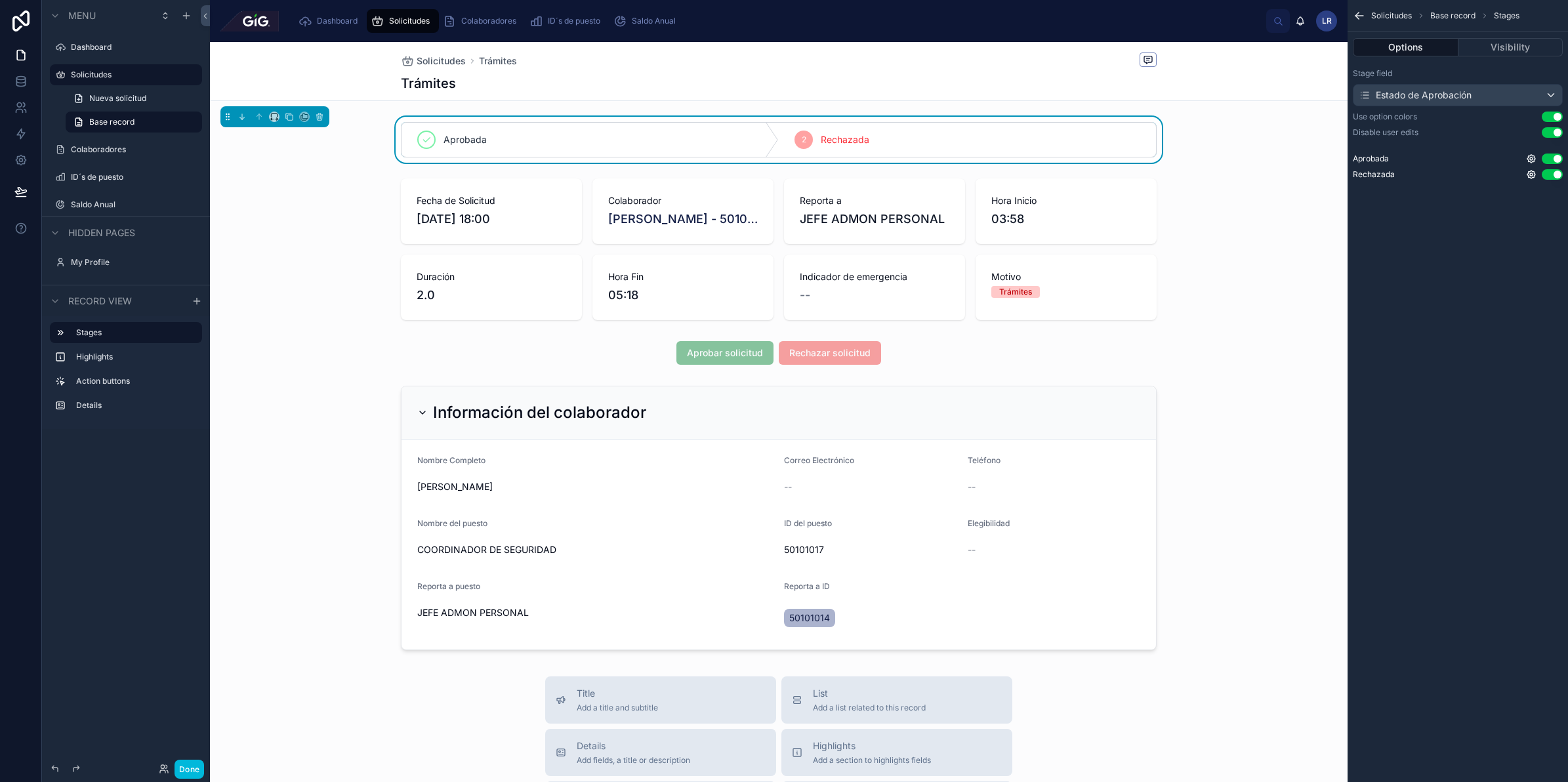
click at [1278, 307] on div at bounding box center [779, 248] width 1138 height 152
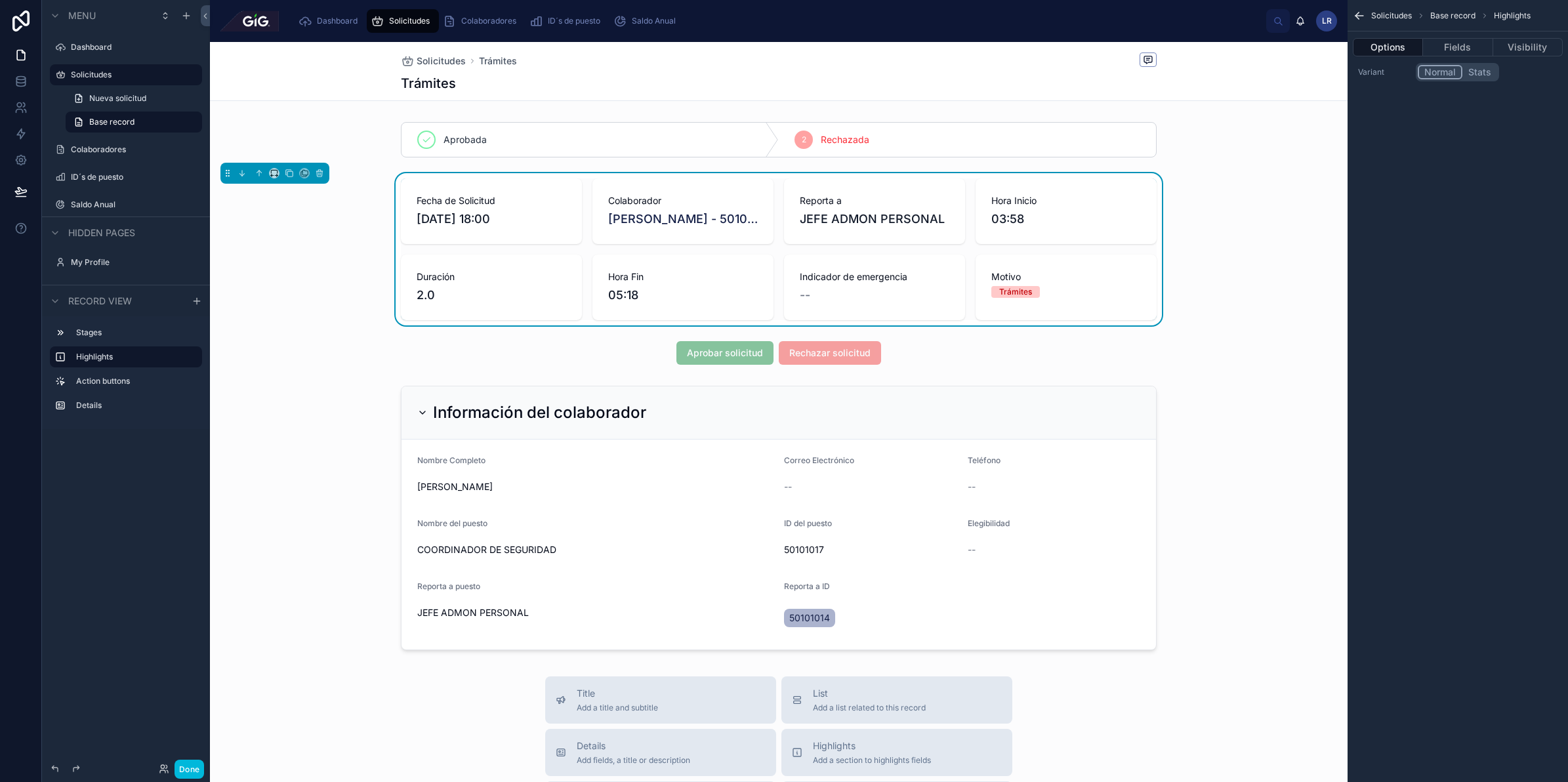
click at [128, 76] on label "Solicitudes" at bounding box center [132, 75] width 123 height 11
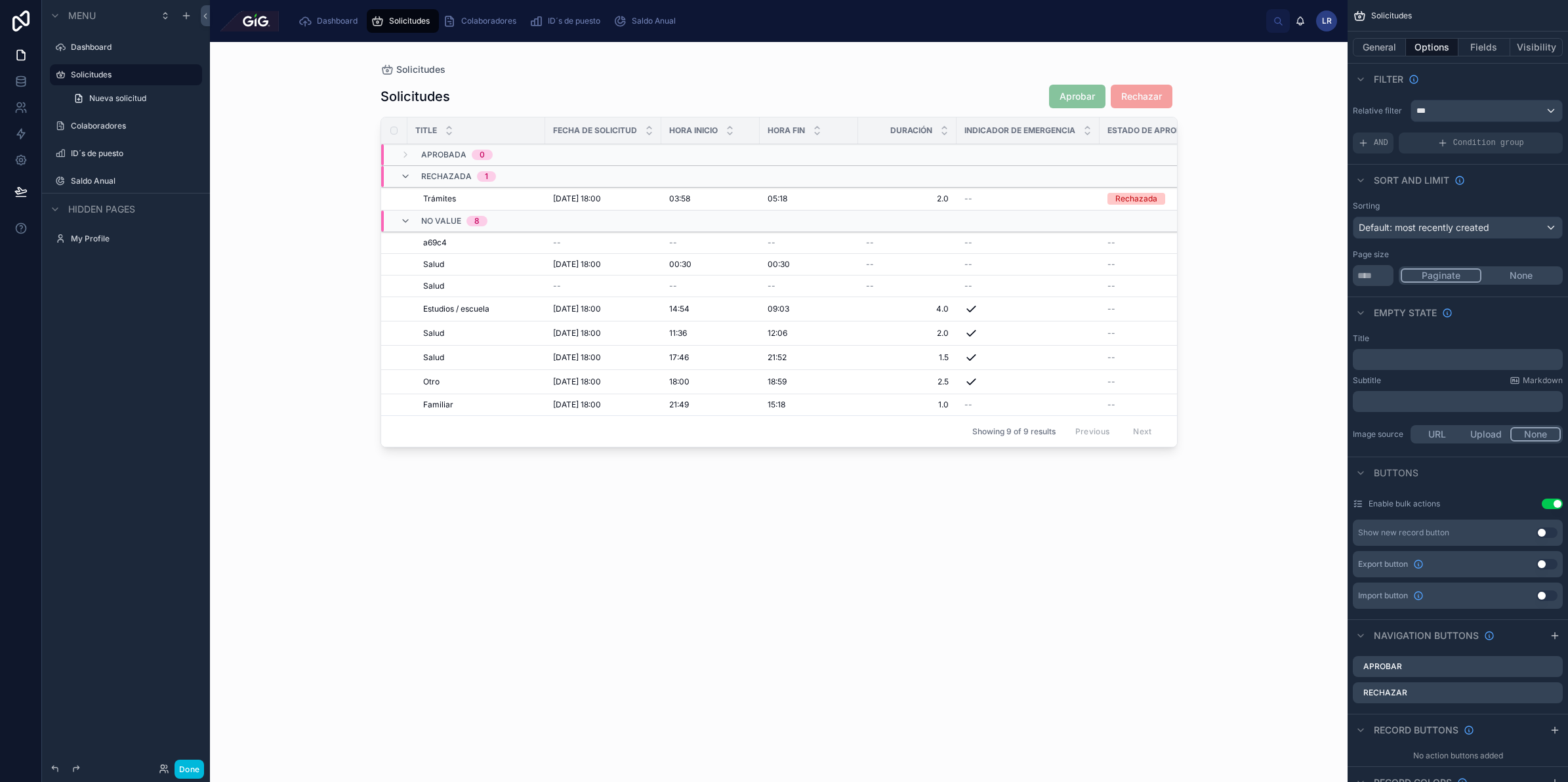
click at [591, 196] on span "28/8/2025 18:00" at bounding box center [576, 199] width 48 height 11
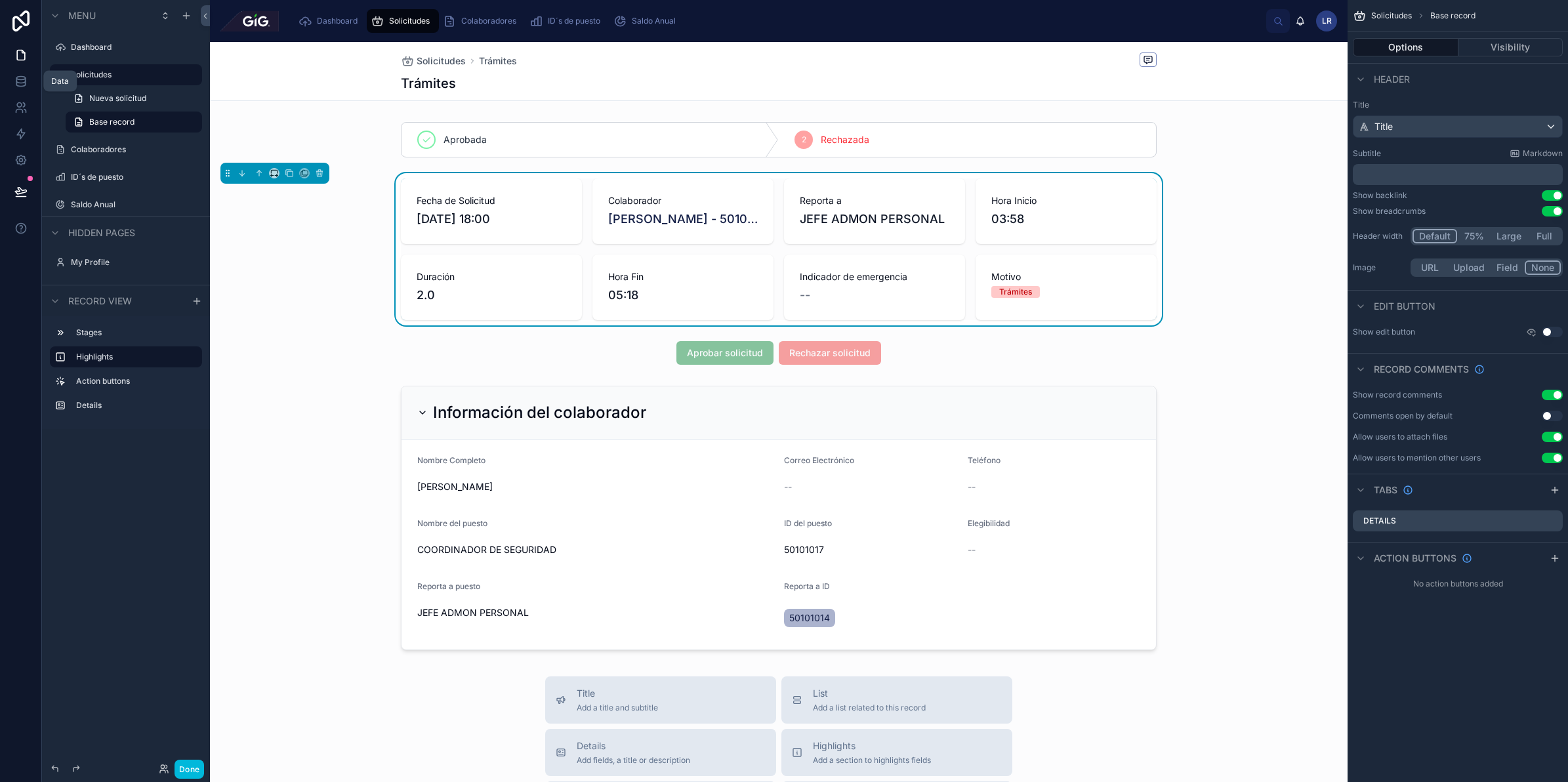
click at [21, 89] on link at bounding box center [20, 81] width 41 height 26
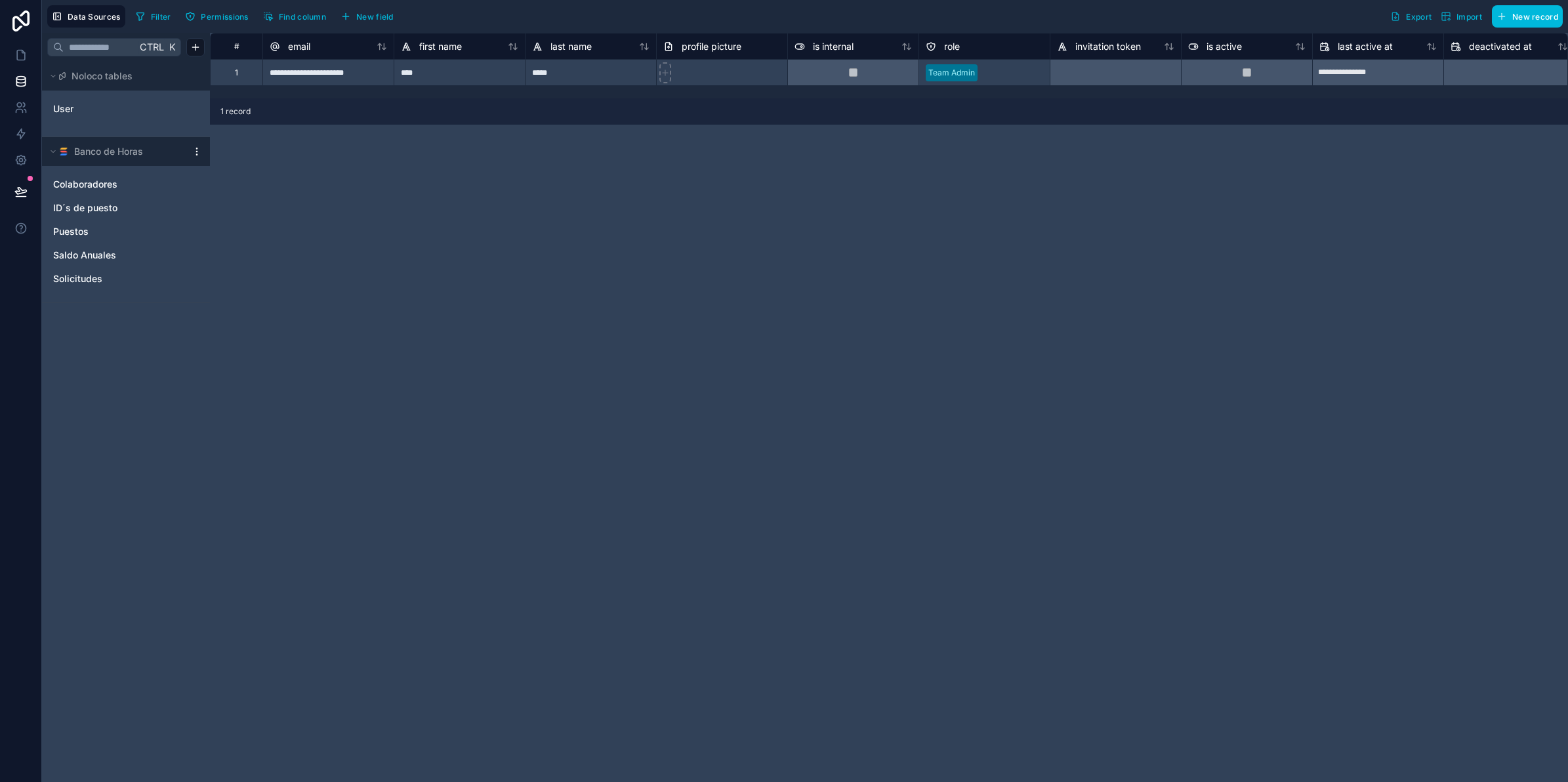
click at [195, 149] on html "**********" at bounding box center [784, 440] width 1568 height 880
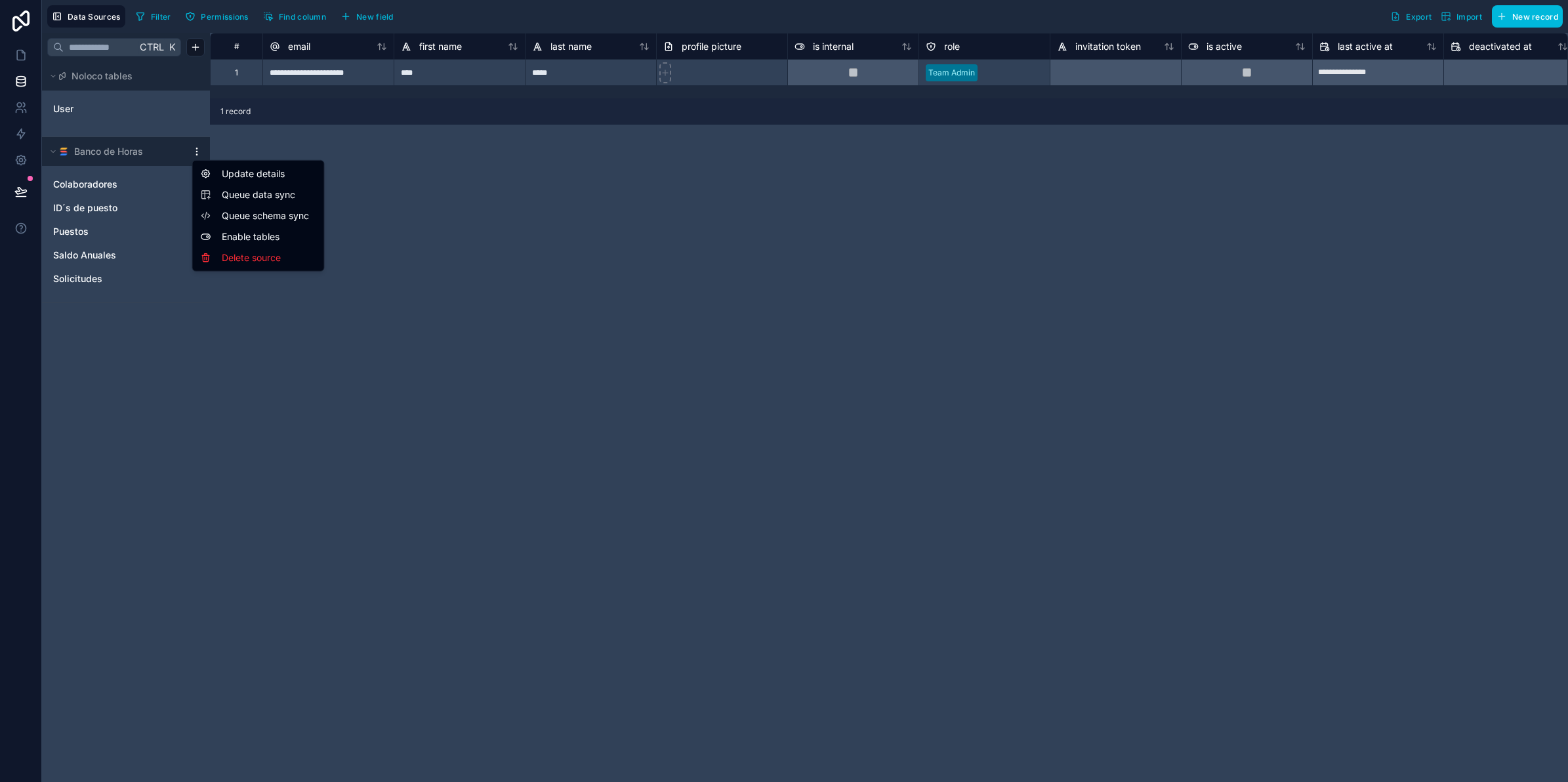
click at [263, 195] on span "Queue data sync" at bounding box center [268, 195] width 95 height 13
click at [194, 149] on html "**********" at bounding box center [784, 440] width 1568 height 880
click at [227, 212] on span "Queue schema sync" at bounding box center [268, 216] width 95 height 13
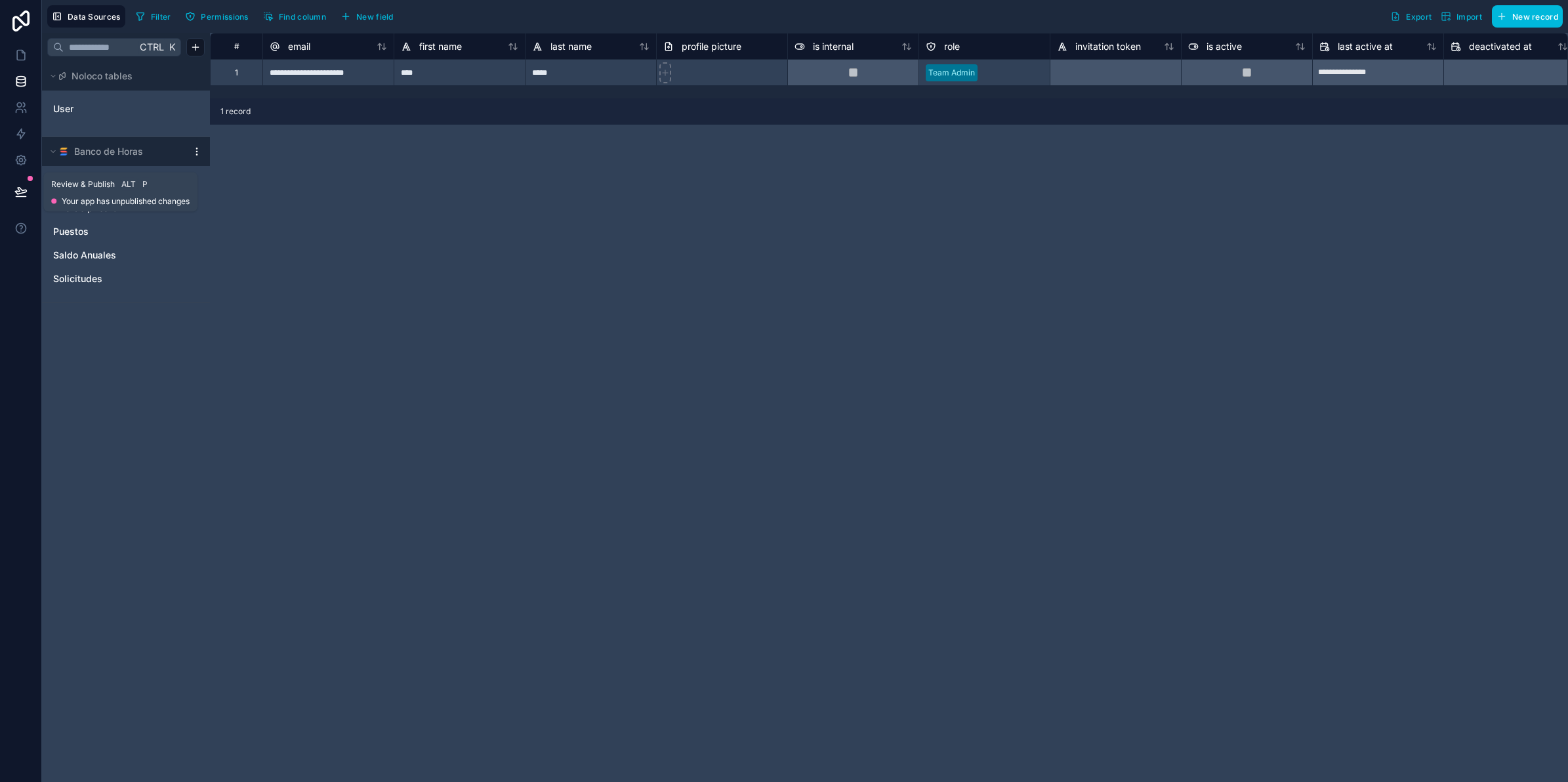
click at [25, 189] on icon at bounding box center [20, 191] width 11 height 7
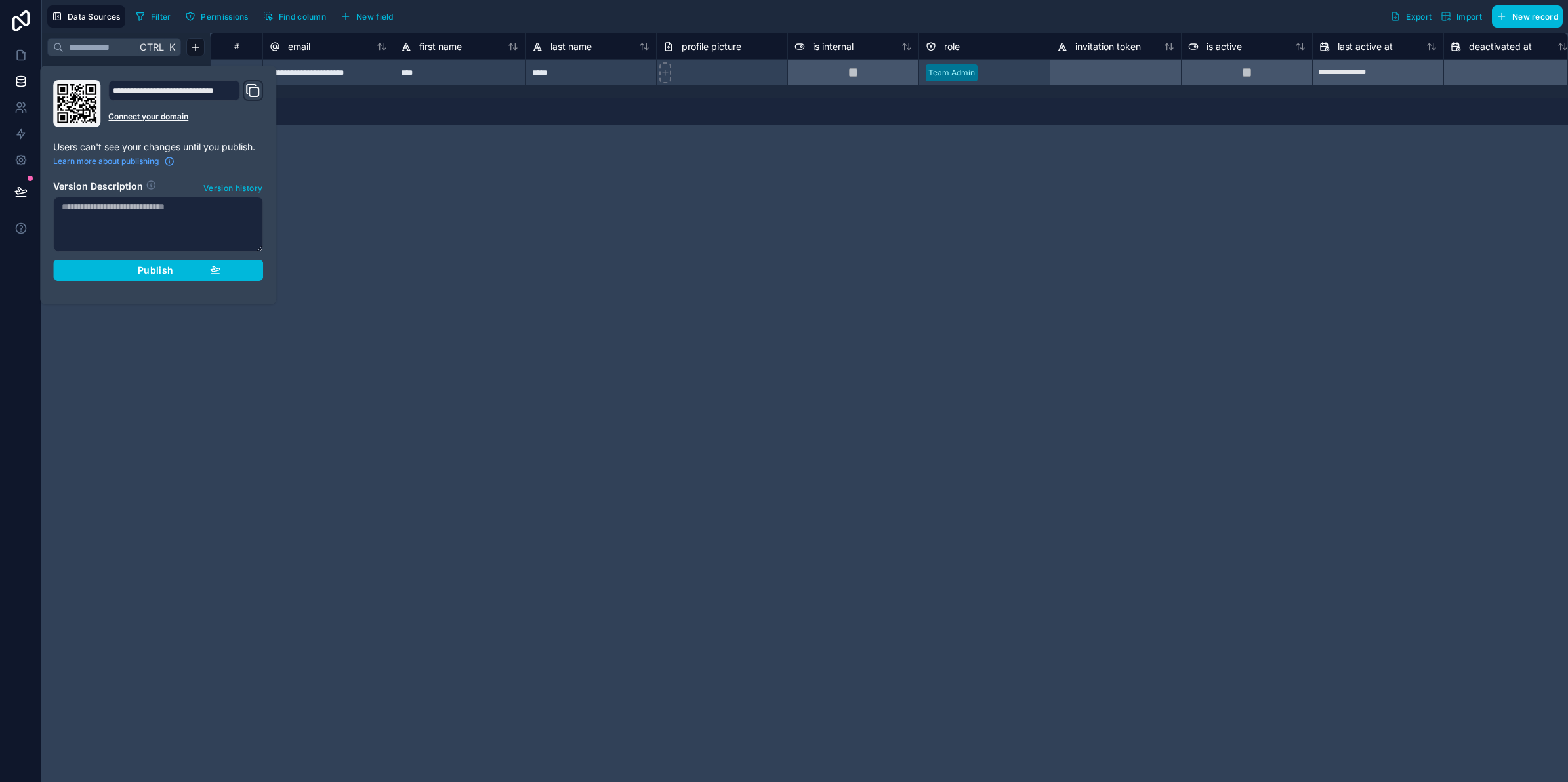
click at [209, 274] on div "Publish" at bounding box center [158, 270] width 125 height 12
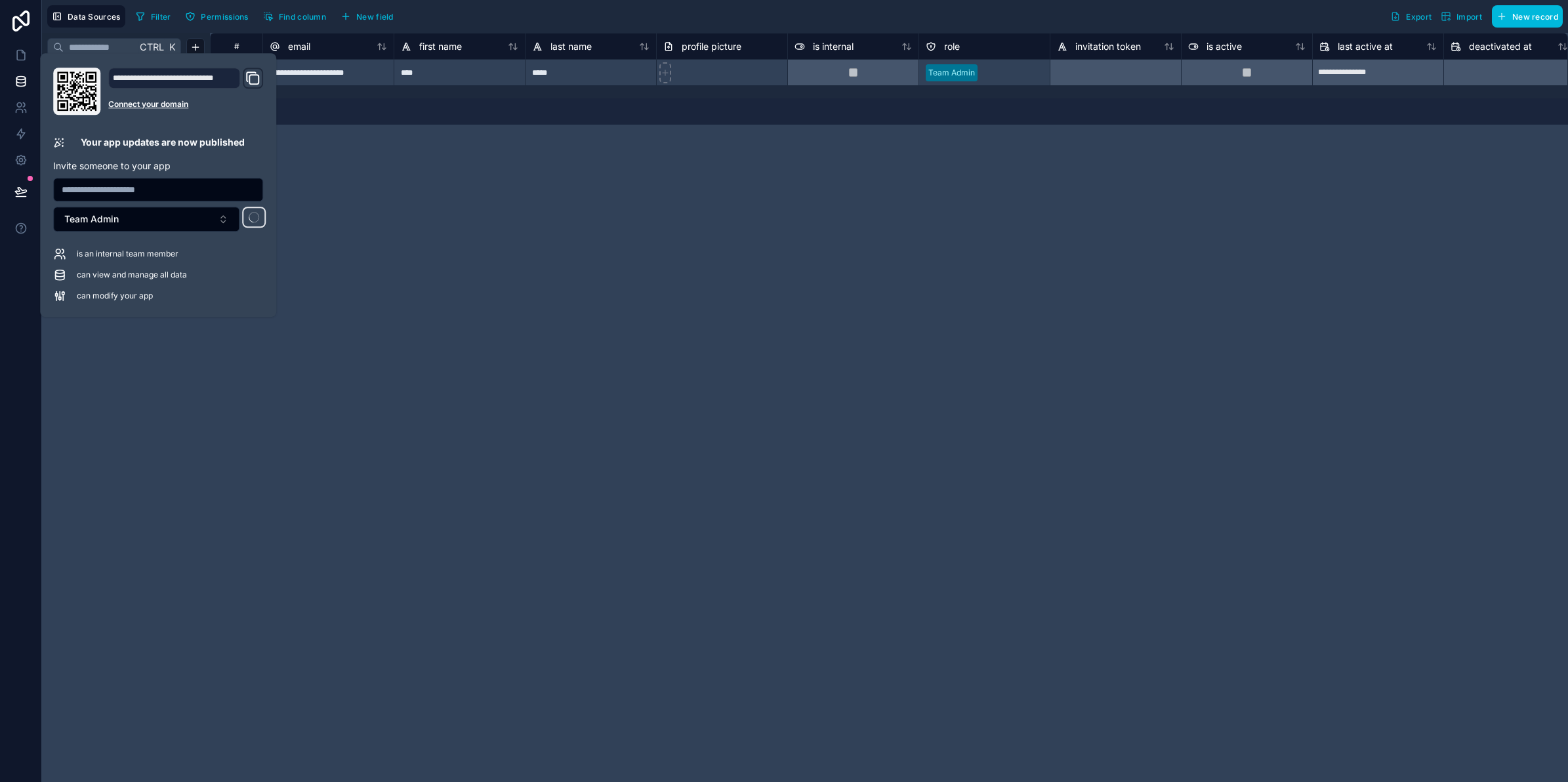
click at [710, 330] on div "**********" at bounding box center [888, 407] width 1358 height 749
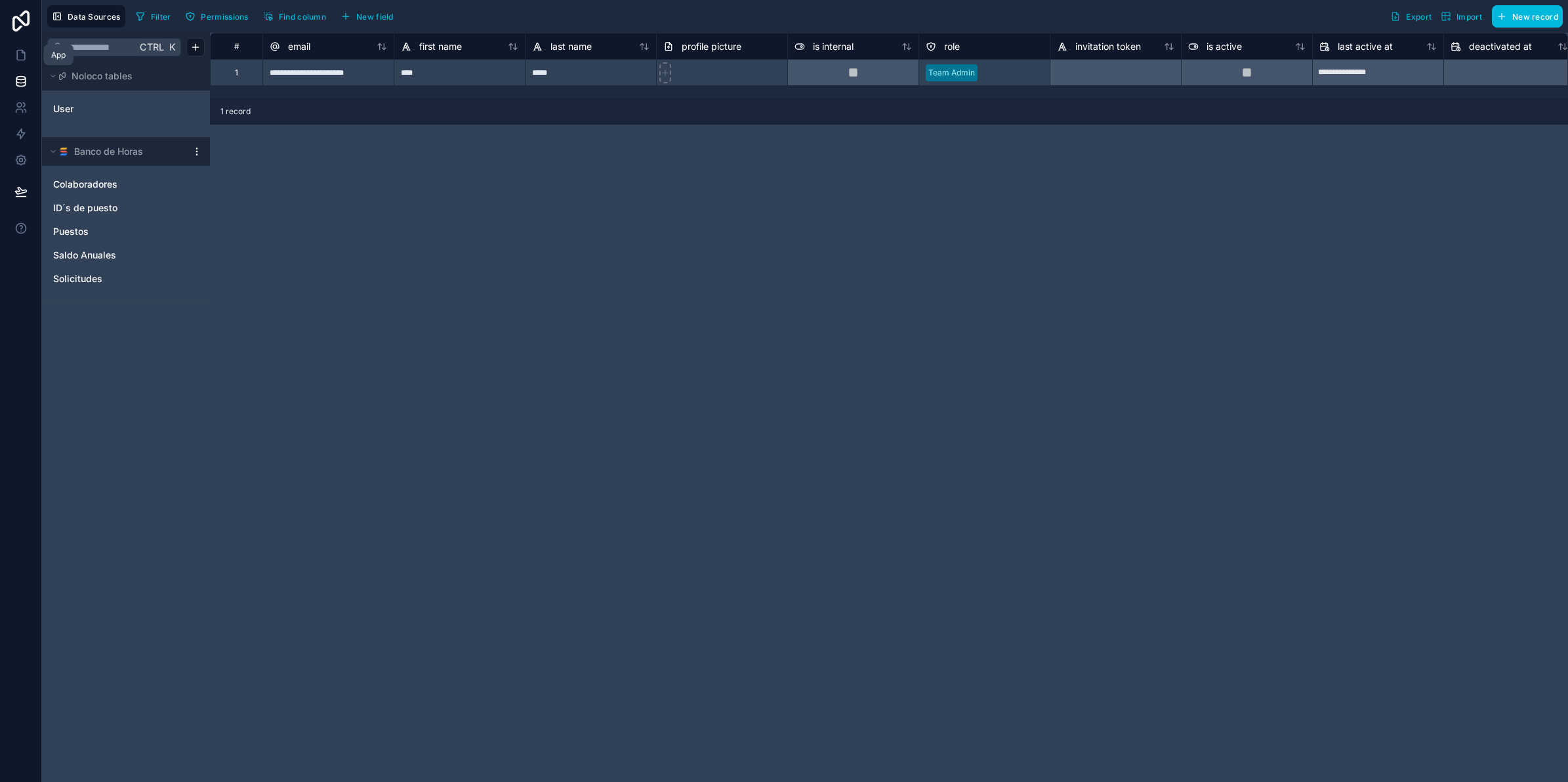
click at [23, 56] on icon at bounding box center [21, 55] width 13 height 13
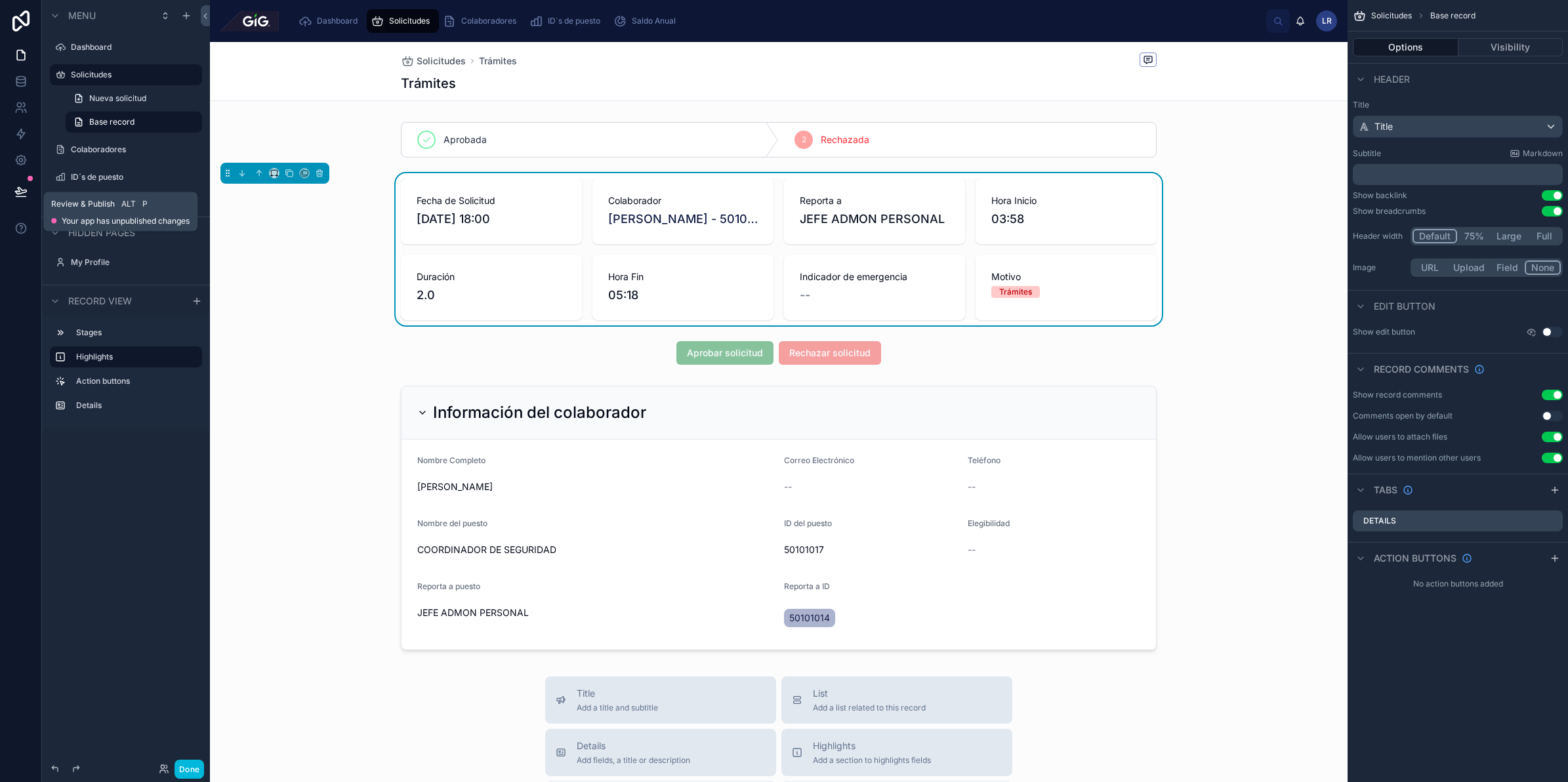
click at [28, 188] on button at bounding box center [21, 191] width 29 height 37
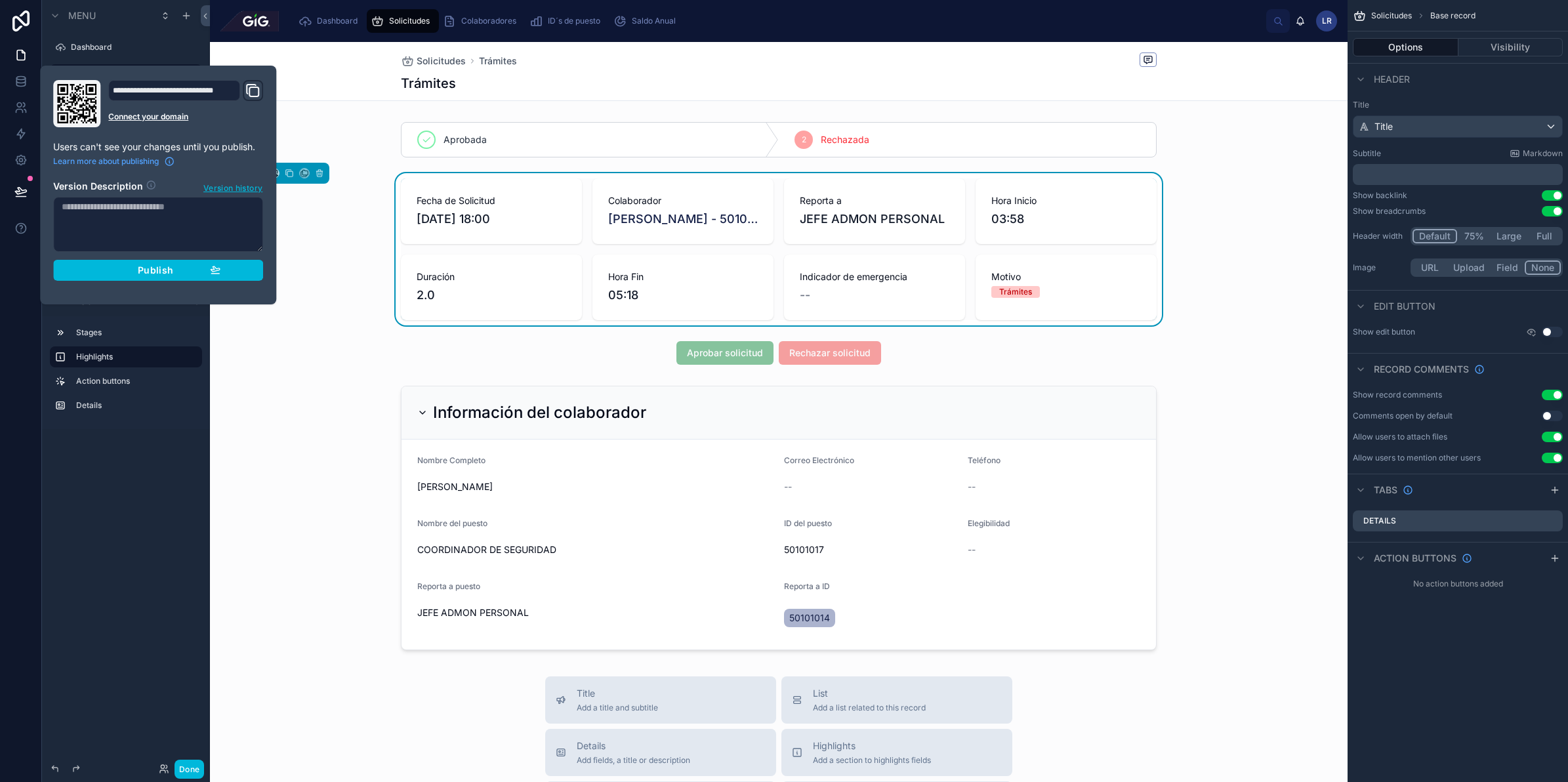
click at [216, 269] on icon "button" at bounding box center [215, 268] width 9 height 5
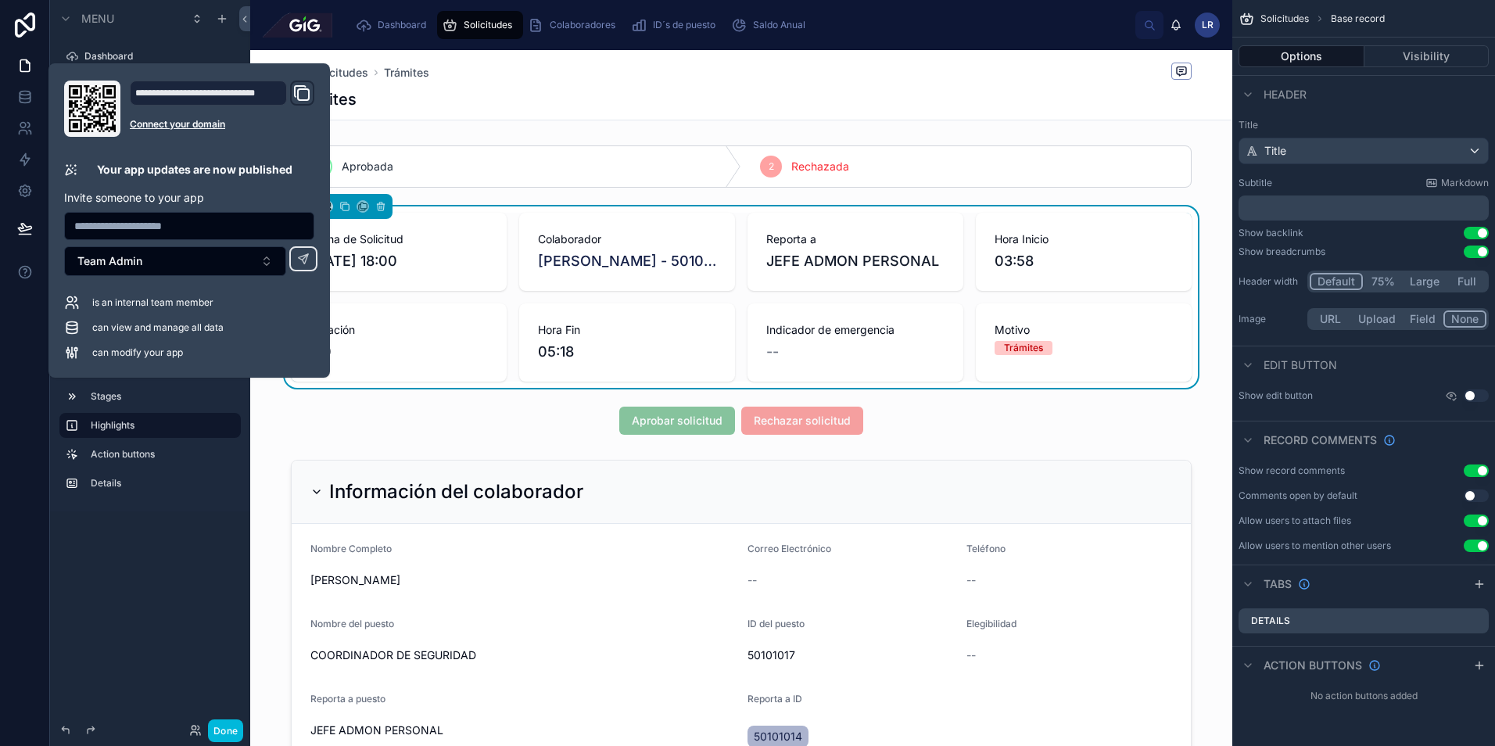
drag, startPoint x: 1787, startPoint y: 20, endPoint x: 615, endPoint y: 80, distance: 1173.7
click at [615, 80] on div "Solicitudes Trámites" at bounding box center [741, 73] width 901 height 20
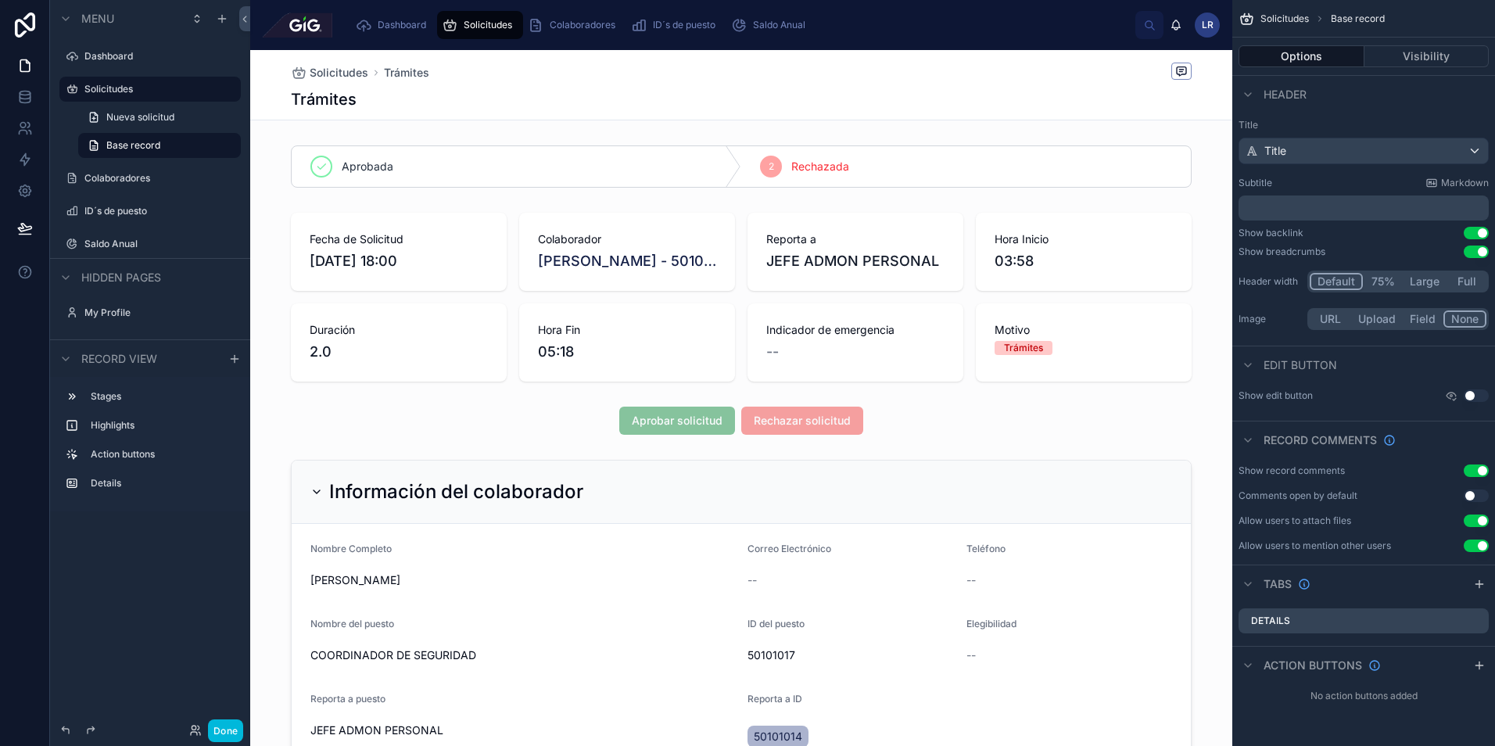
click at [226, 735] on button "Done" at bounding box center [225, 730] width 35 height 23
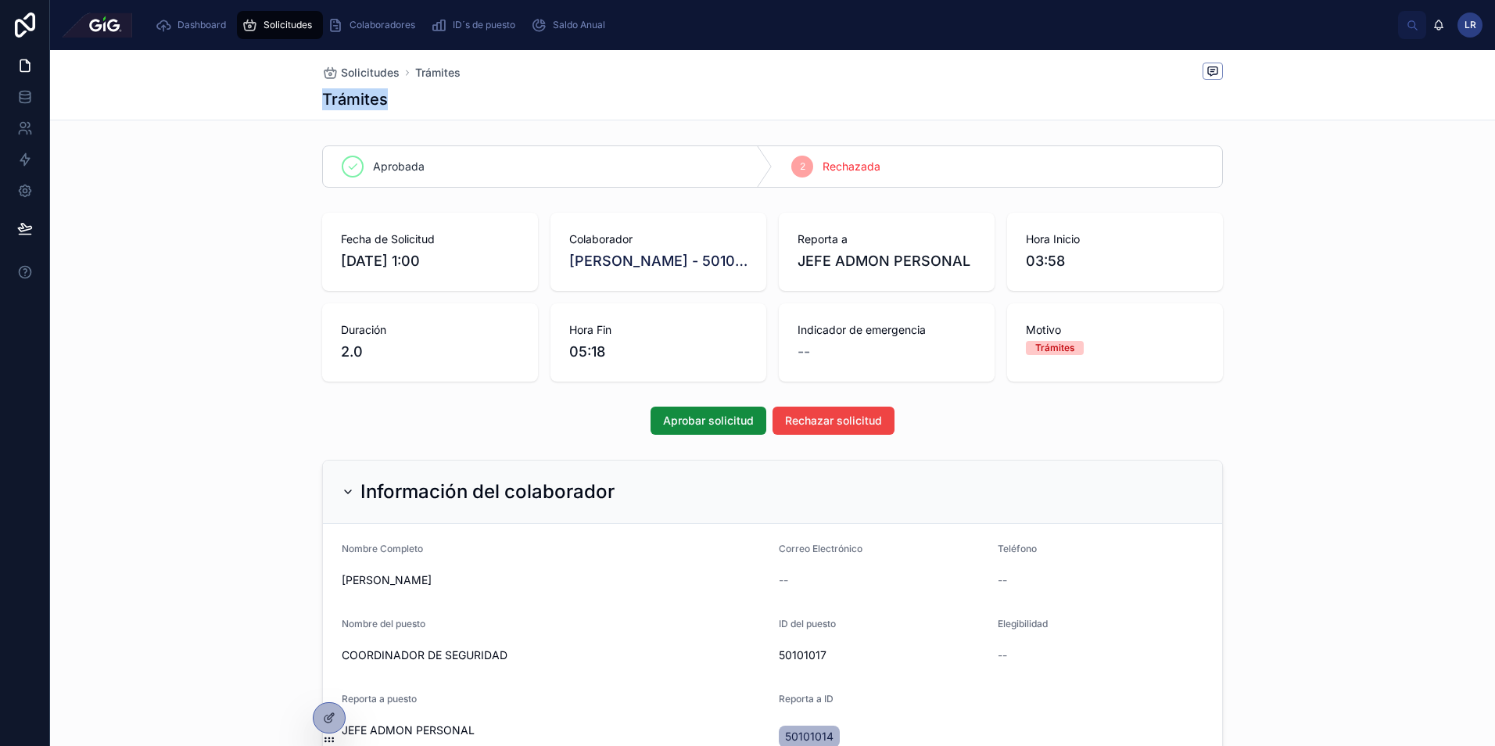
drag, startPoint x: 315, startPoint y: 92, endPoint x: 394, endPoint y: 94, distance: 79.0
click at [394, 94] on div "Solicitudes Trámites Trámites" at bounding box center [772, 85] width 1445 height 70
click at [250, 230] on div "Fecha de Solicitud 29/8/2025 1:00 Colaborador Meliton Casas - 50101017 Reporta …" at bounding box center [772, 296] width 1445 height 181
drag, startPoint x: 474, startPoint y: 256, endPoint x: 372, endPoint y: 247, distance: 102.1
click at [372, 247] on div "Fecha de Solicitud 29/8/2025 1:00" at bounding box center [430, 251] width 178 height 41
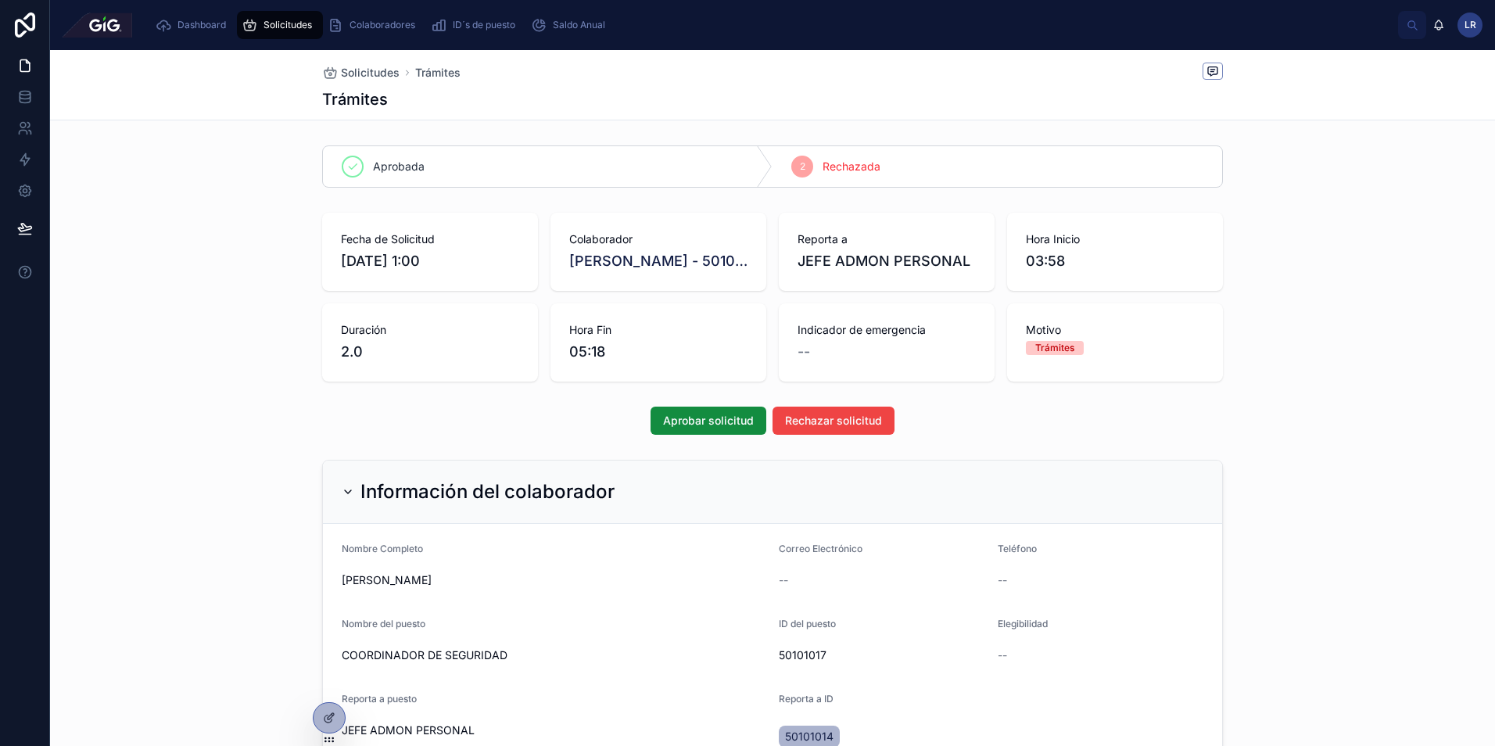
drag, startPoint x: 372, startPoint y: 247, endPoint x: 622, endPoint y: 249, distance: 250.2
click at [622, 249] on div "Colaborador Meliton Casas - 50101017" at bounding box center [658, 251] width 178 height 41
click at [809, 237] on span "Reporta a" at bounding box center [887, 239] width 178 height 16
click at [723, 166] on div "Aprobada" at bounding box center [548, 166] width 450 height 41
click at [815, 160] on div "2 Rechazada" at bounding box center [998, 166] width 450 height 41
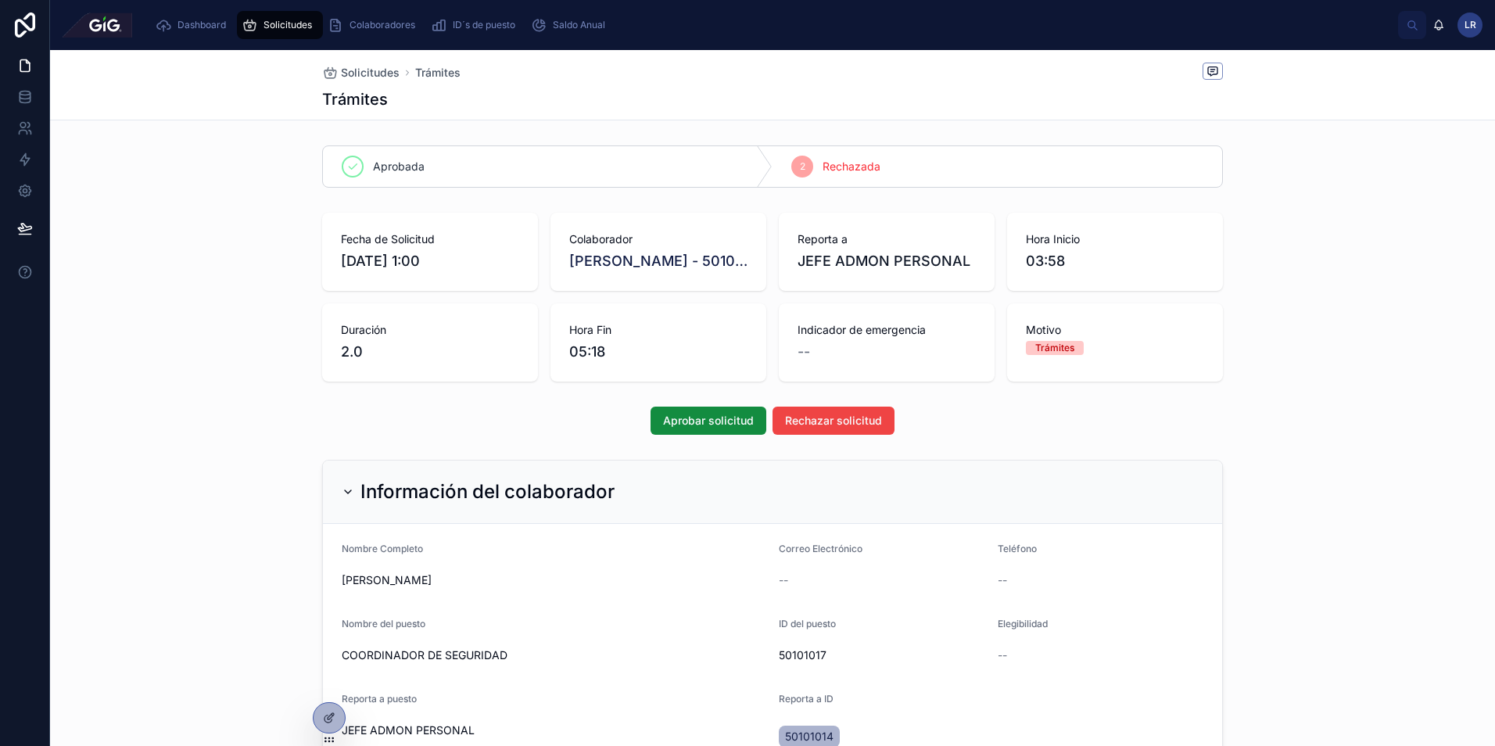
click at [579, 194] on div "Aprobada 2 Rechazada Fecha de Solicitud 29/8/2025 1:00 Colaborador Meliton Casa…" at bounding box center [772, 460] width 1445 height 642
drag, startPoint x: 851, startPoint y: 142, endPoint x: 689, endPoint y: 162, distance: 163.1
click at [851, 141] on div "Aprobada 2 Rechazada" at bounding box center [772, 166] width 1445 height 55
click at [647, 158] on div "Aprobada" at bounding box center [548, 166] width 450 height 41
click at [832, 153] on div "2 Rechazada" at bounding box center [998, 166] width 450 height 41
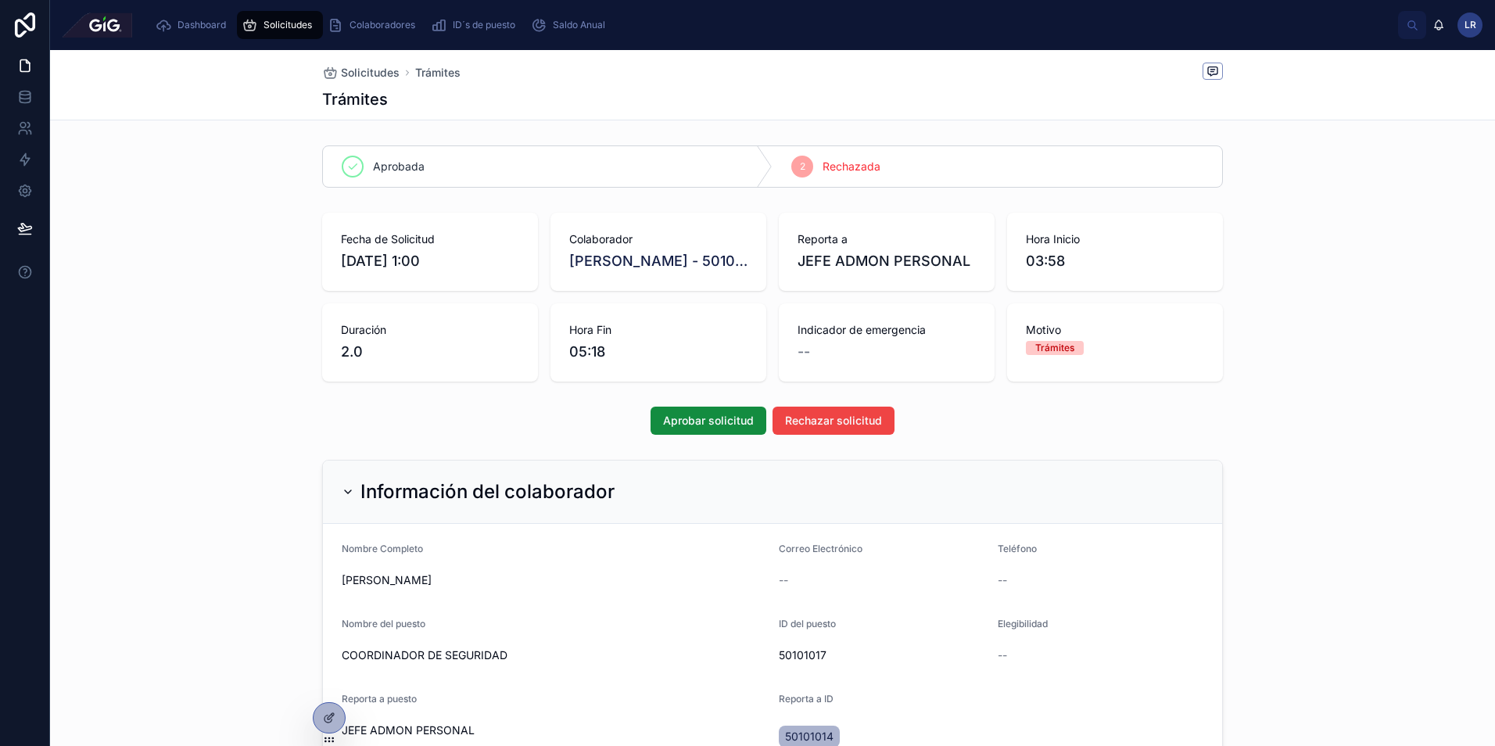
click at [622, 160] on div "Aprobada" at bounding box center [548, 166] width 450 height 41
click at [835, 164] on span "Rechazada" at bounding box center [852, 167] width 58 height 16
click at [673, 174] on div "Aprobada" at bounding box center [548, 166] width 450 height 41
click at [881, 333] on span "Indicador de emergencia" at bounding box center [887, 330] width 178 height 16
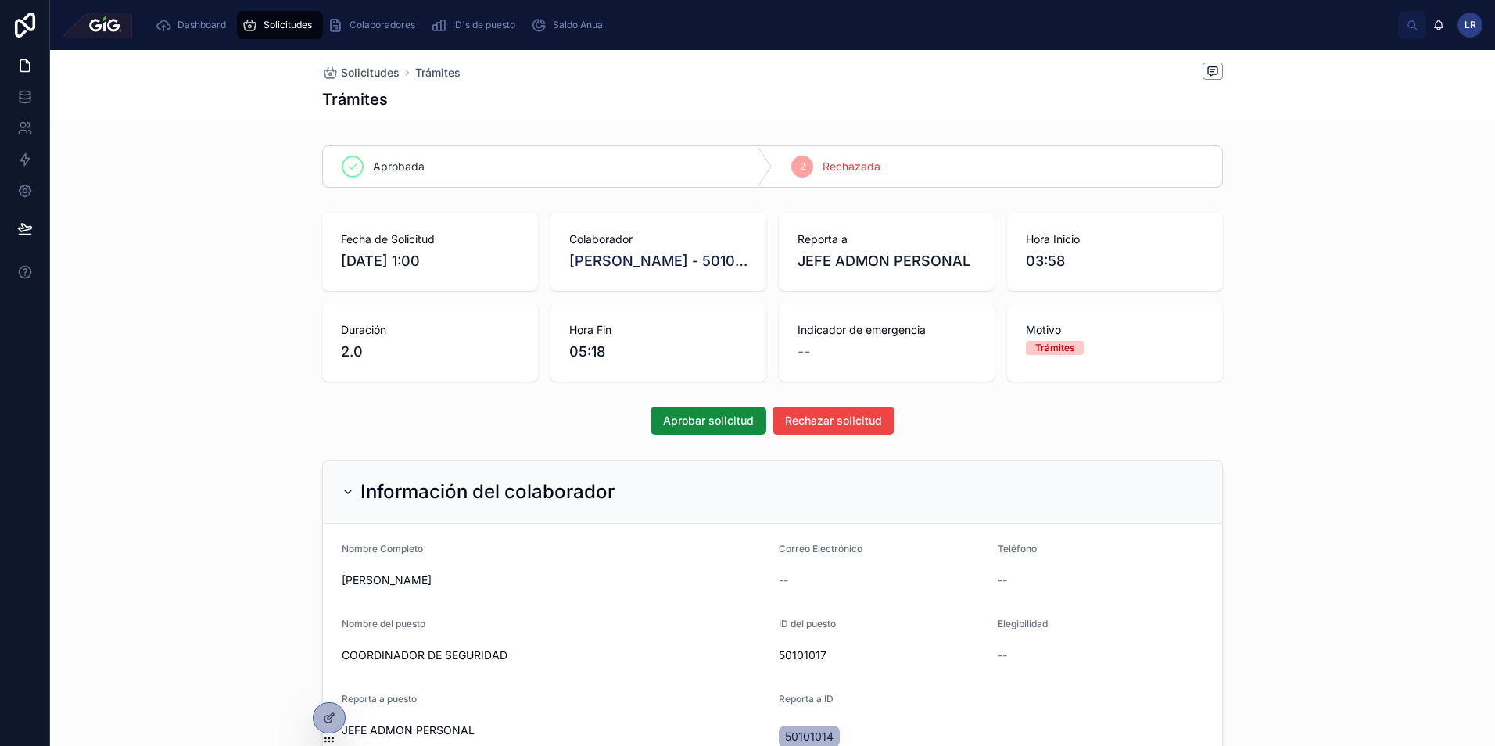
click at [364, 75] on span "Solicitudes" at bounding box center [370, 73] width 59 height 16
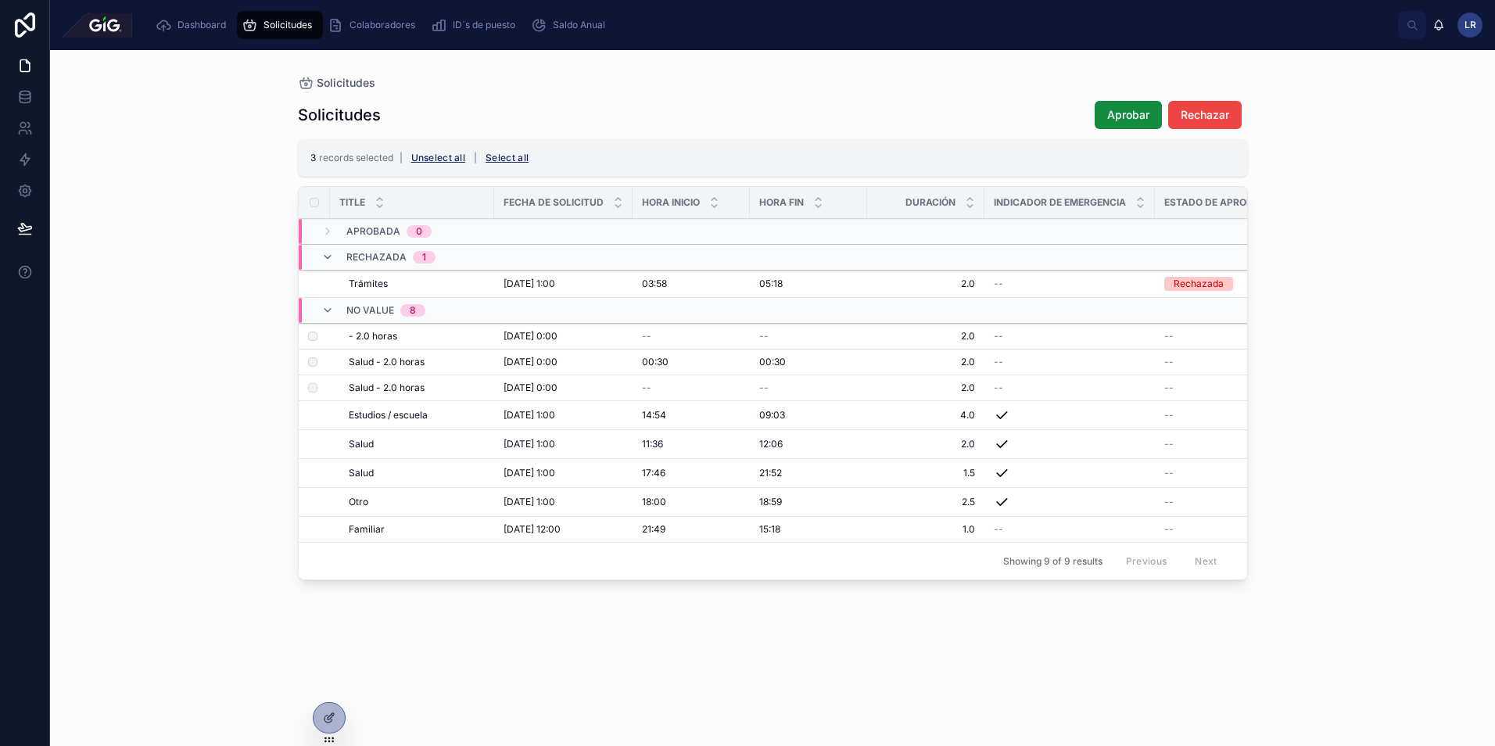
click at [210, 505] on div "Solicitudes Solicitudes Aprobar Rechazar 3 records selected | Unselect all | Se…" at bounding box center [772, 398] width 1445 height 696
click at [374, 34] on div "Colaboradores" at bounding box center [375, 25] width 94 height 25
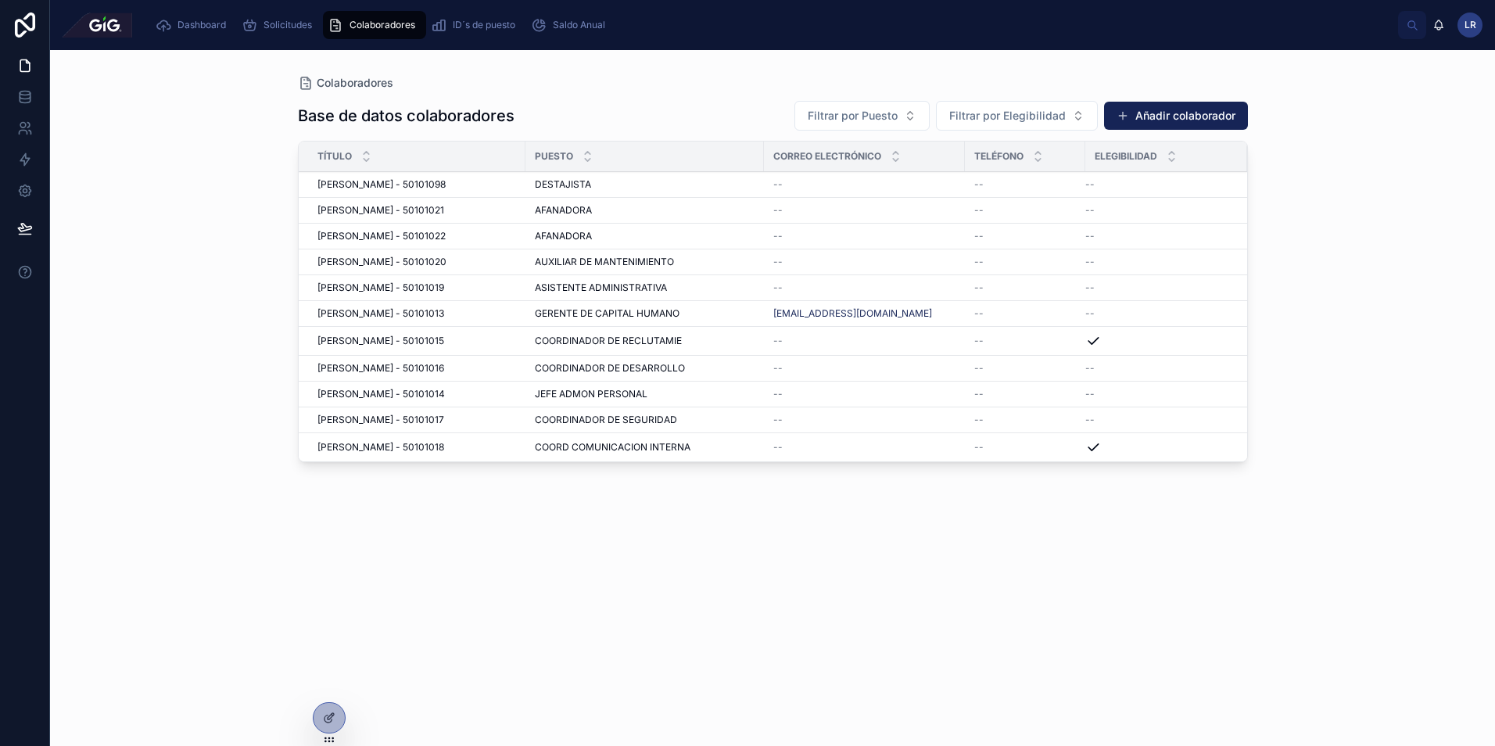
click at [654, 181] on div "DESTAJISTA DESTAJISTA" at bounding box center [645, 184] width 220 height 13
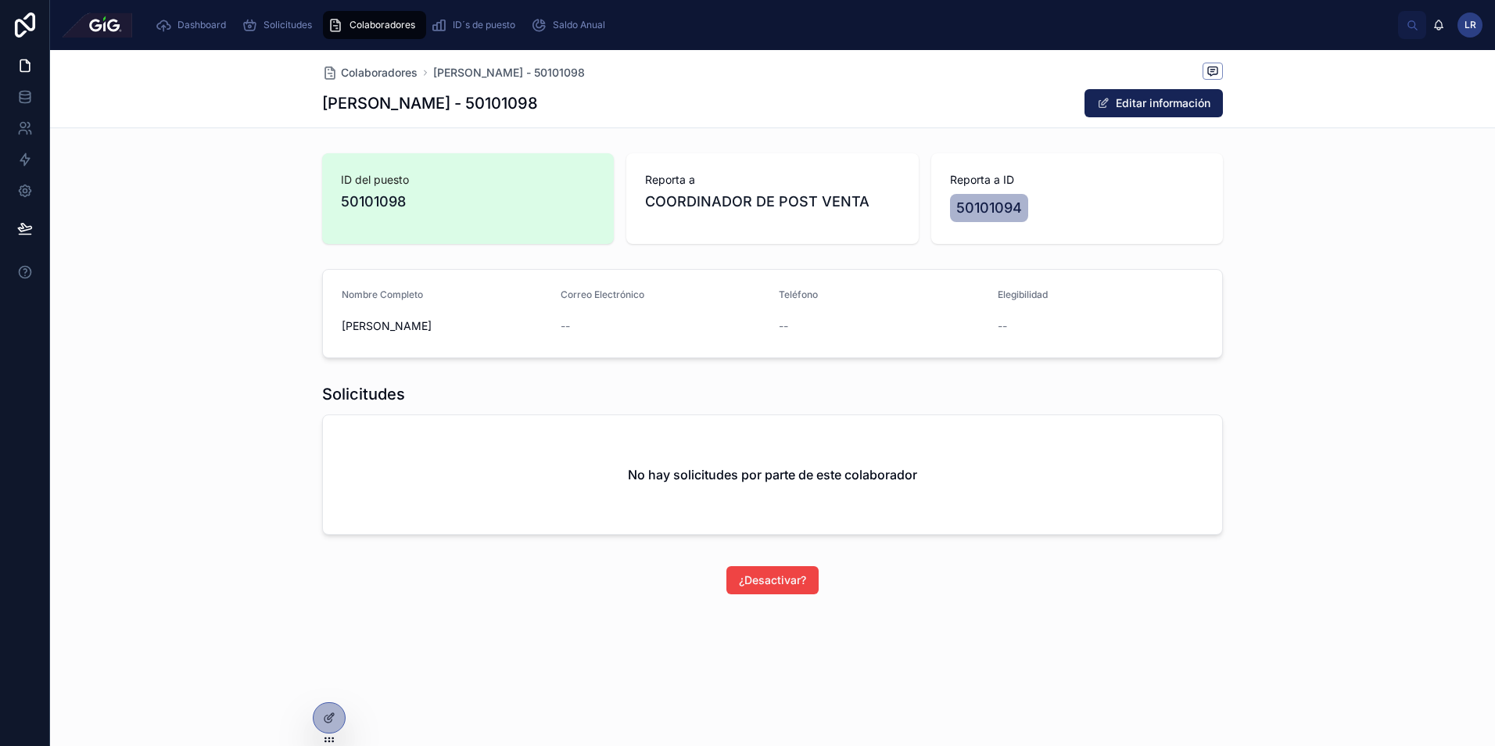
click at [782, 578] on span "¿Desactivar?" at bounding box center [772, 580] width 67 height 16
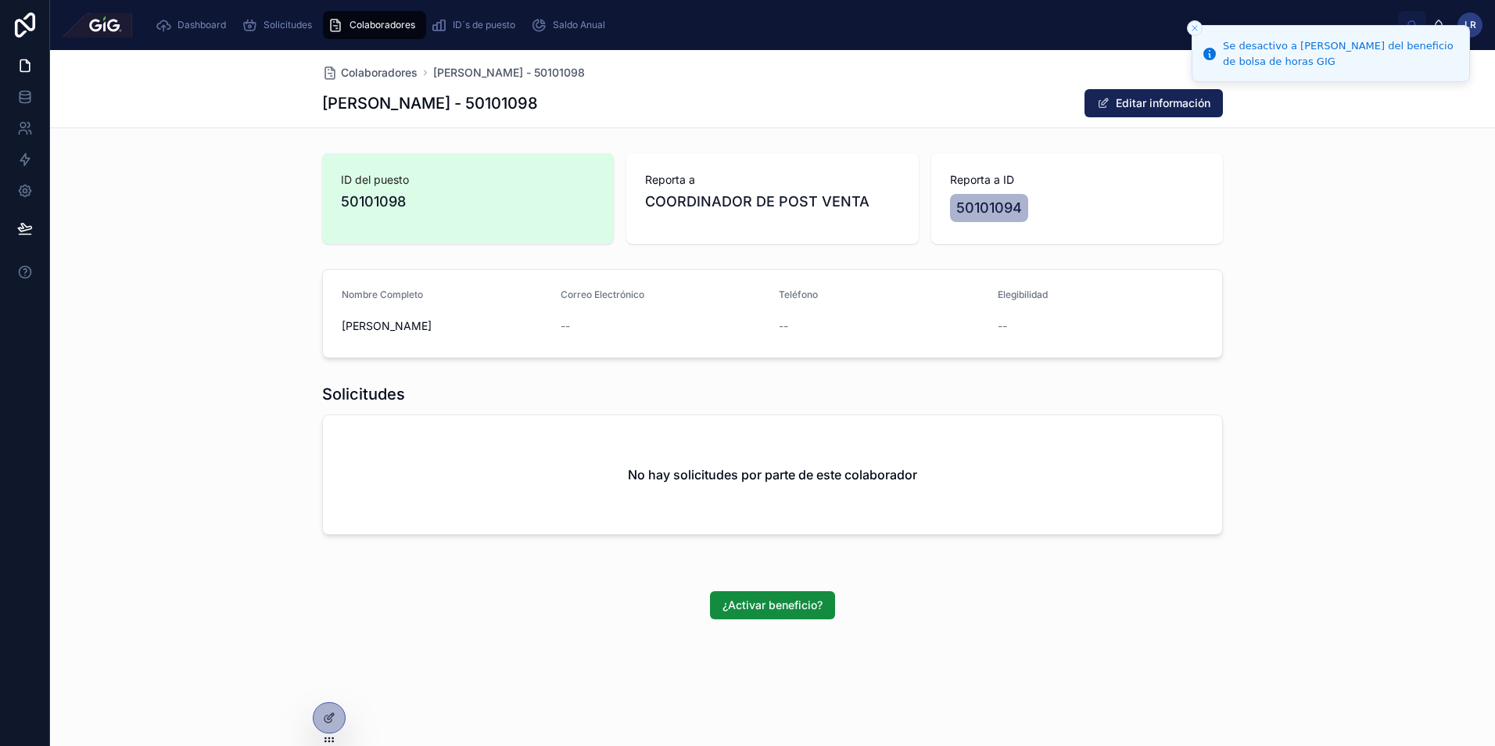
click at [766, 604] on span "¿Activar beneficio?" at bounding box center [773, 605] width 100 height 16
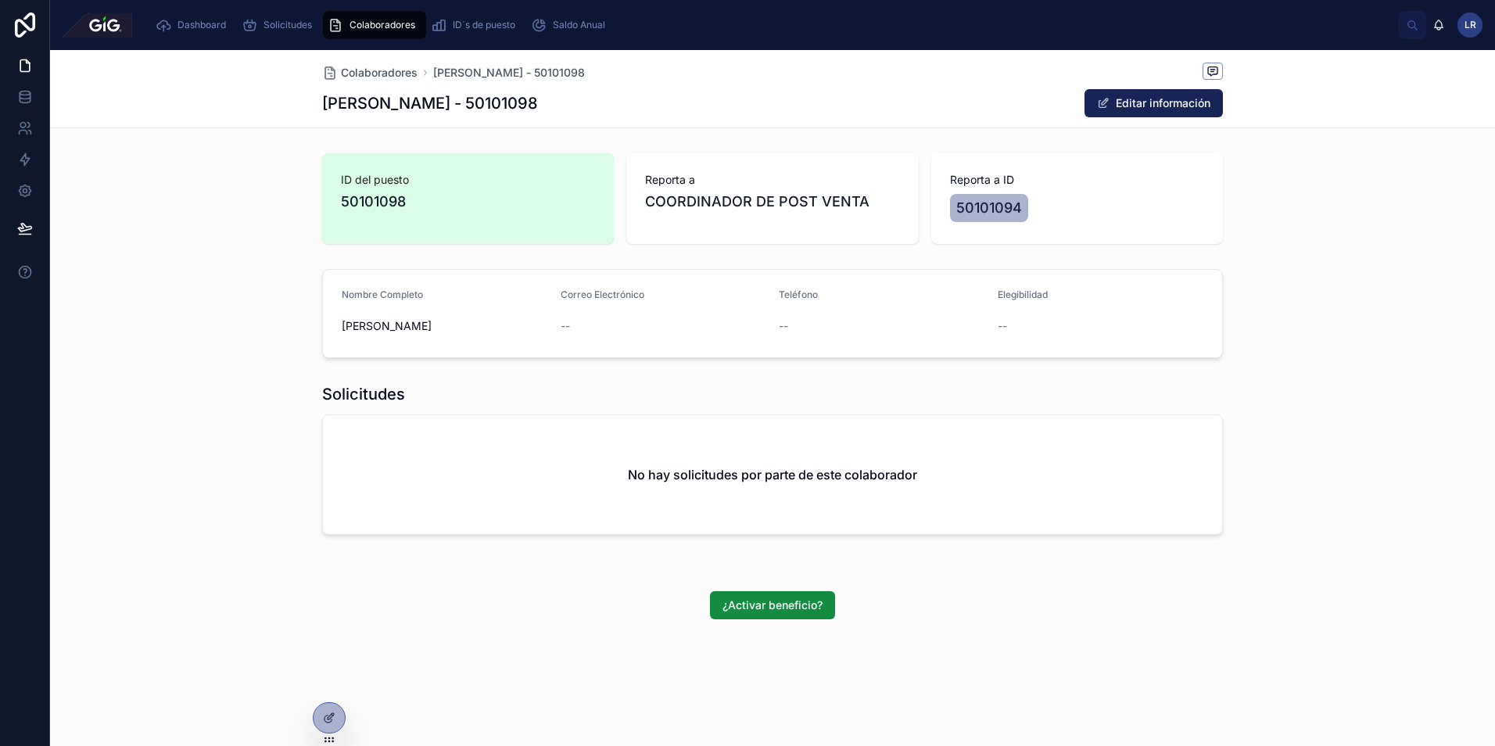
click at [576, 24] on span "Saldo Anual" at bounding box center [579, 25] width 52 height 13
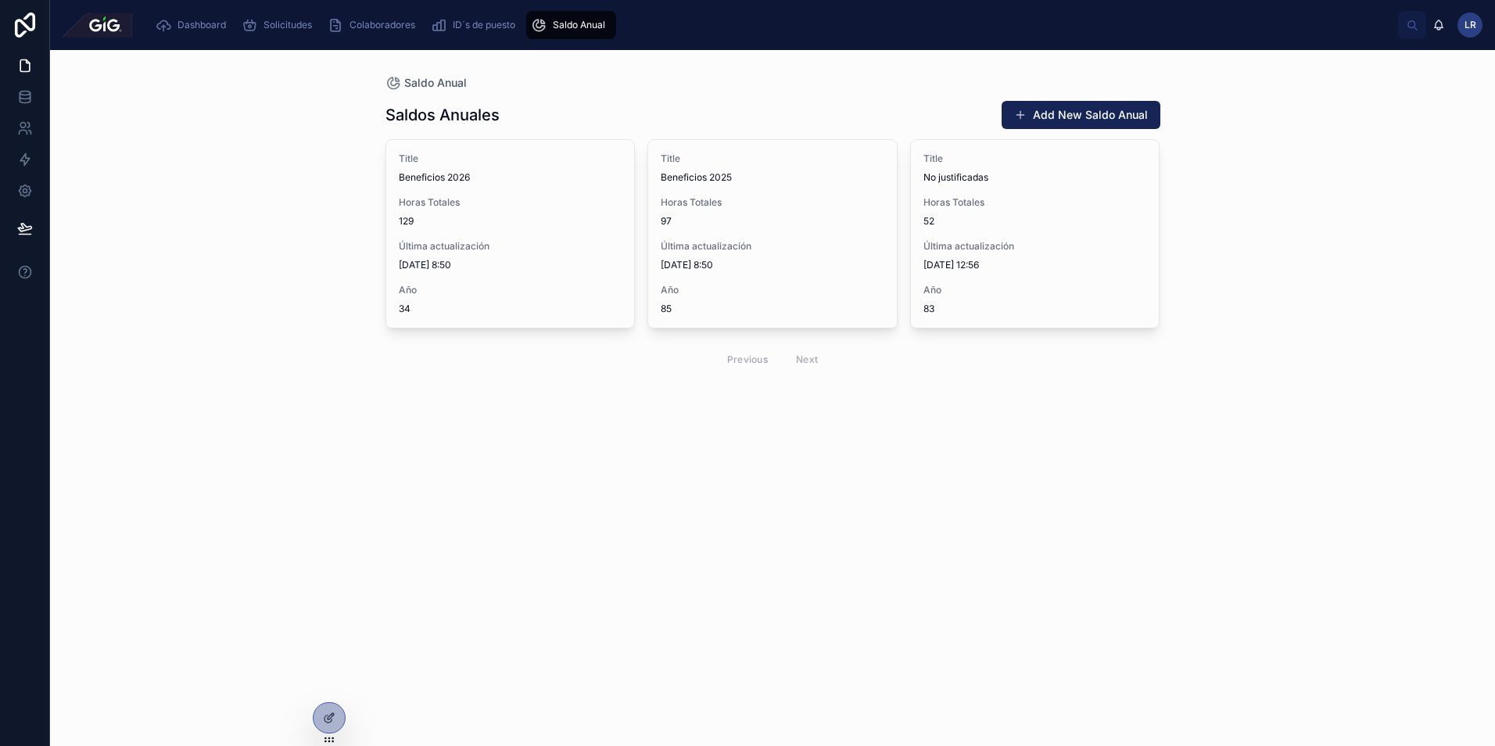
click at [673, 500] on div "Saldo Anual Saldos Anuales Add New Saldo Anual Title Beneficios 2026 Horas Tota…" at bounding box center [772, 398] width 1445 height 696
click at [35, 23] on icon at bounding box center [25, 25] width 20 height 25
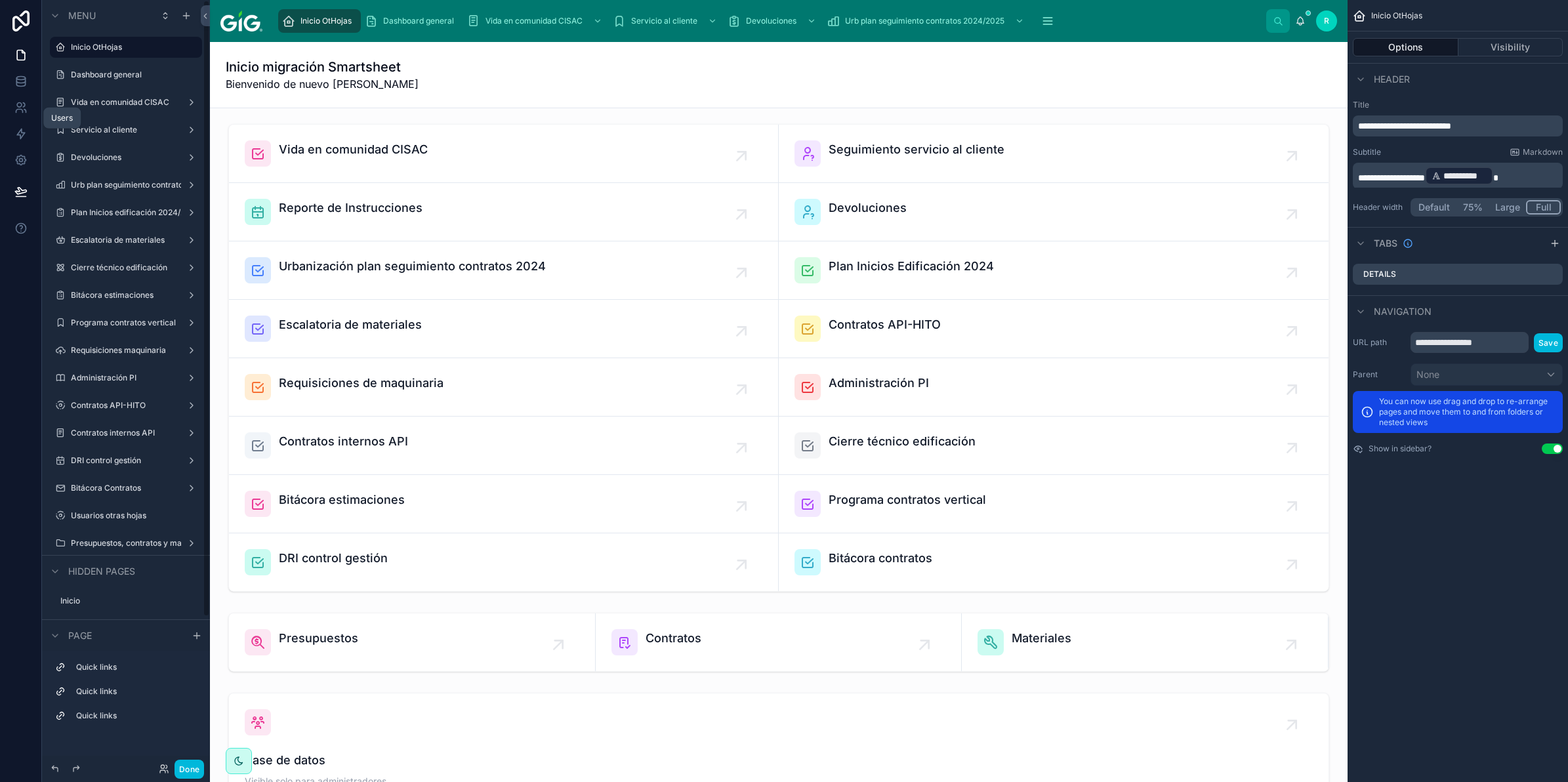
click at [23, 102] on icon at bounding box center [21, 107] width 13 height 13
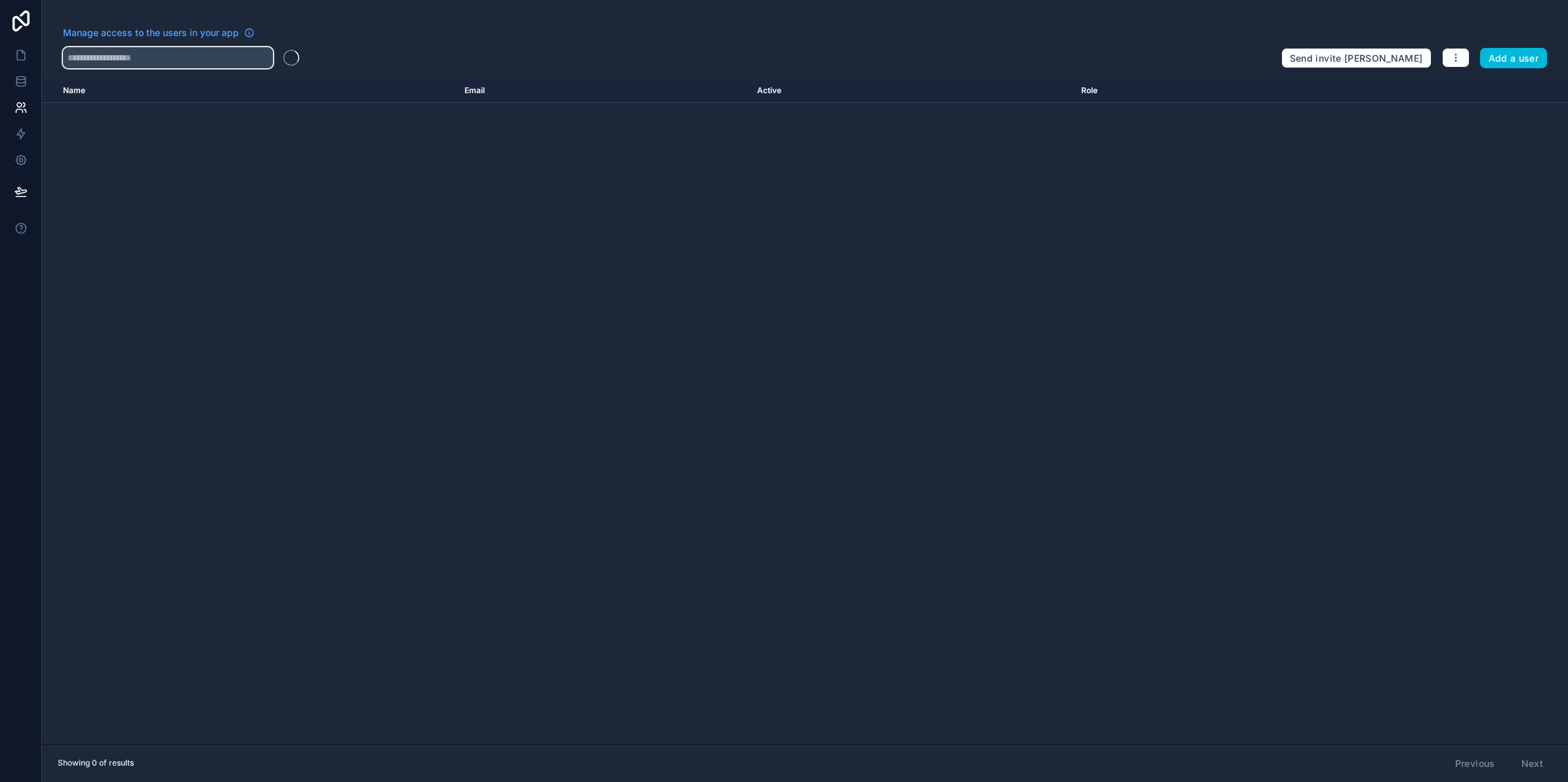
click at [223, 57] on input "text" at bounding box center [168, 57] width 210 height 21
type input "****"
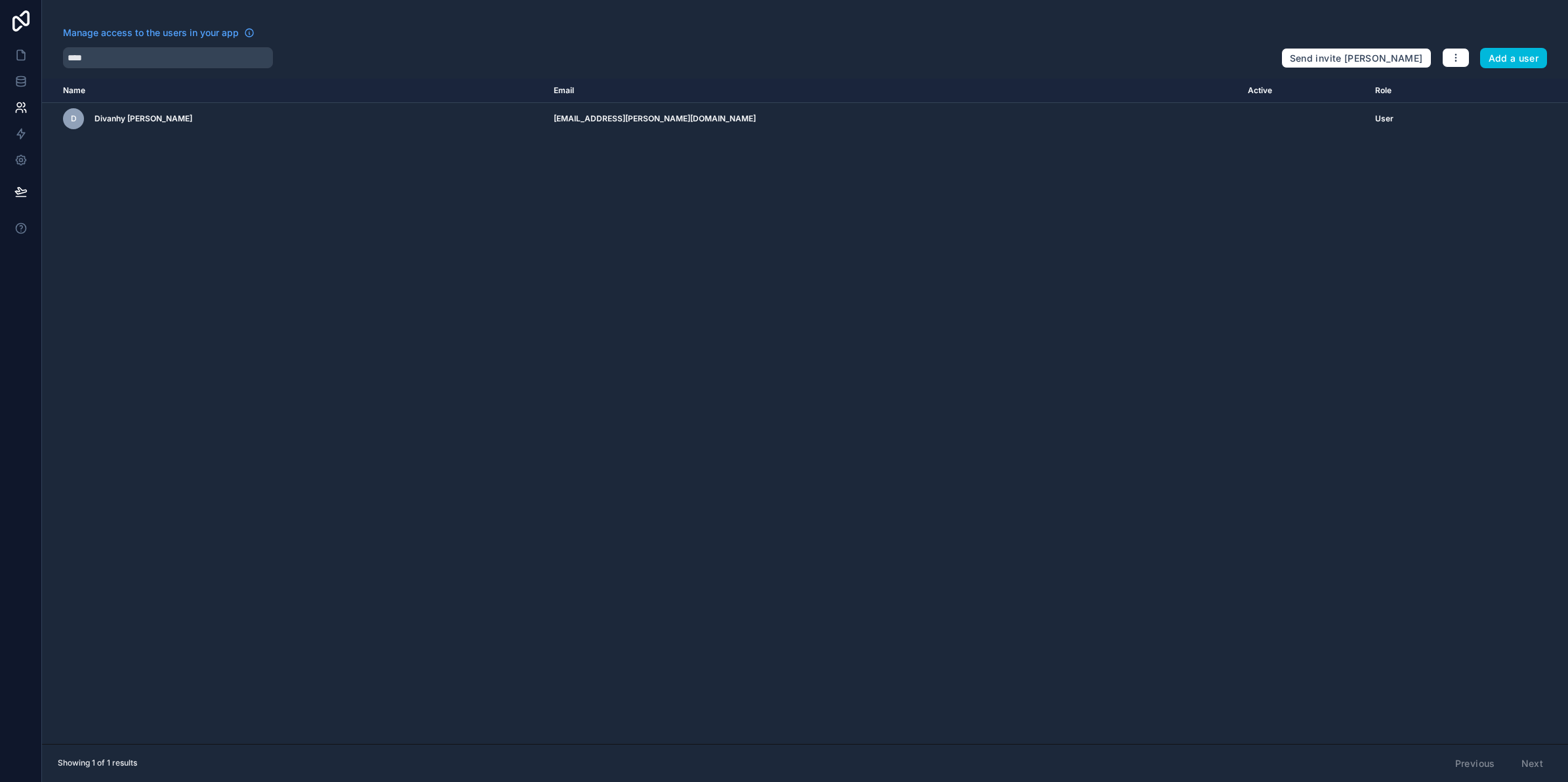
click at [0, 0] on icon "scrollable content" at bounding box center [0, 0] width 0 height 0
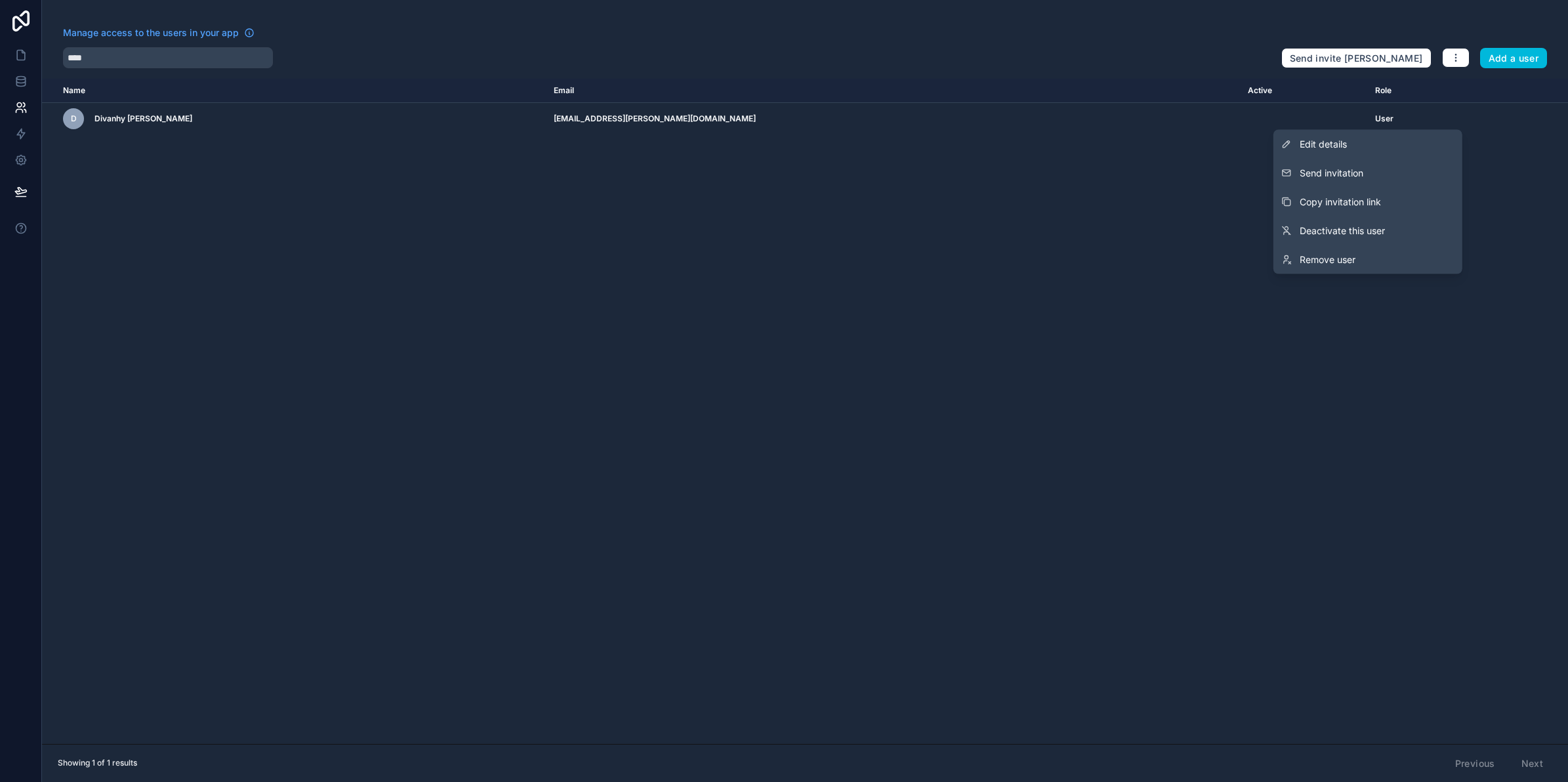
click at [1404, 174] on button "Send invitation" at bounding box center [1367, 173] width 189 height 29
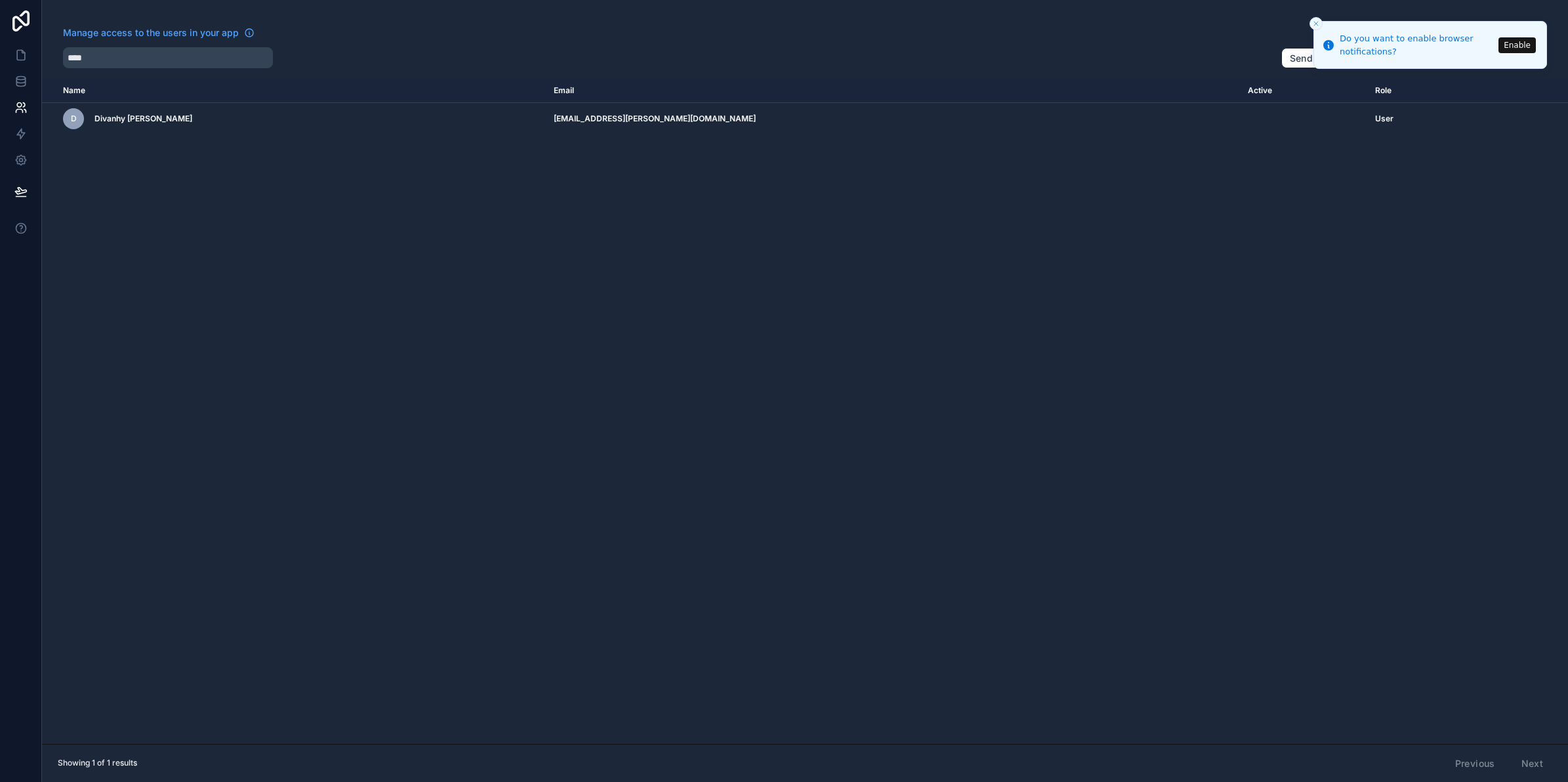
click at [0, 0] on icon "scrollable content" at bounding box center [0, 0] width 0 height 0
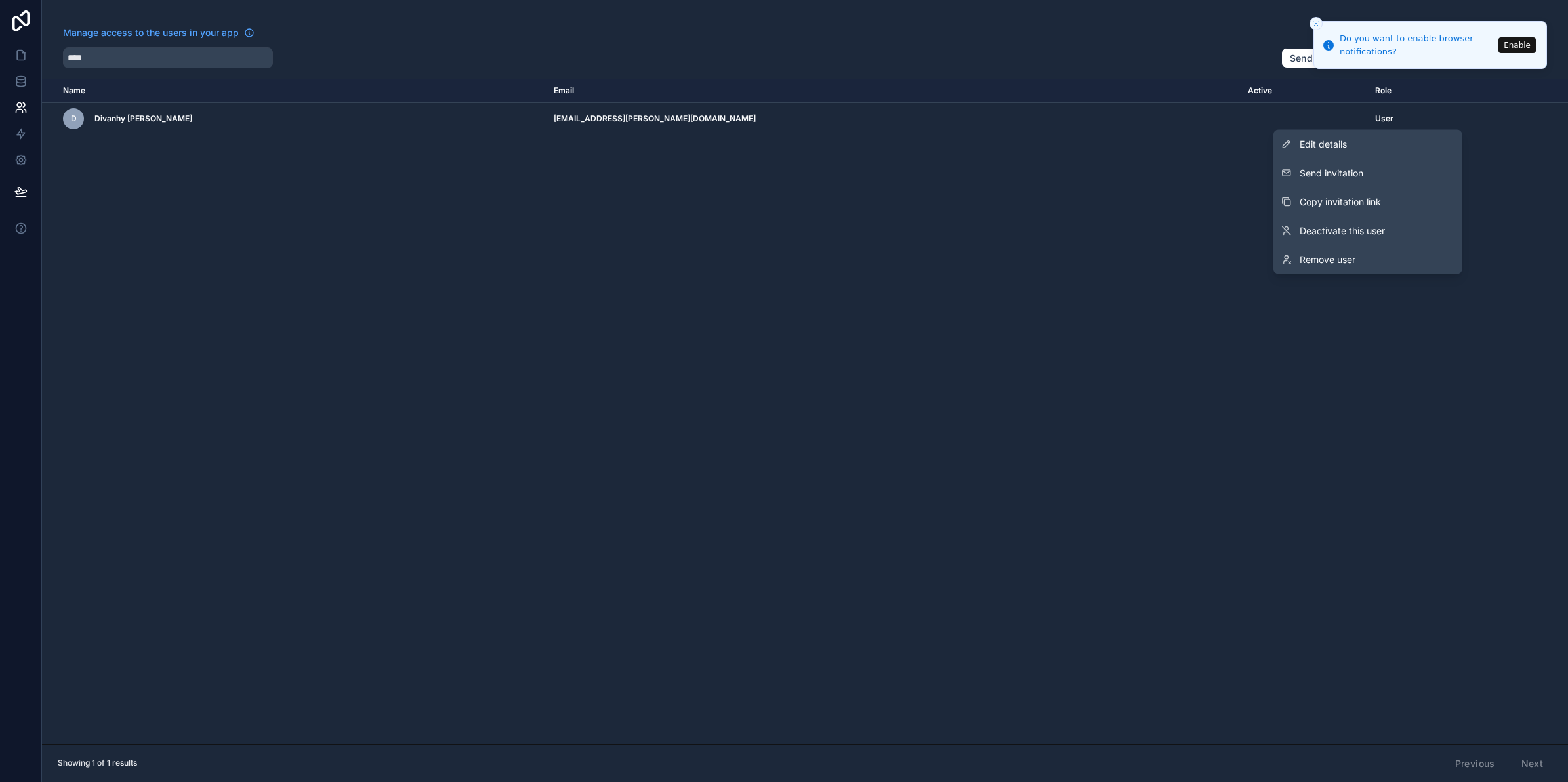
click at [1370, 142] on link "Edit details" at bounding box center [1367, 144] width 189 height 29
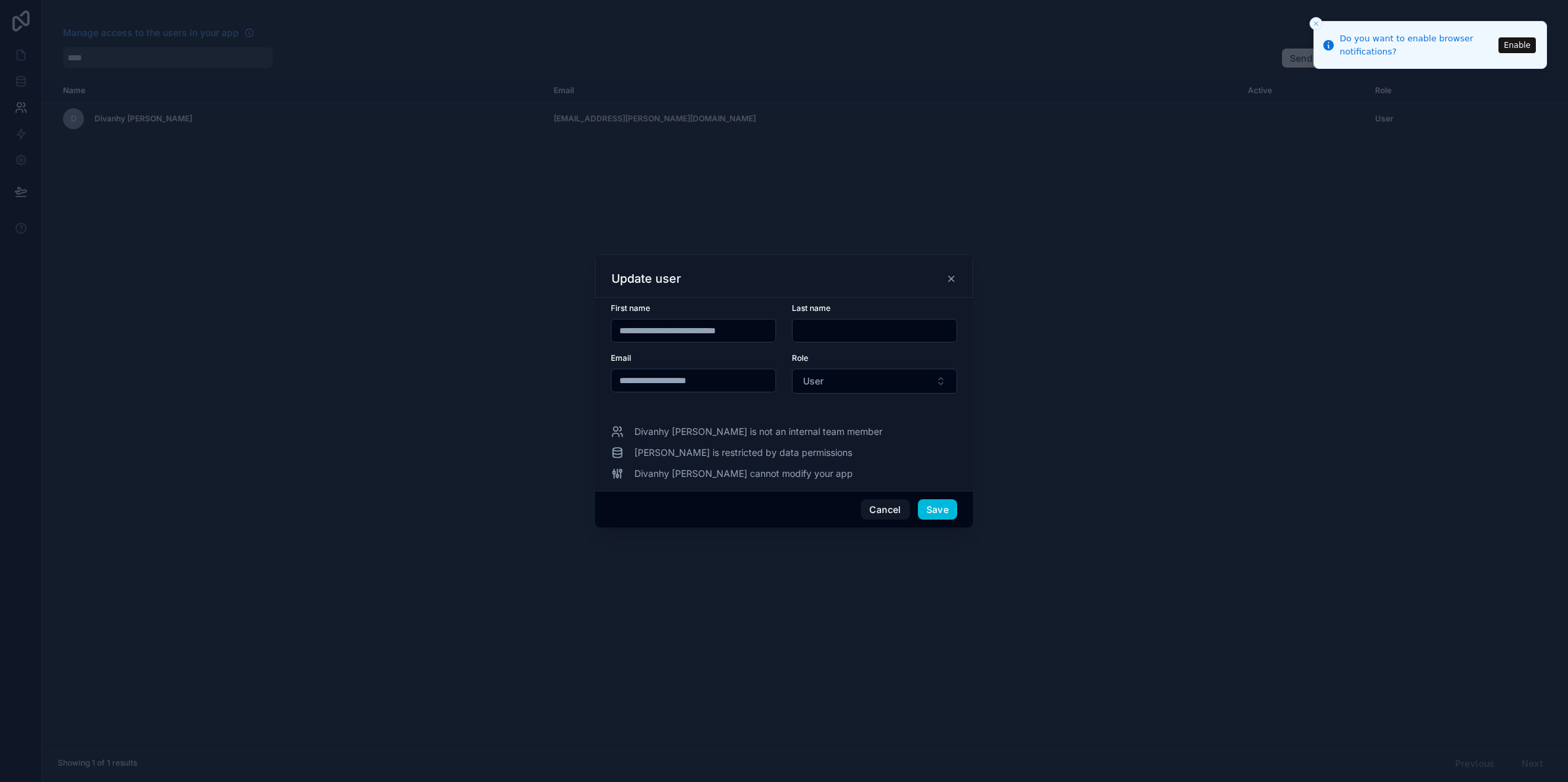
click at [635, 382] on input "**********" at bounding box center [693, 381] width 164 height 18
type input "**********"
click at [768, 348] on form "**********" at bounding box center [784, 356] width 346 height 107
click at [943, 508] on button "Save" at bounding box center [937, 509] width 39 height 21
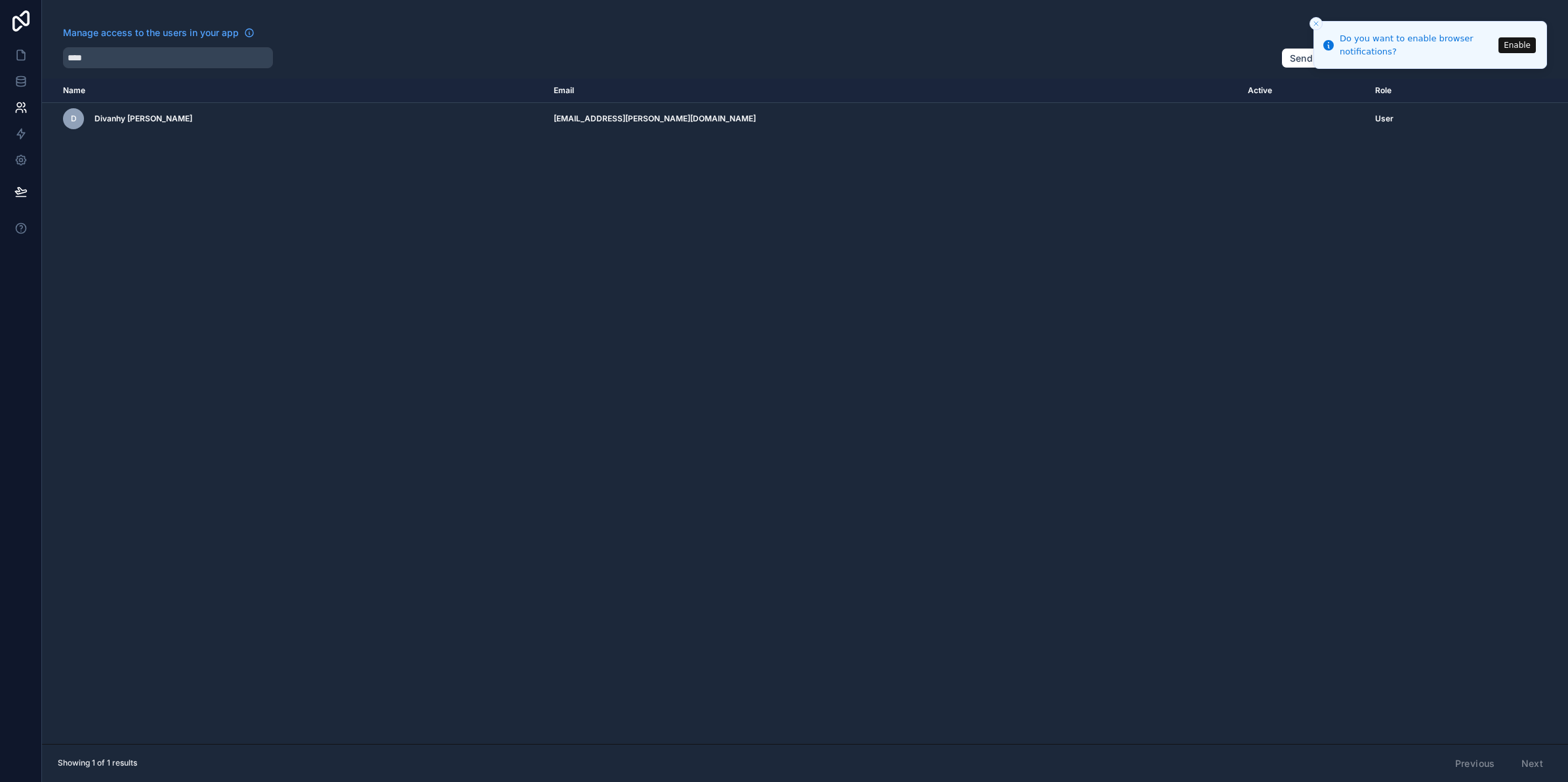
click at [0, 0] on icon "scrollable content" at bounding box center [0, 0] width 0 height 0
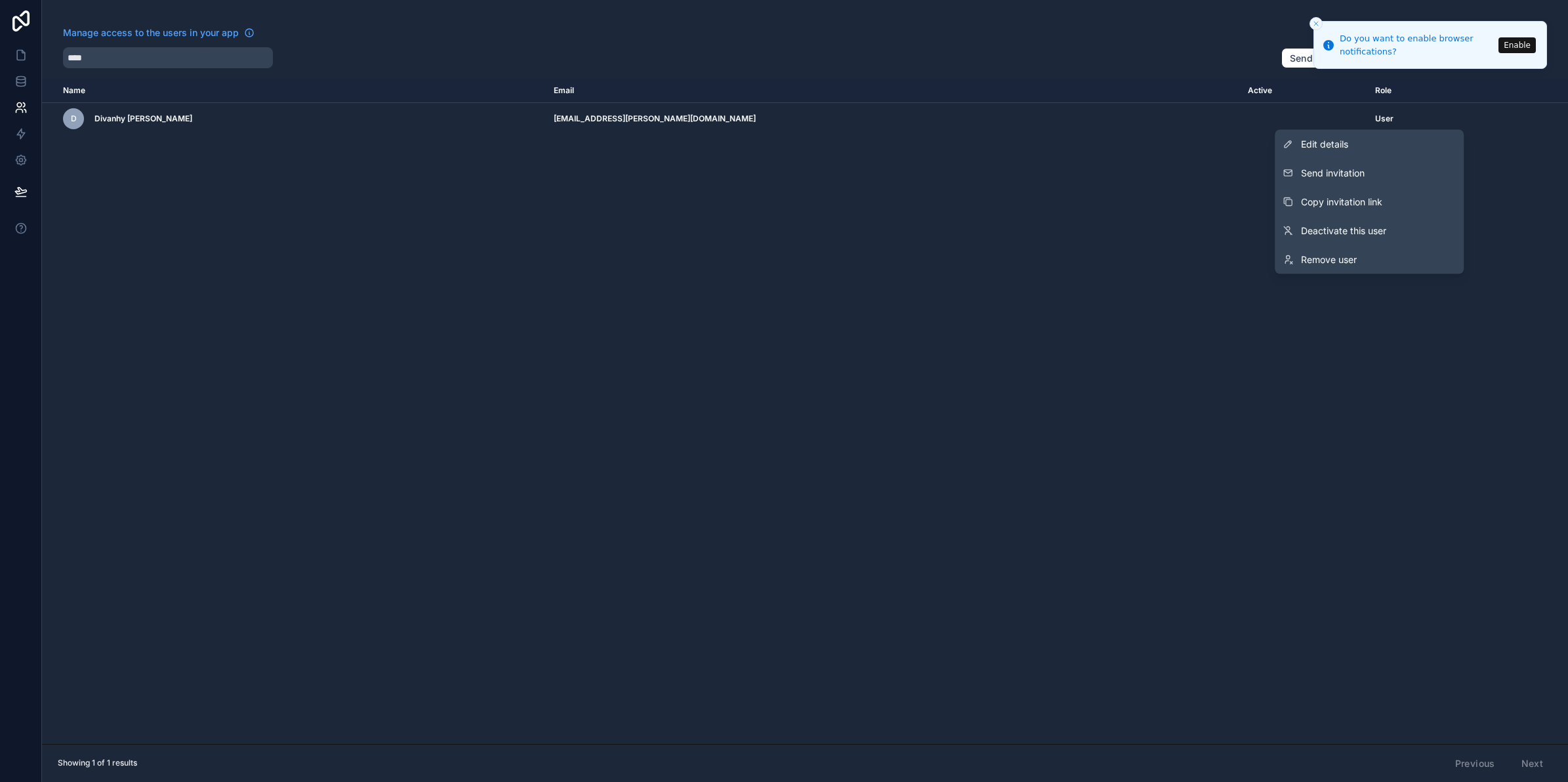
click at [1384, 177] on button "Send invitation" at bounding box center [1368, 173] width 189 height 29
